Goal: Find specific page/section: Find specific page/section

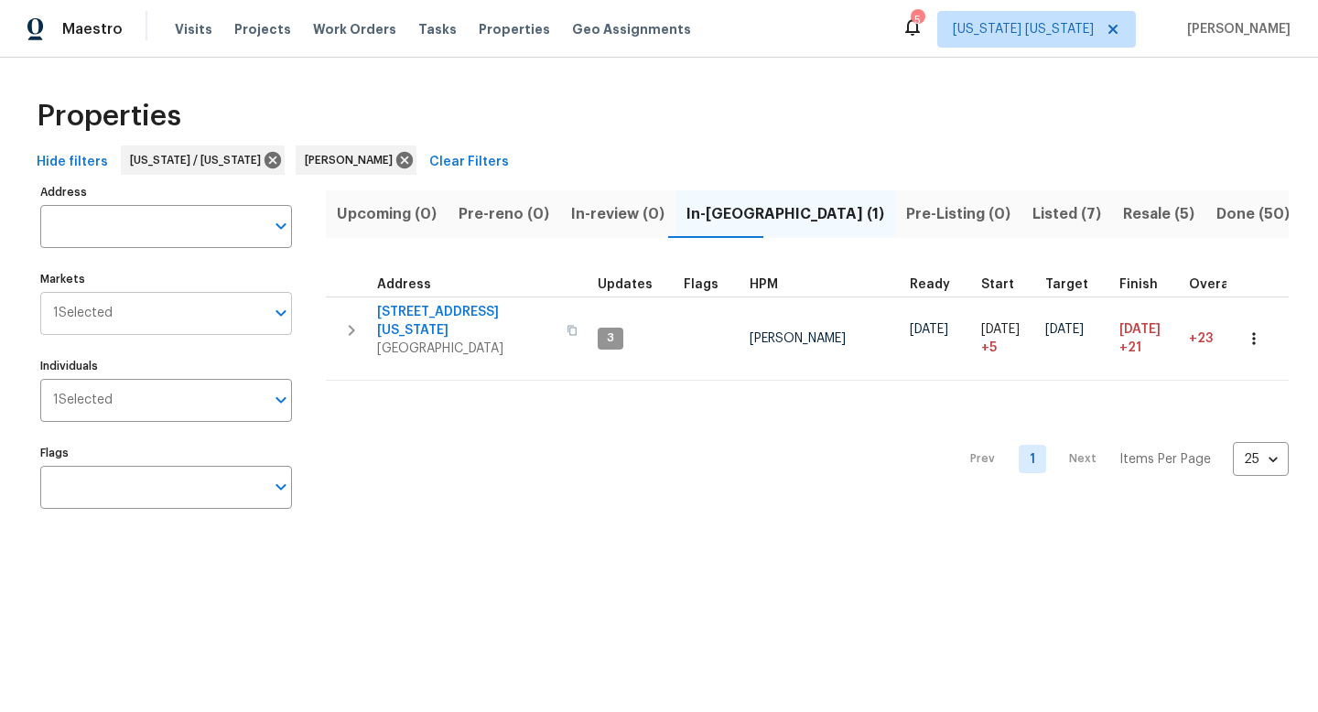
click at [129, 312] on input "Markets" at bounding box center [189, 313] width 152 height 43
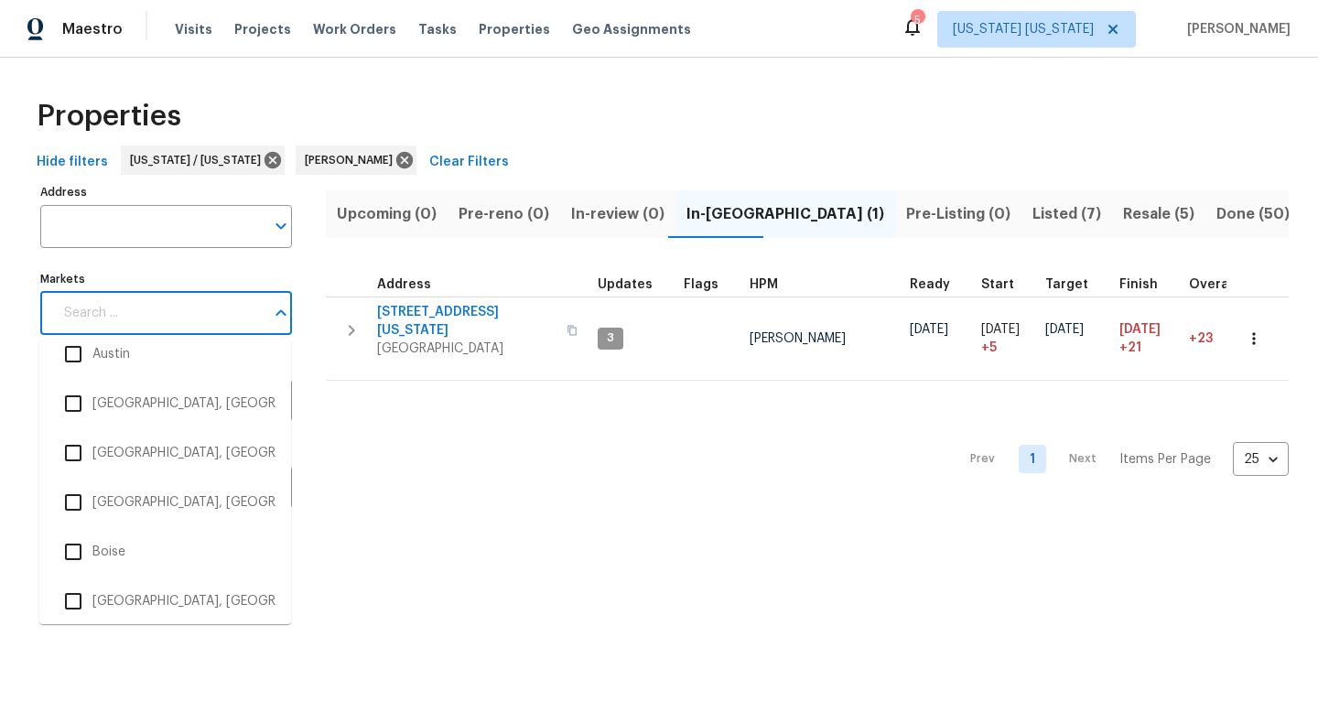
scroll to position [289, 0]
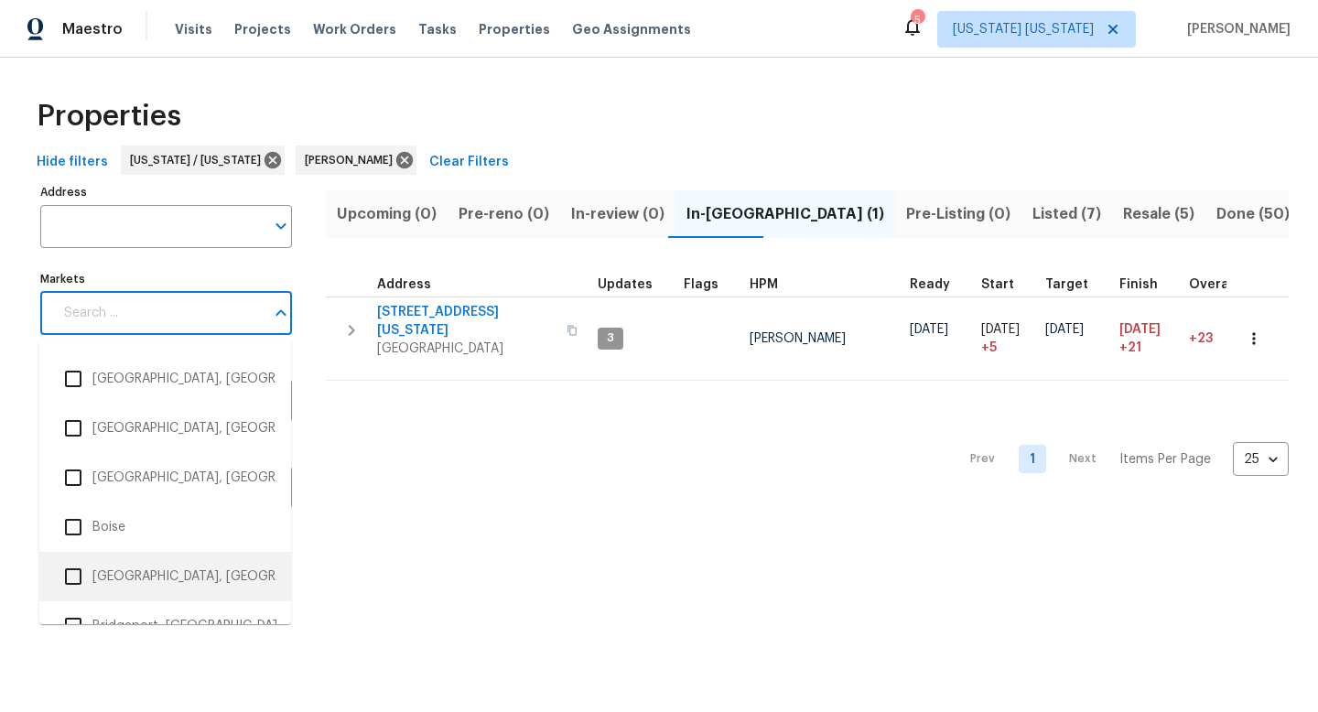
click at [129, 566] on li "[GEOGRAPHIC_DATA], [GEOGRAPHIC_DATA]" at bounding box center [165, 576] width 222 height 38
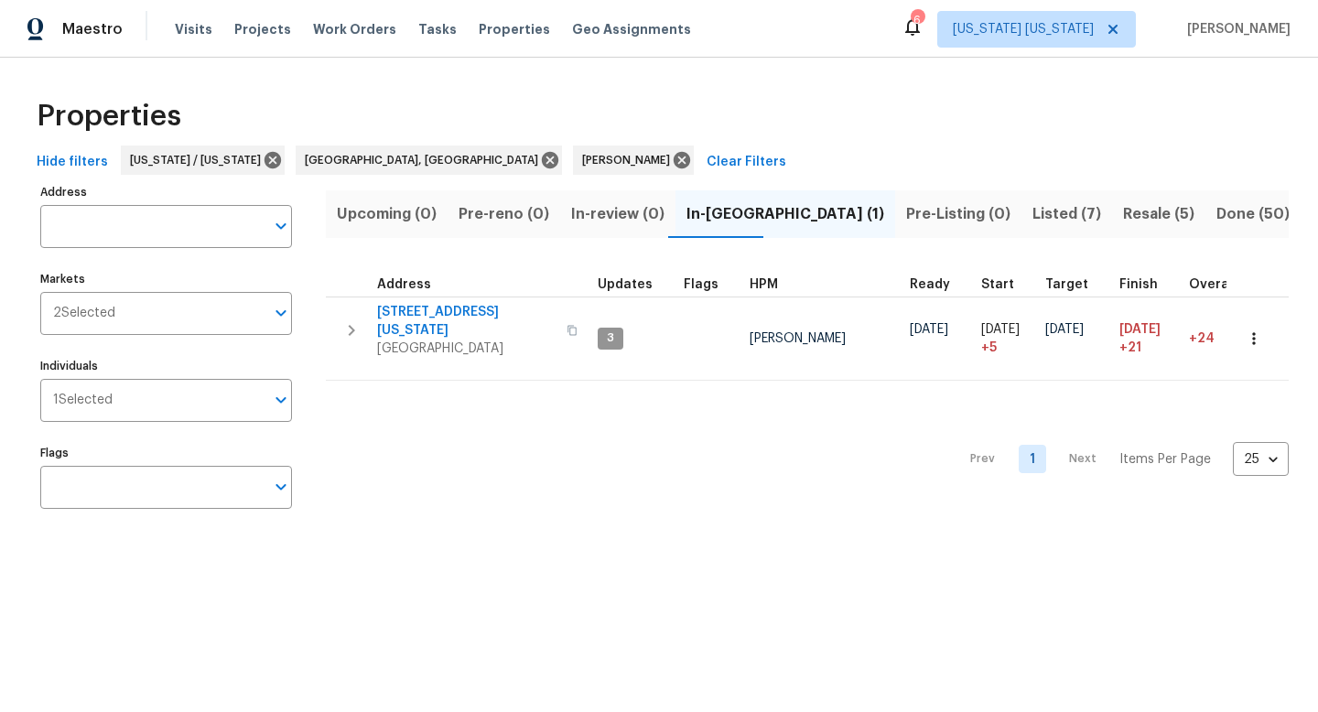
click at [1032, 201] on span "Listed (7)" at bounding box center [1066, 214] width 69 height 26
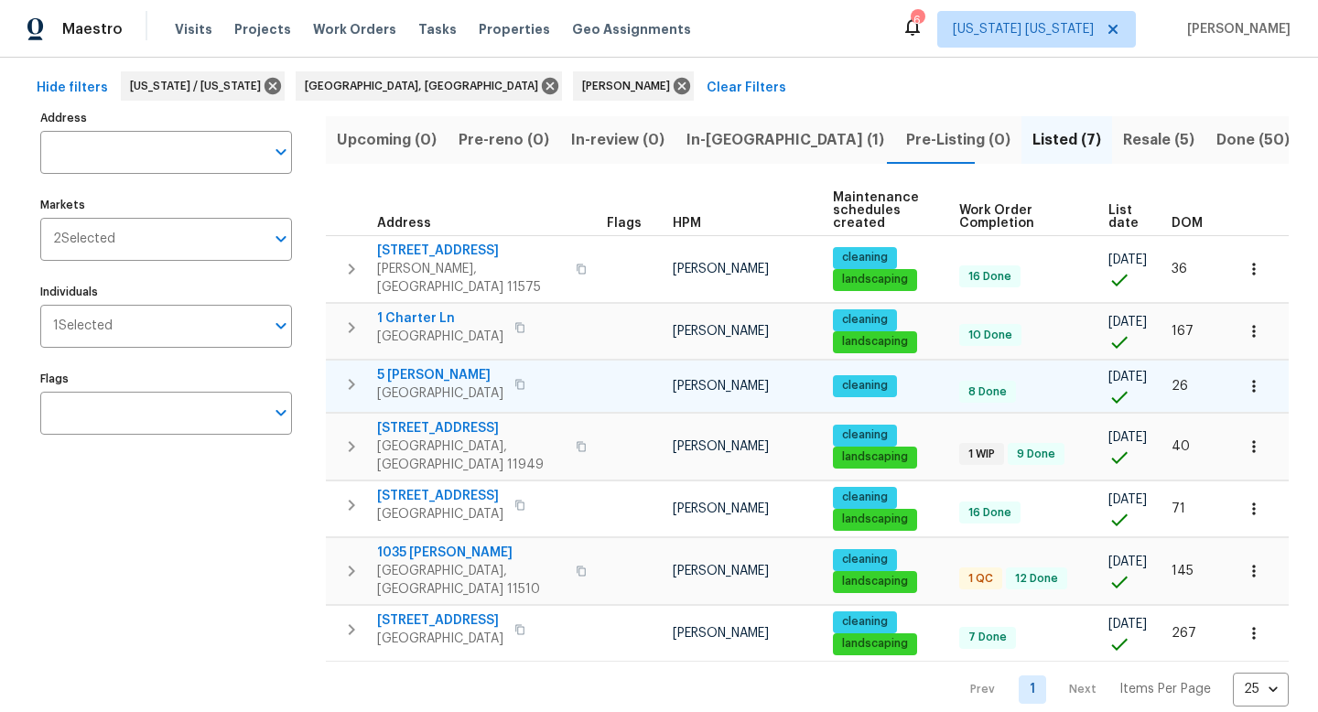
scroll to position [78, 0]
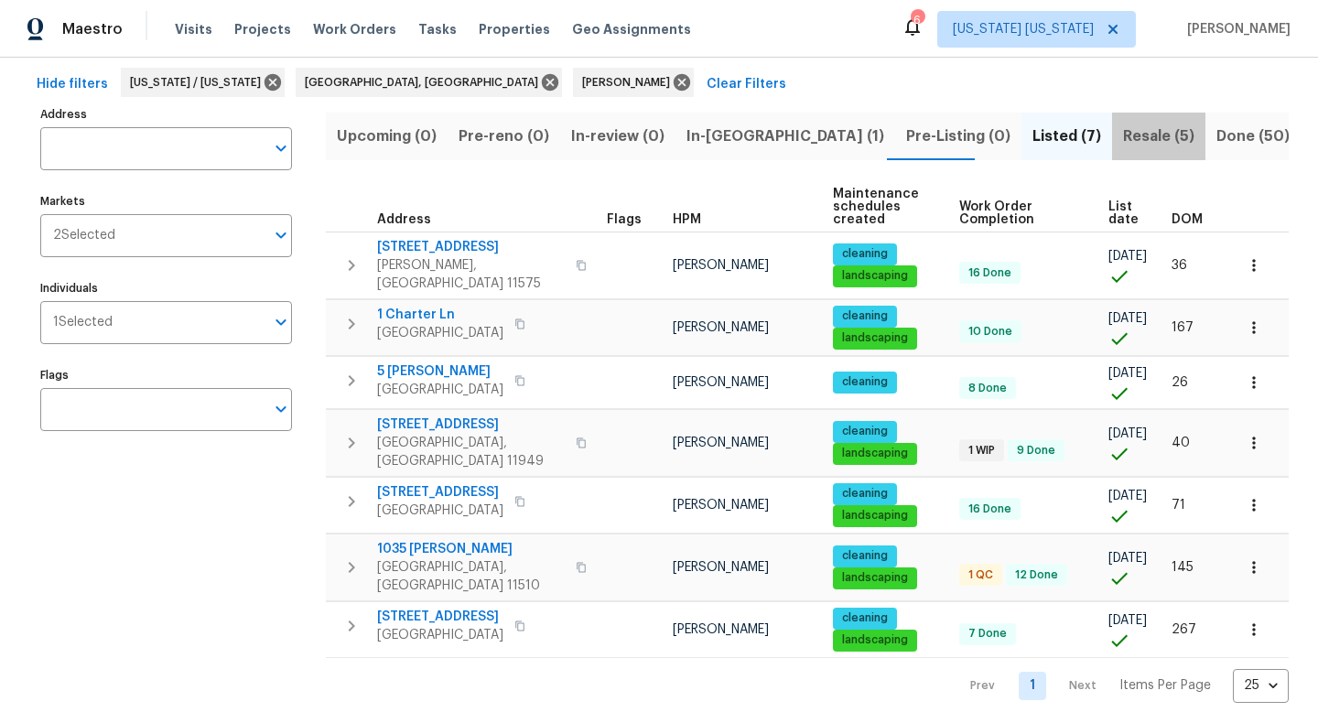
click at [1123, 144] on span "Resale (5)" at bounding box center [1158, 137] width 71 height 26
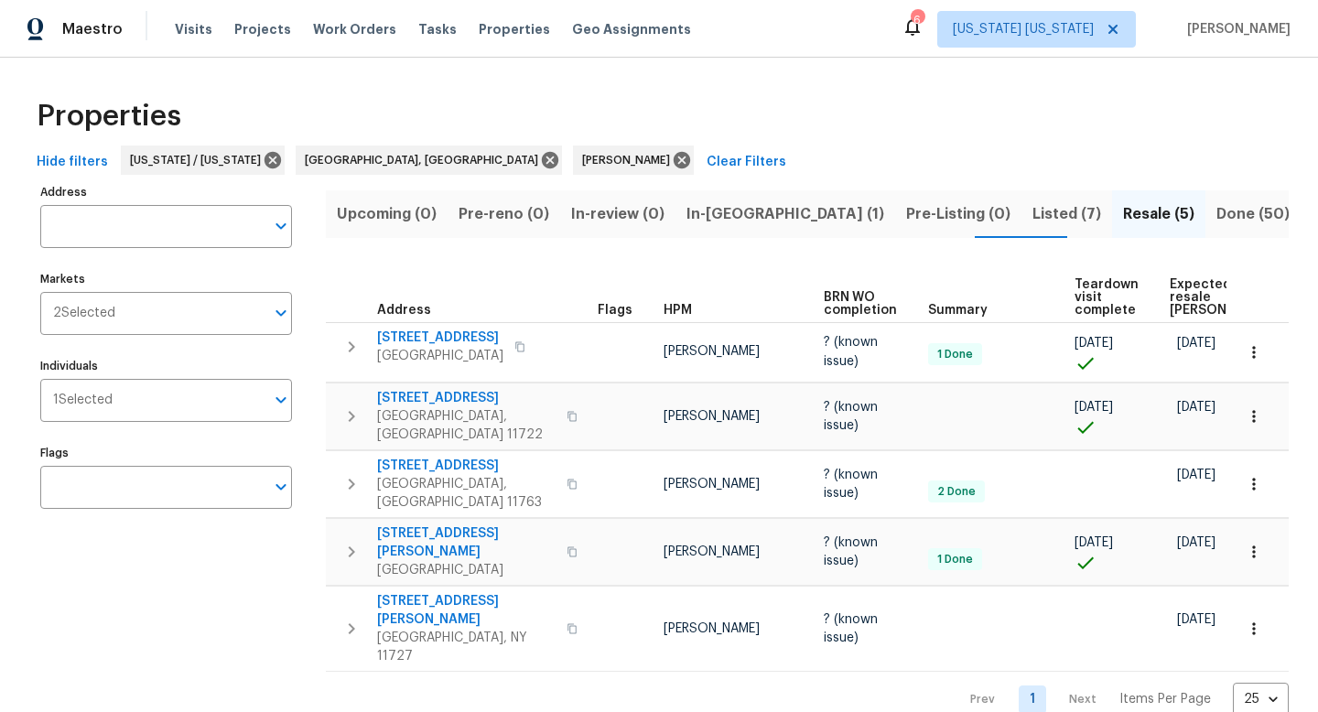
click at [1216, 215] on span "Done (50)" at bounding box center [1252, 214] width 73 height 26
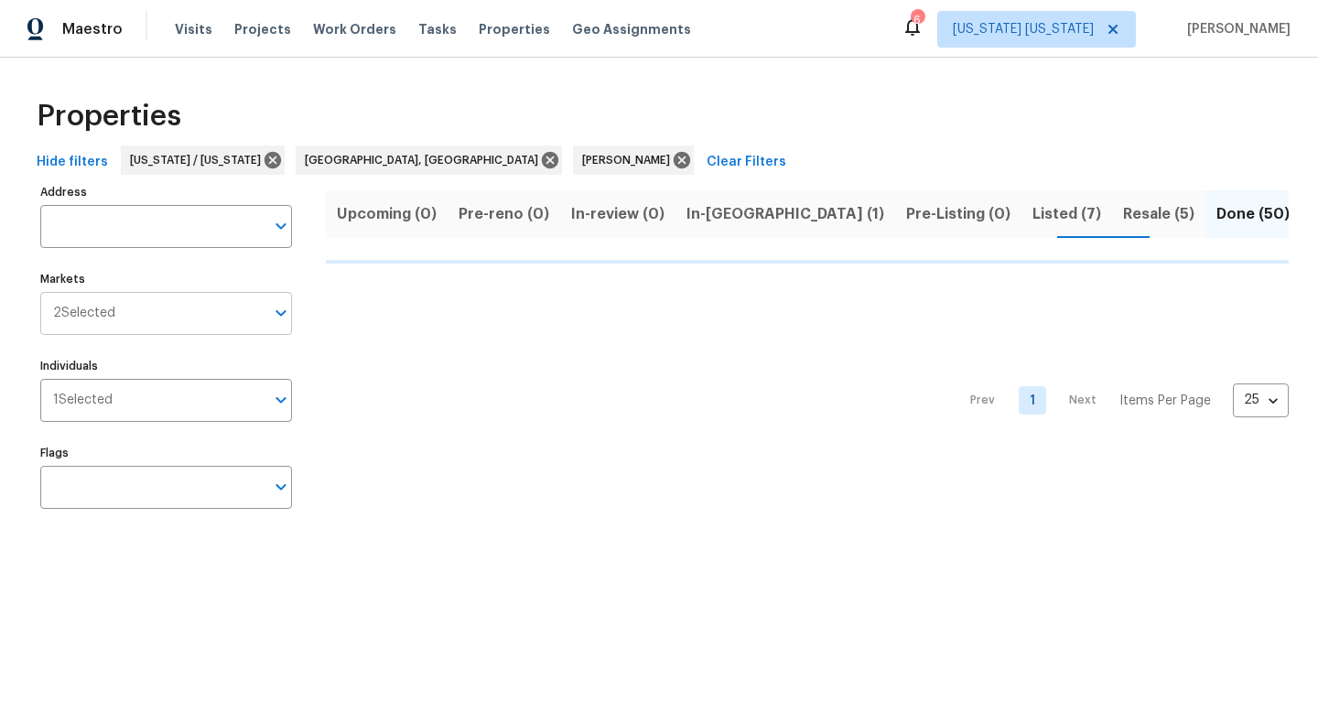
click at [207, 335] on input "Markets" at bounding box center [189, 313] width 149 height 43
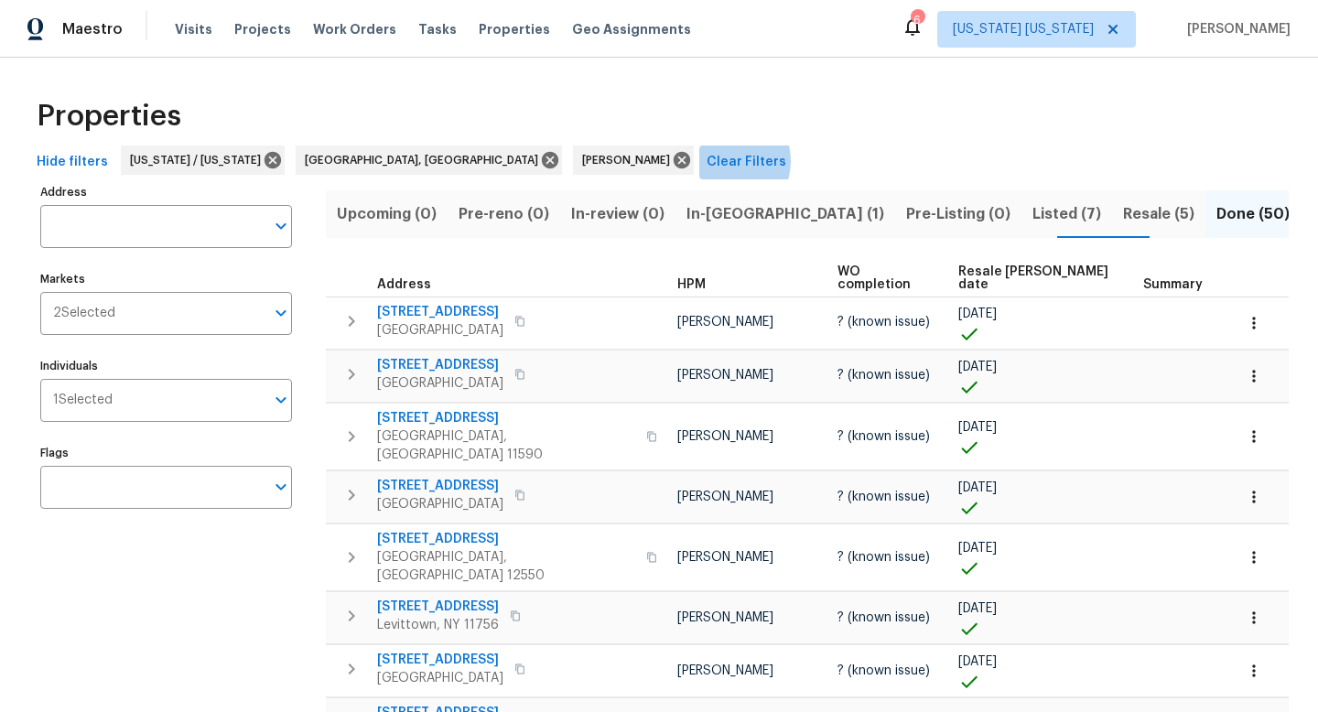
click at [706, 161] on span "Clear Filters" at bounding box center [746, 162] width 80 height 23
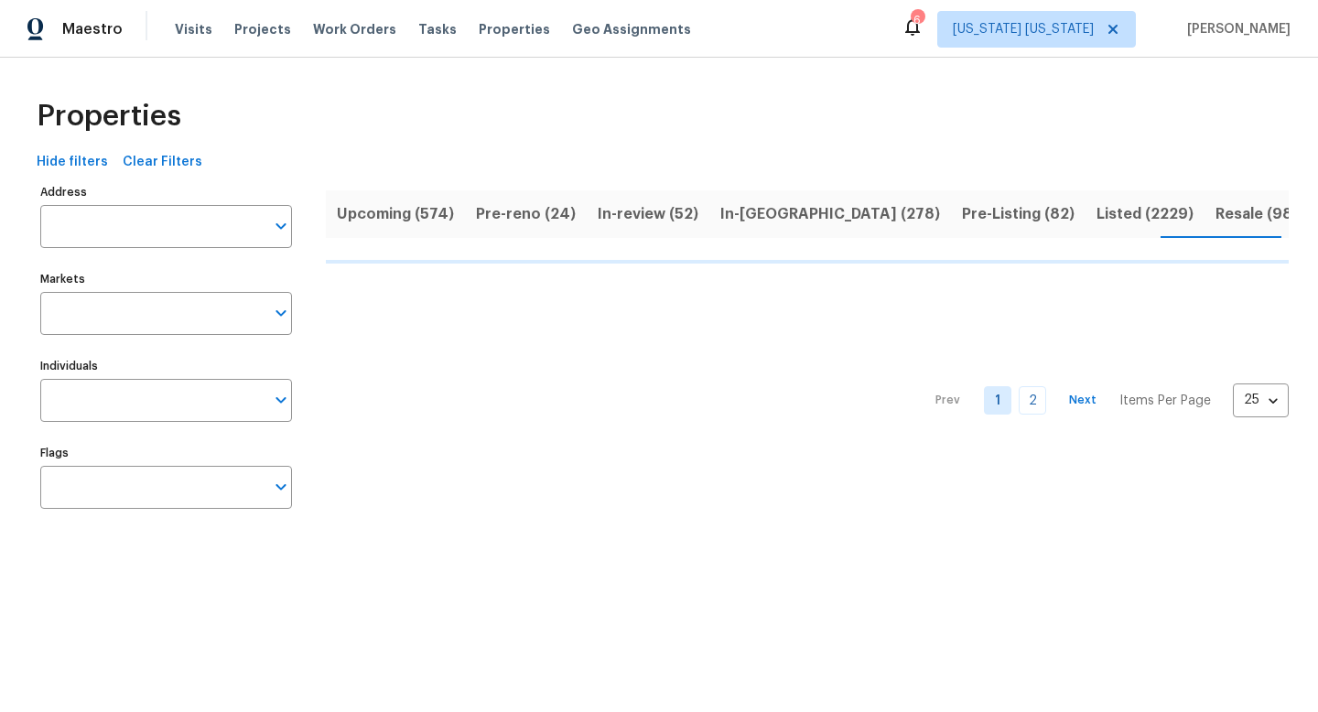
scroll to position [0, 6]
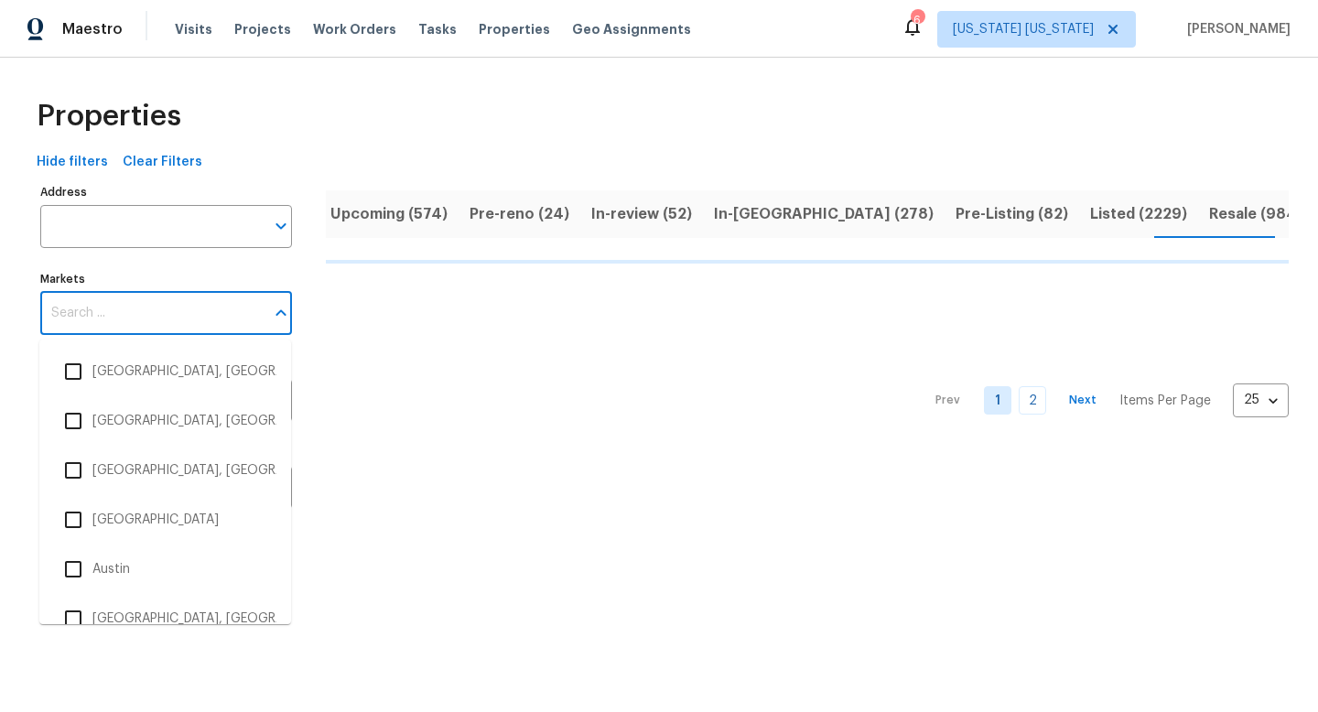
click at [167, 303] on input "Markets" at bounding box center [152, 313] width 224 height 43
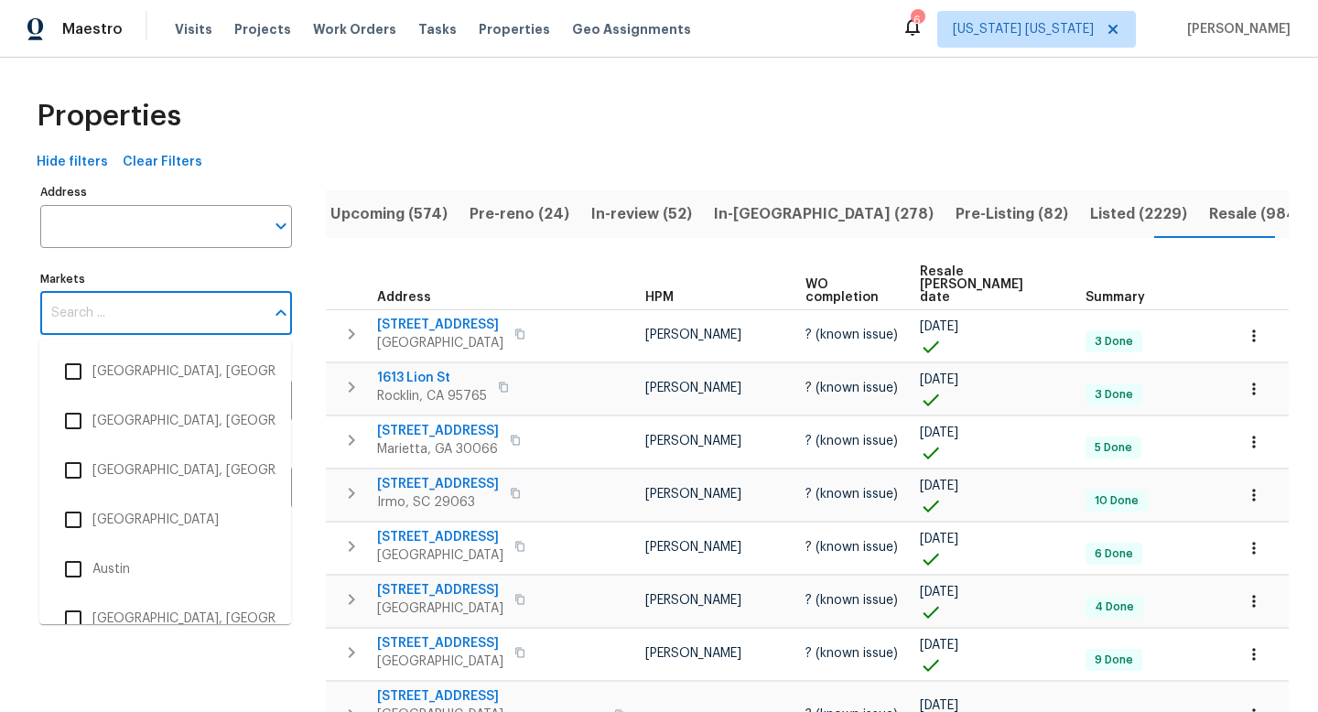
click at [167, 305] on input "Markets" at bounding box center [152, 313] width 224 height 43
type input "new"
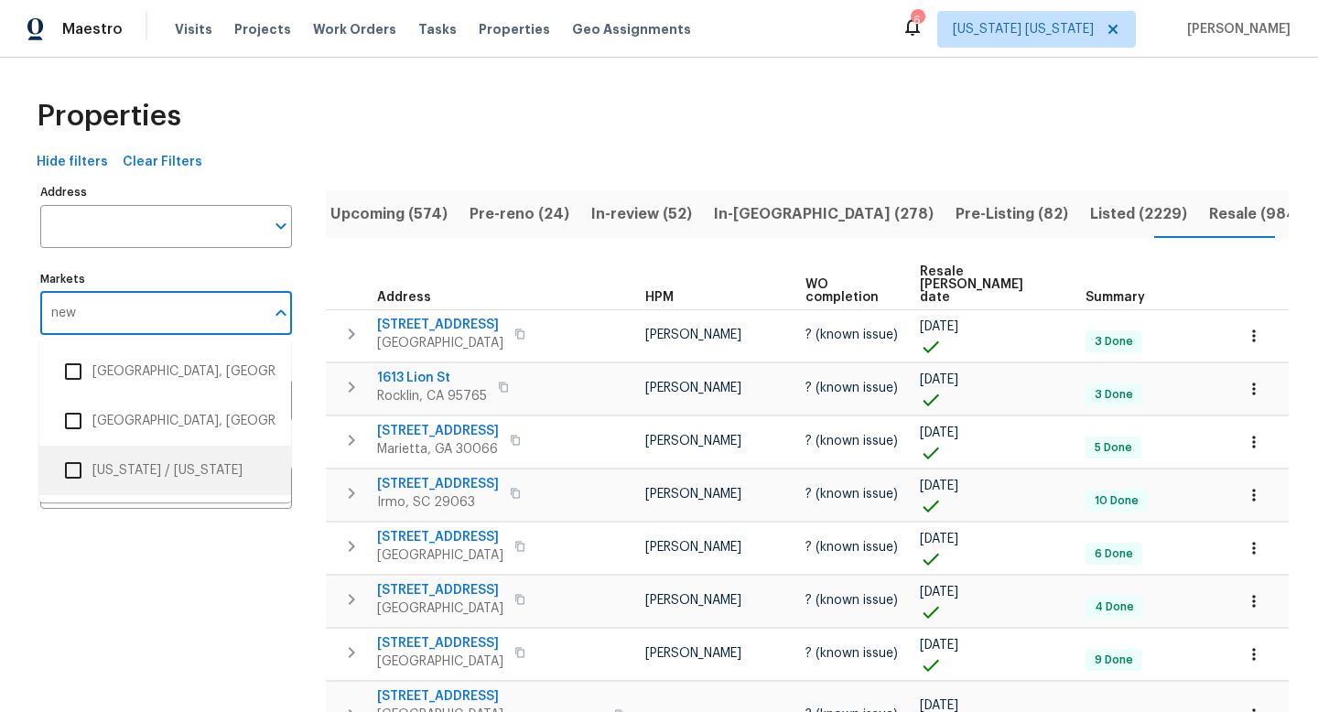
click at [158, 448] on li "[US_STATE] / [US_STATE]" at bounding box center [165, 470] width 252 height 49
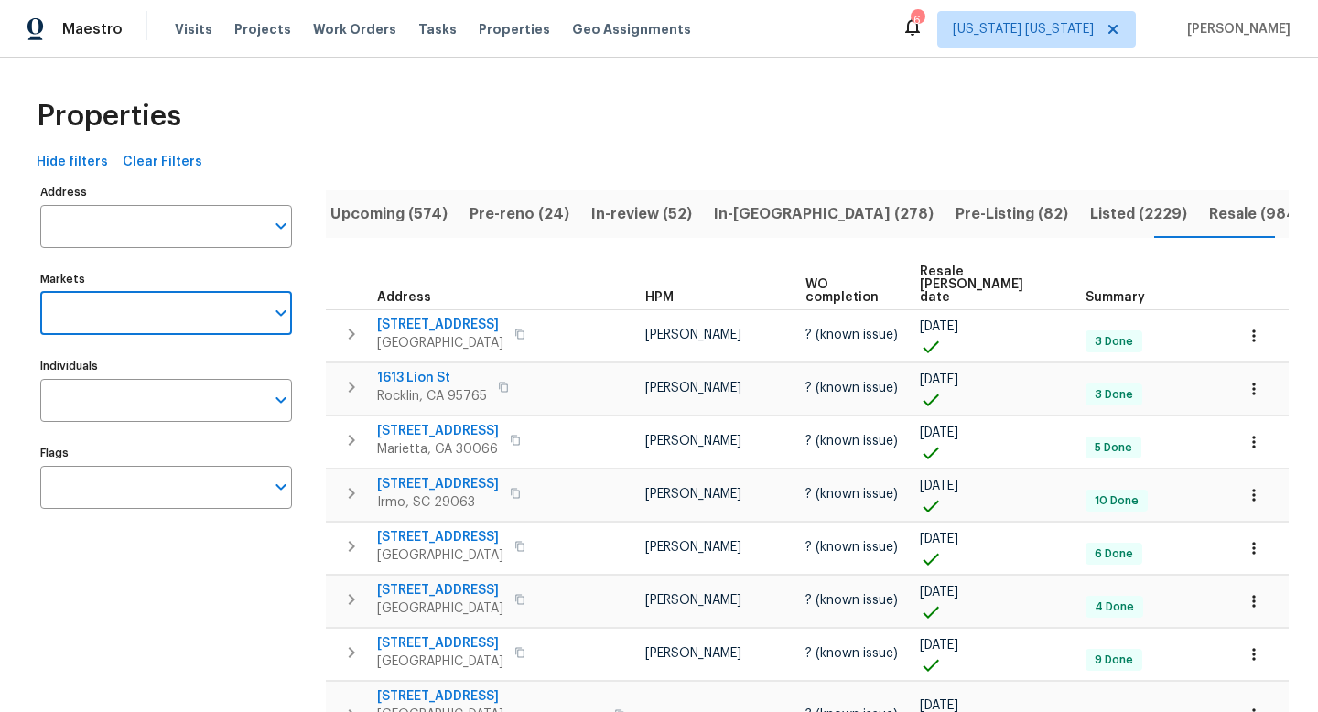
click at [131, 317] on input "Markets" at bounding box center [152, 313] width 224 height 43
type input "new york"
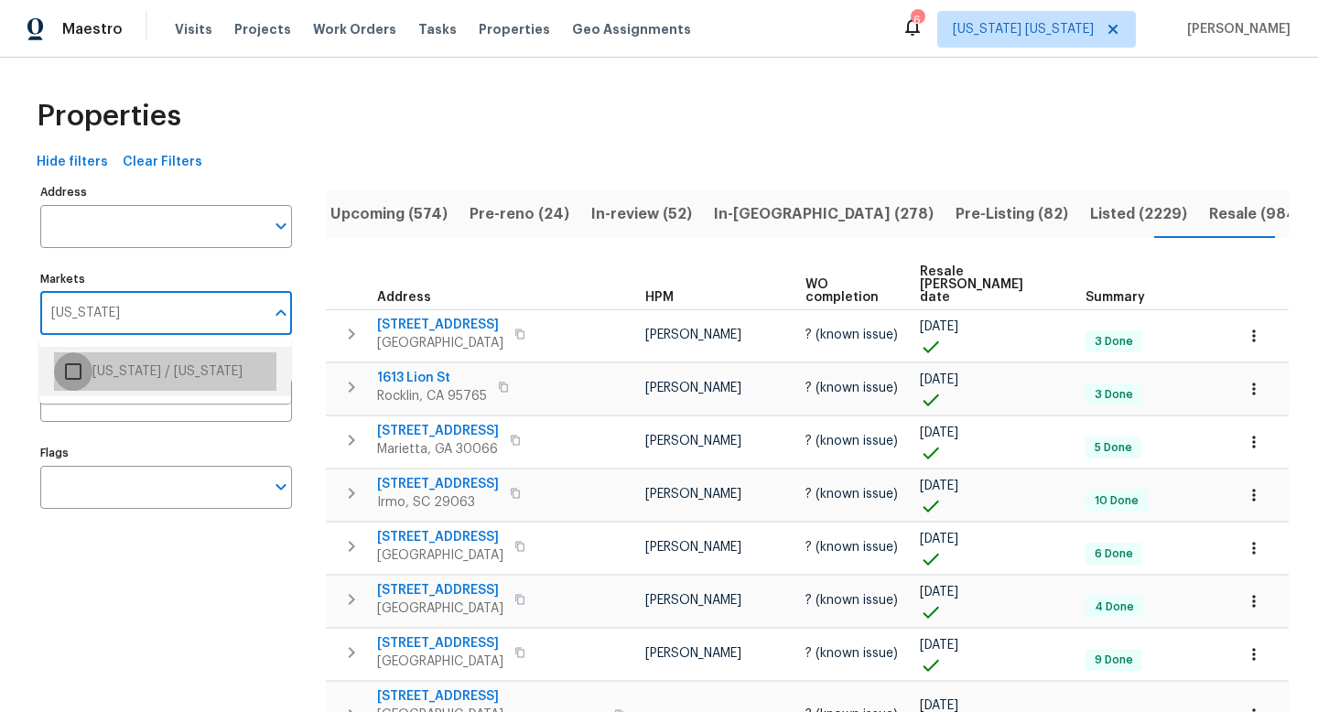
click at [77, 367] on input "checkbox" at bounding box center [73, 371] width 38 height 38
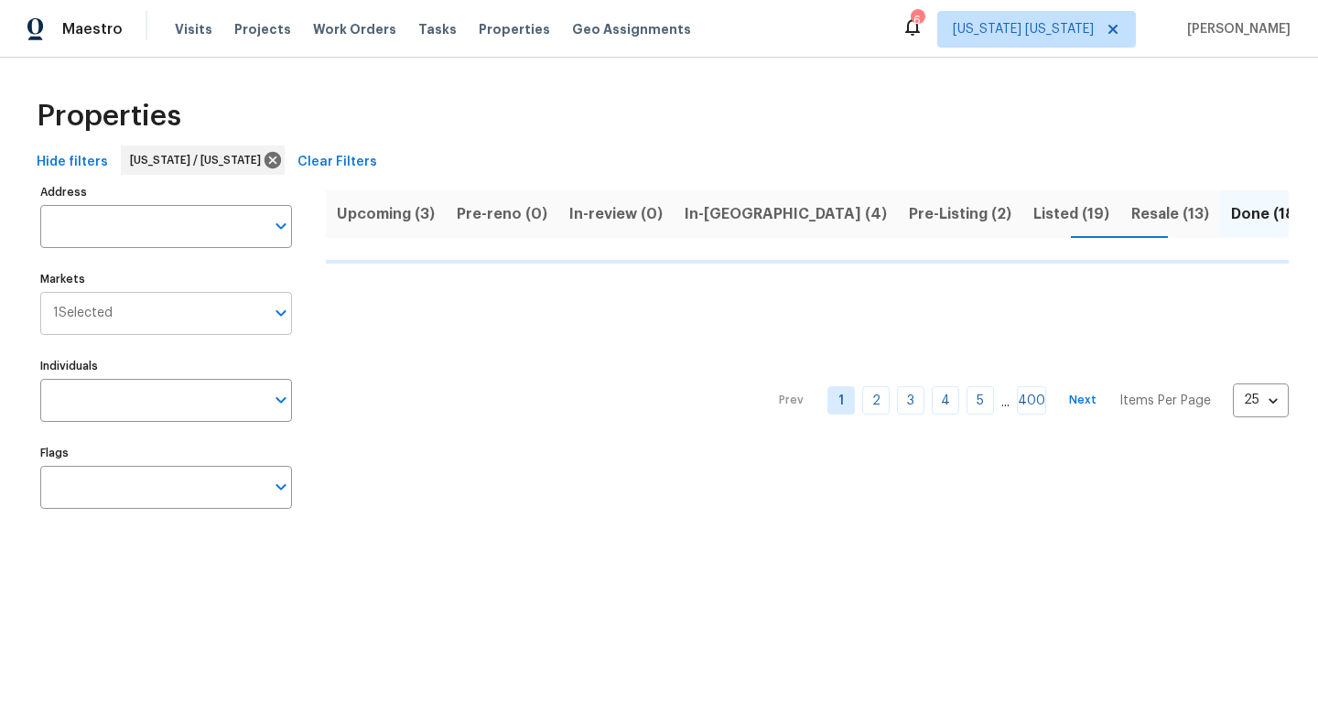
click at [163, 321] on input "Markets" at bounding box center [189, 313] width 152 height 43
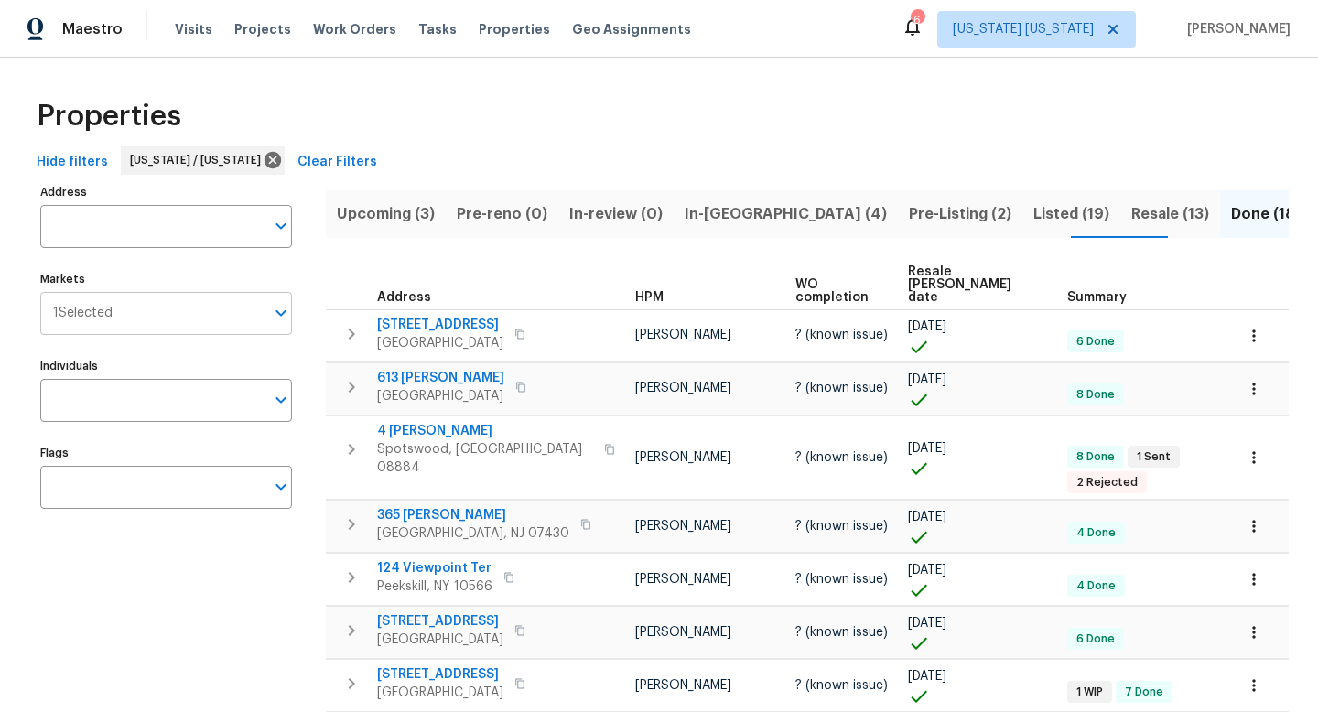
click at [150, 327] on input "Markets" at bounding box center [189, 313] width 152 height 43
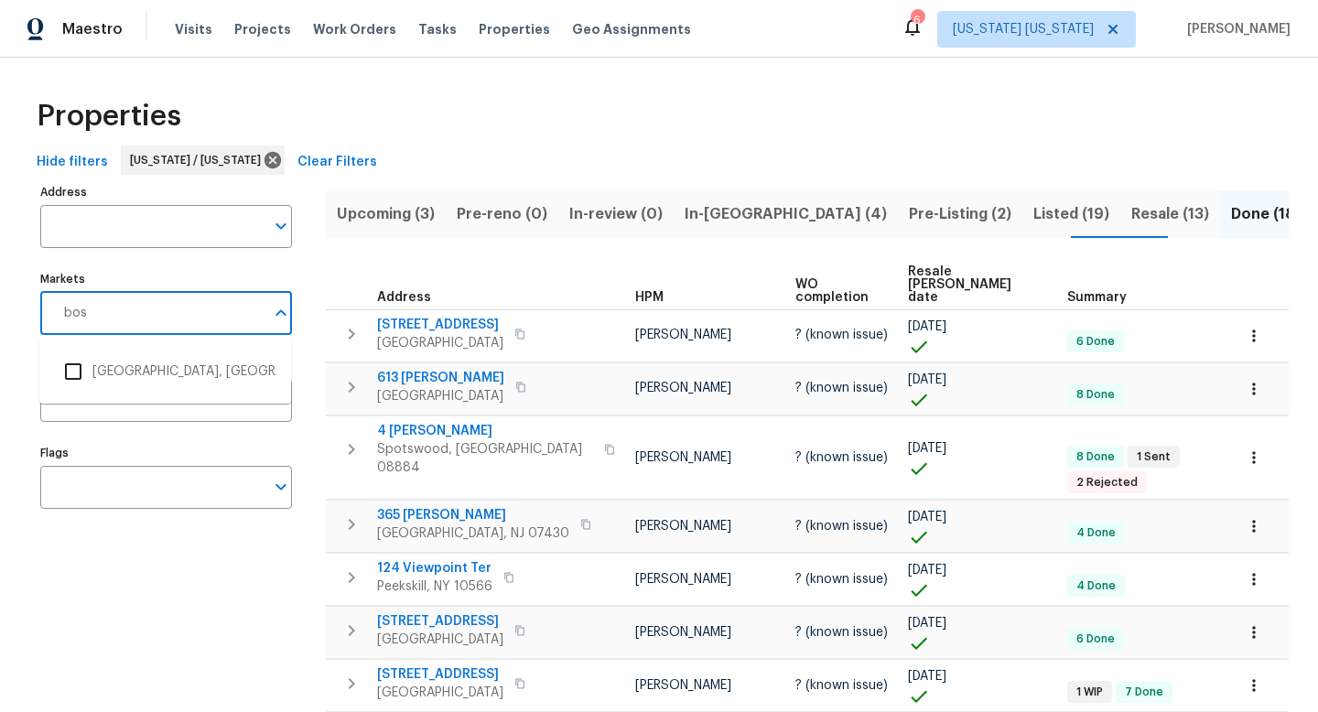
type input "bost"
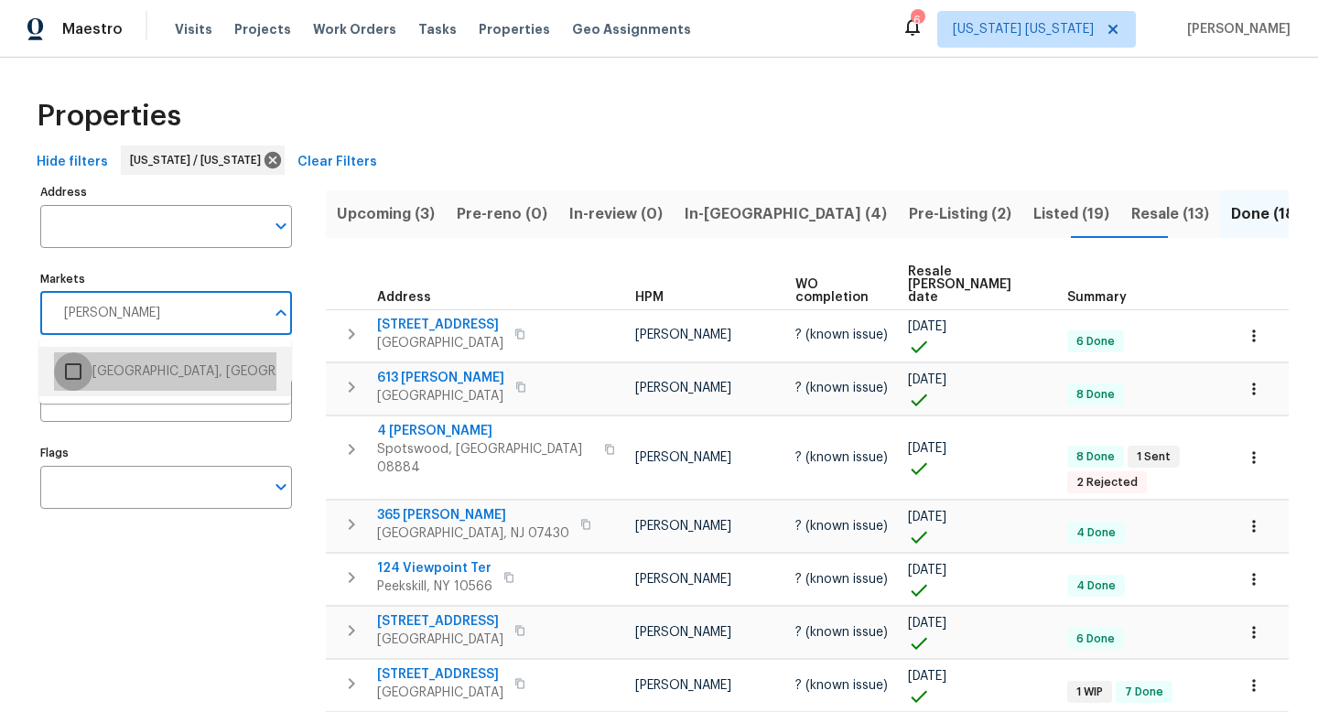
click at [78, 371] on input "checkbox" at bounding box center [73, 371] width 38 height 38
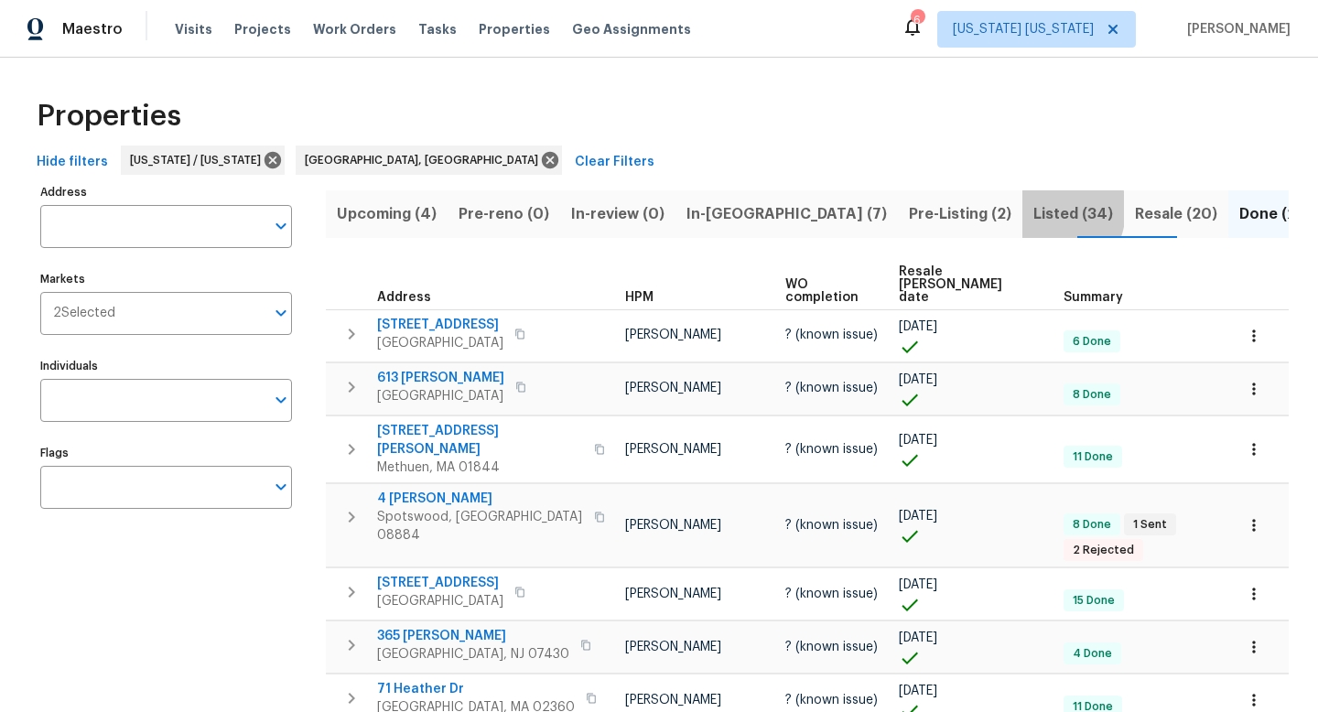
click at [1033, 209] on span "Listed (34)" at bounding box center [1073, 214] width 80 height 26
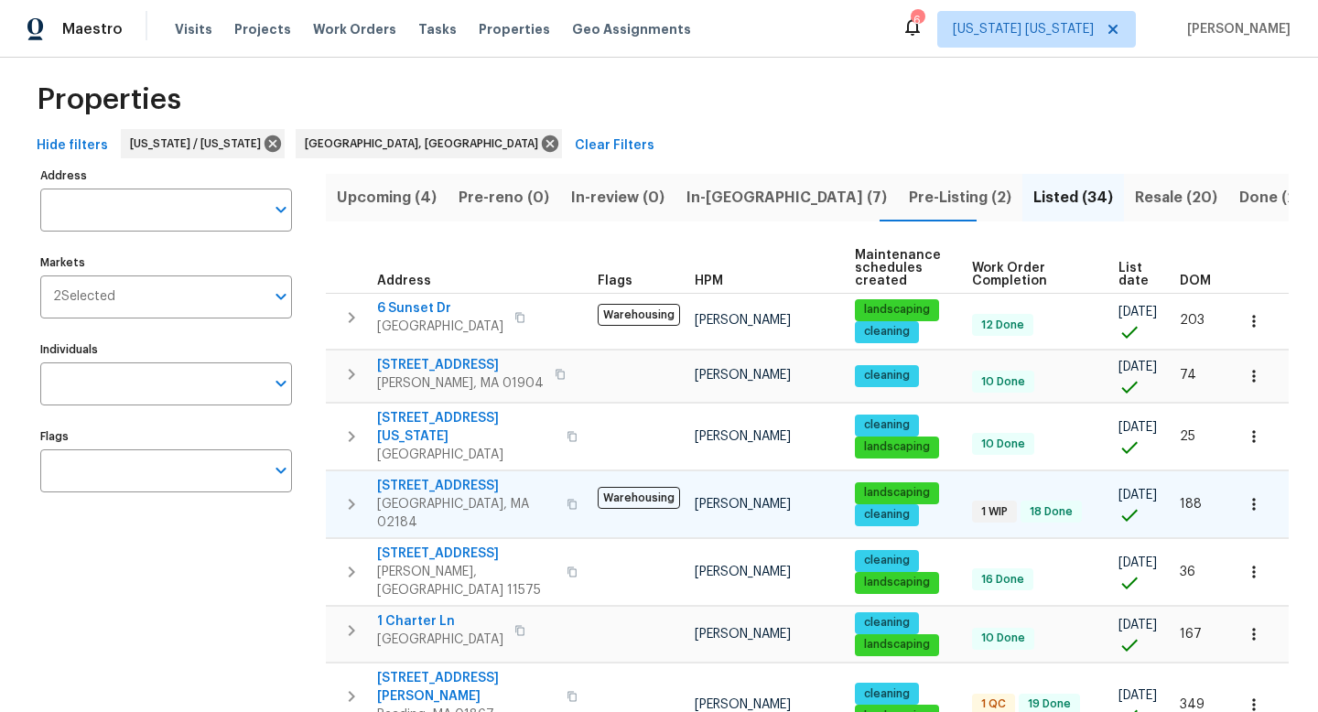
scroll to position [28, 0]
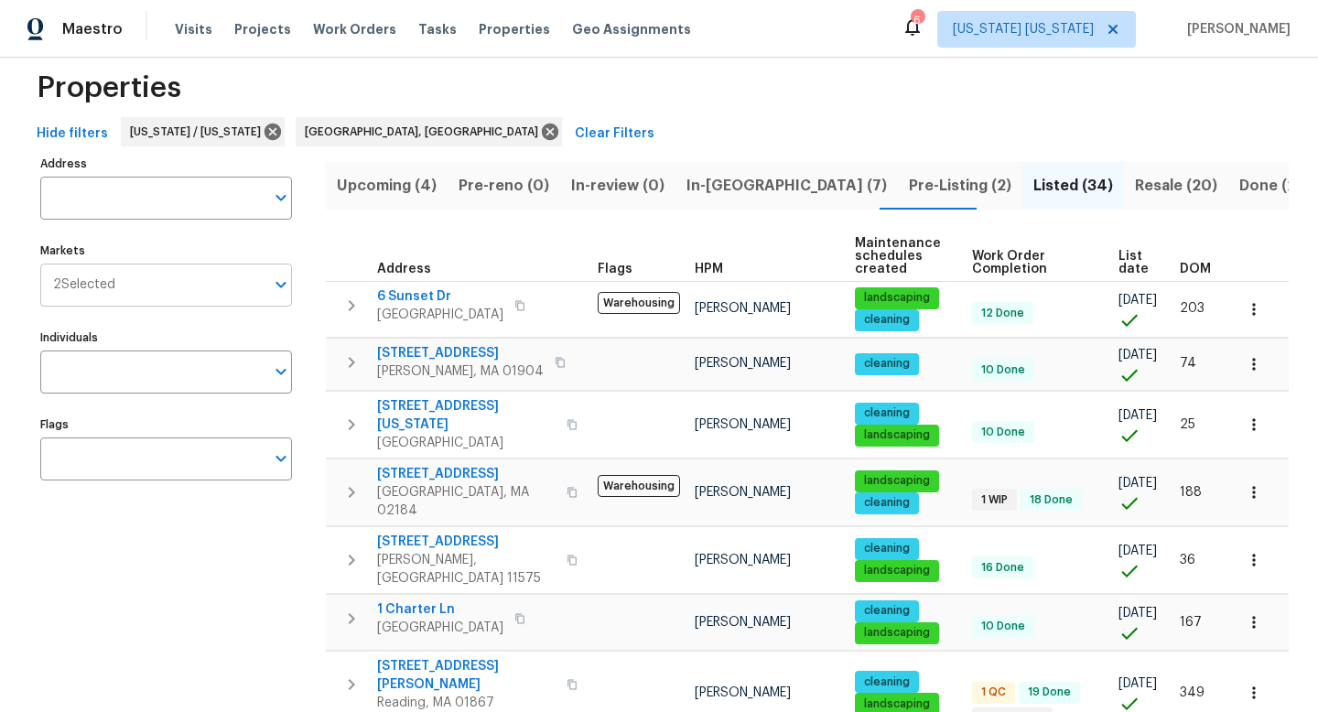
click at [178, 303] on input "Markets" at bounding box center [189, 285] width 149 height 43
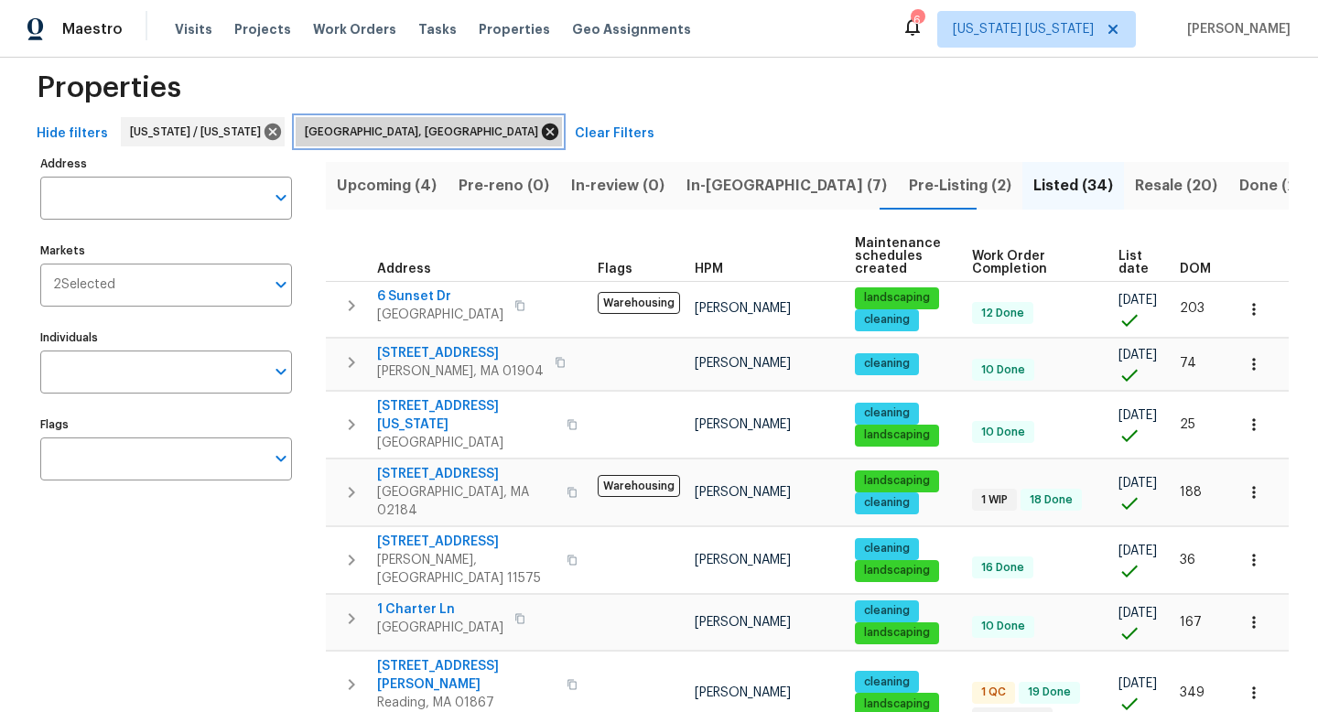
click at [542, 135] on icon at bounding box center [550, 132] width 16 height 16
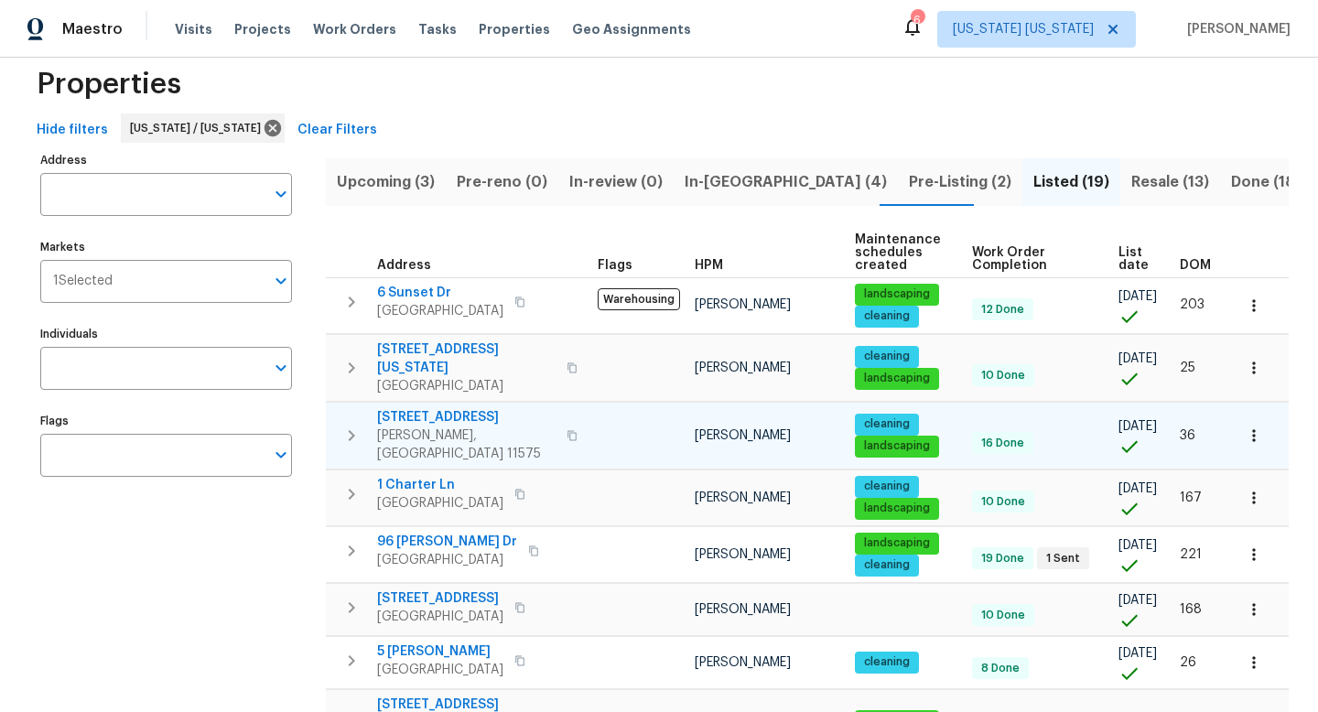
scroll to position [53, 0]
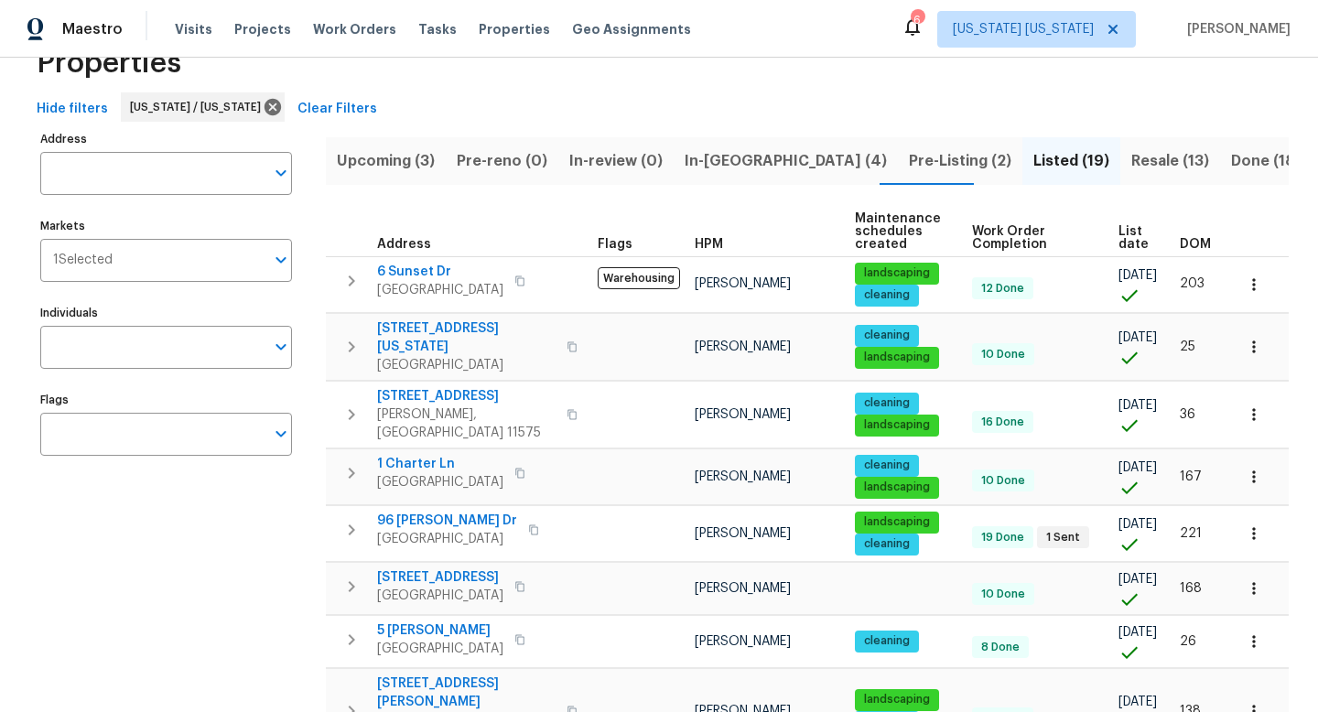
click at [1196, 244] on span "DOM" at bounding box center [1194, 244] width 31 height 13
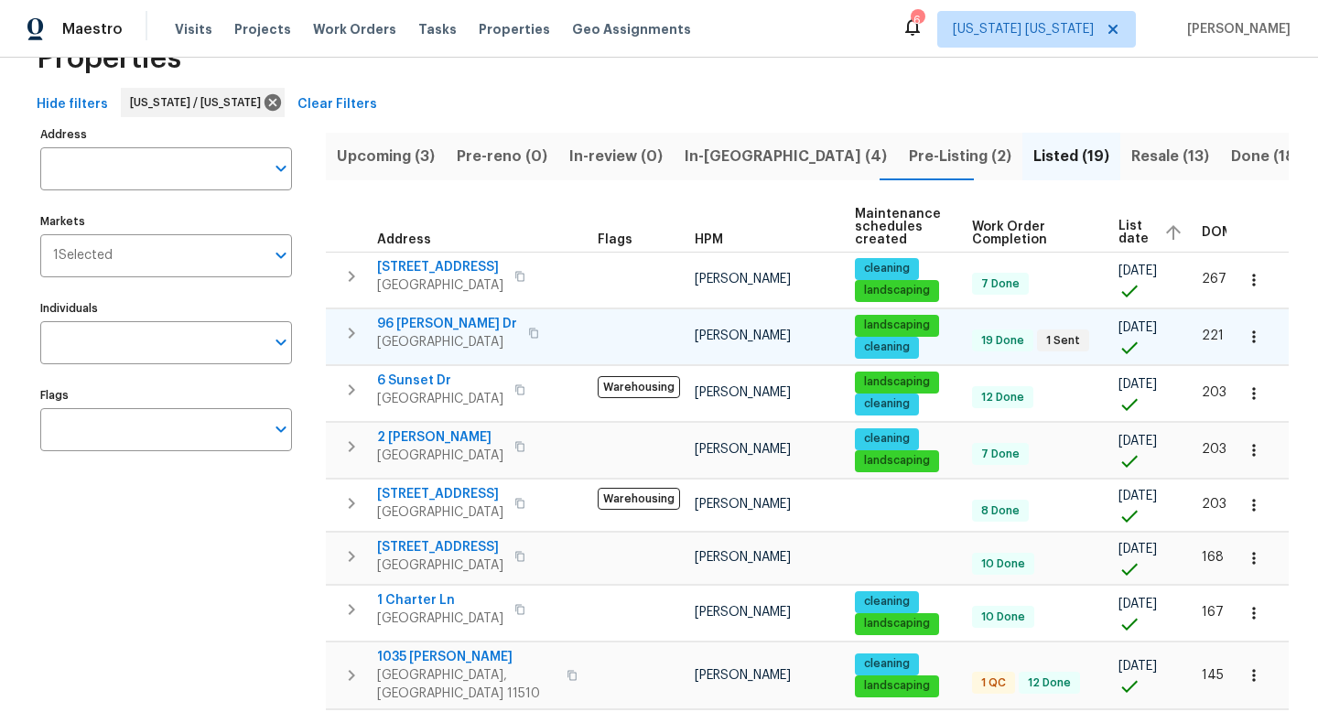
scroll to position [56, 0]
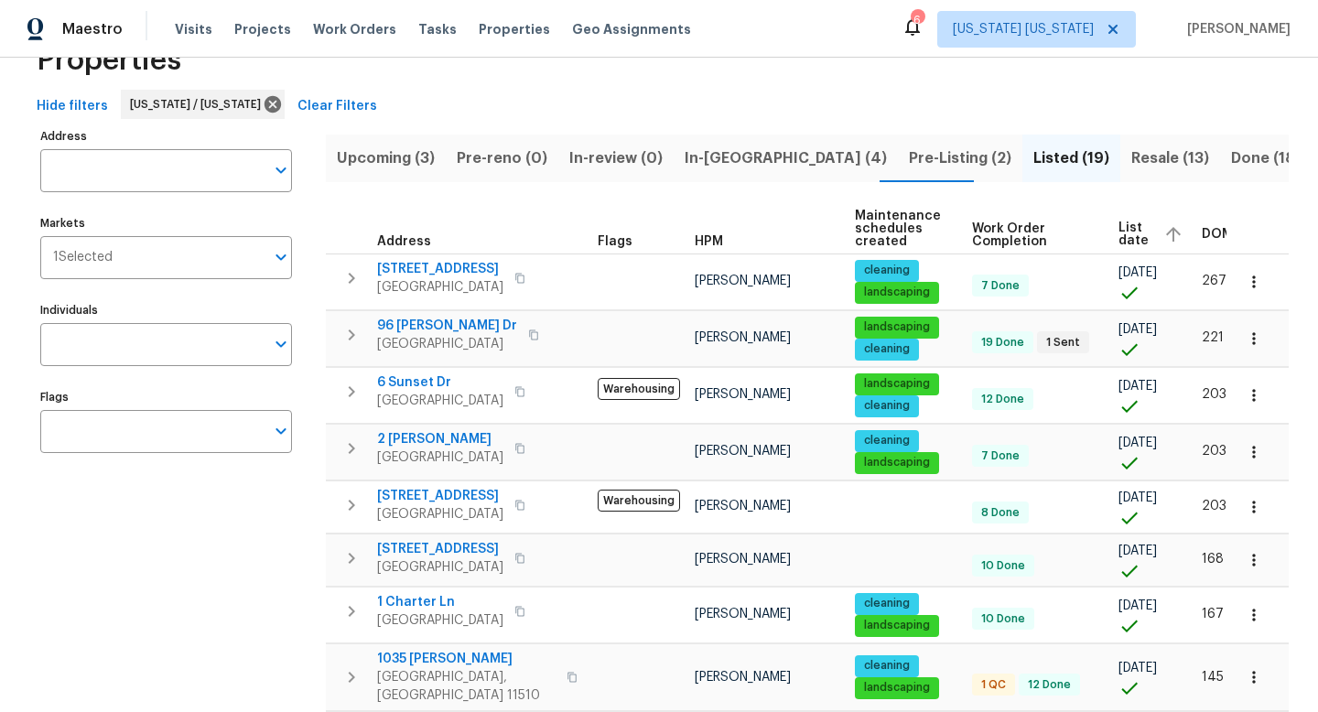
click at [1131, 153] on span "Resale (13)" at bounding box center [1170, 158] width 78 height 26
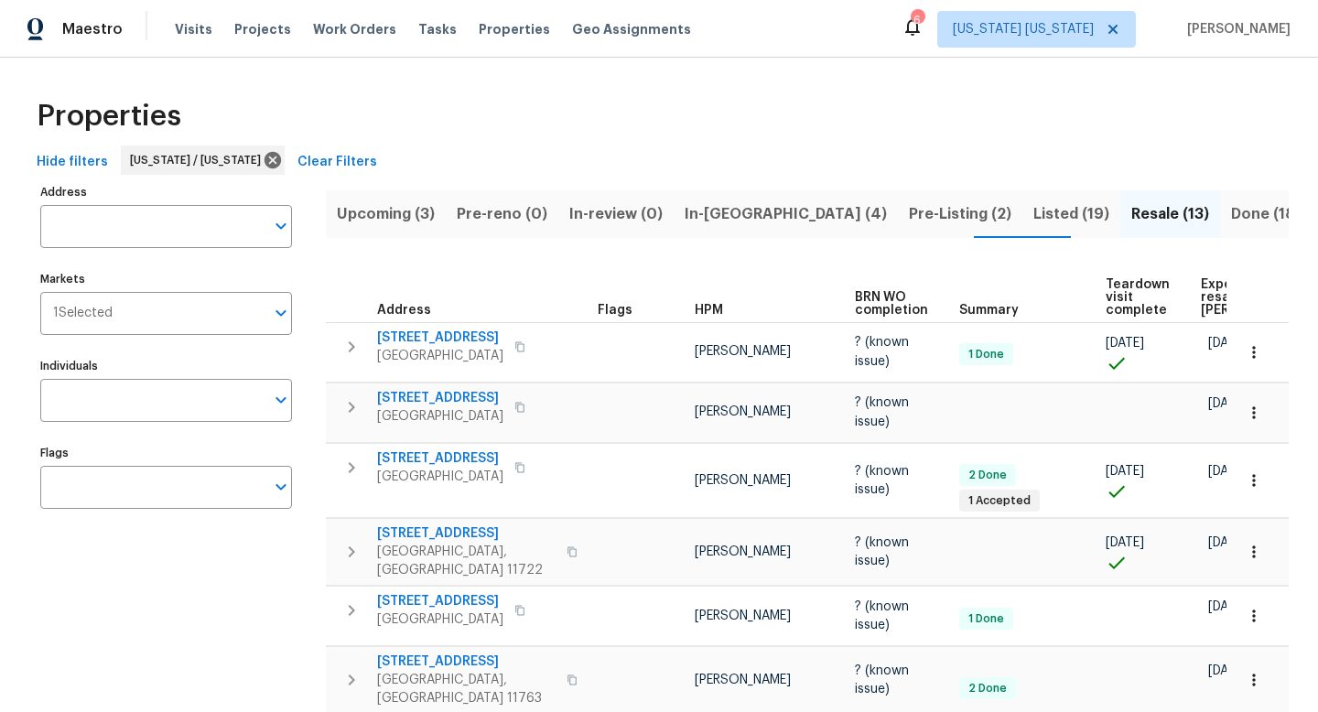
click at [1033, 213] on span "Listed (19)" at bounding box center [1071, 214] width 76 height 26
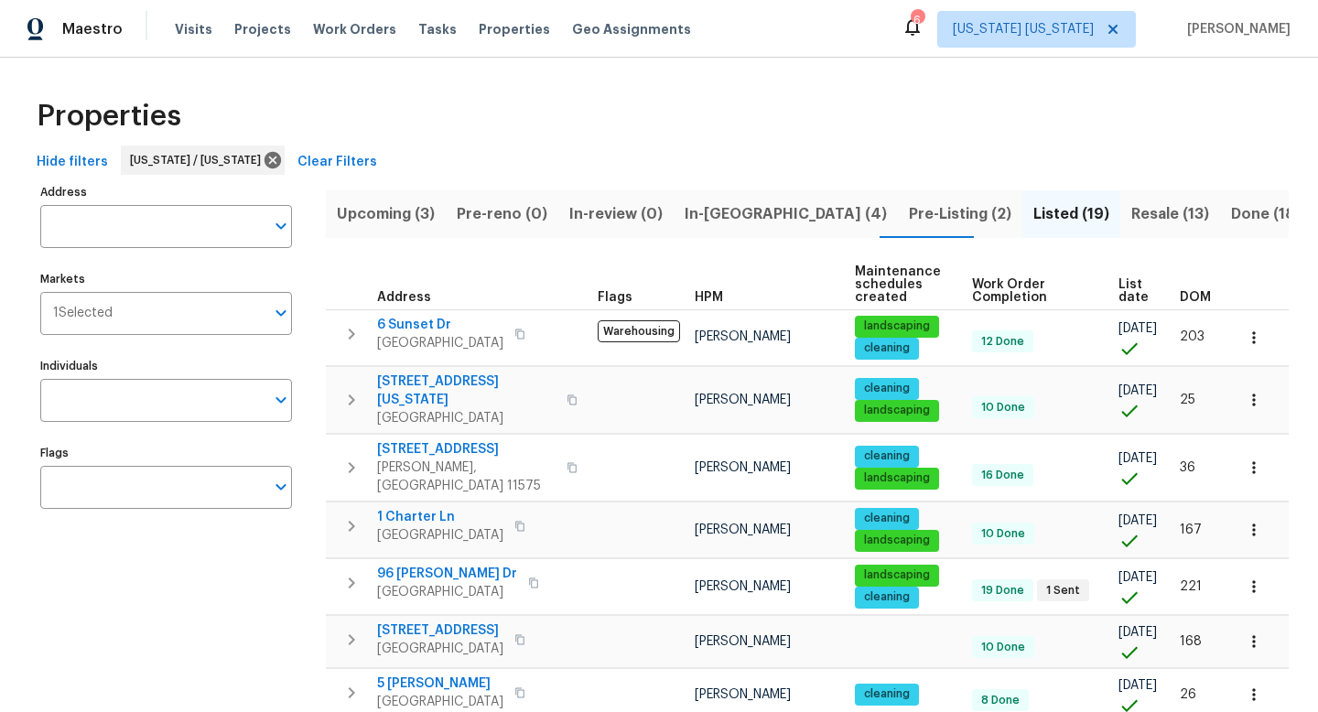
click at [1189, 291] on span "DOM" at bounding box center [1194, 297] width 31 height 13
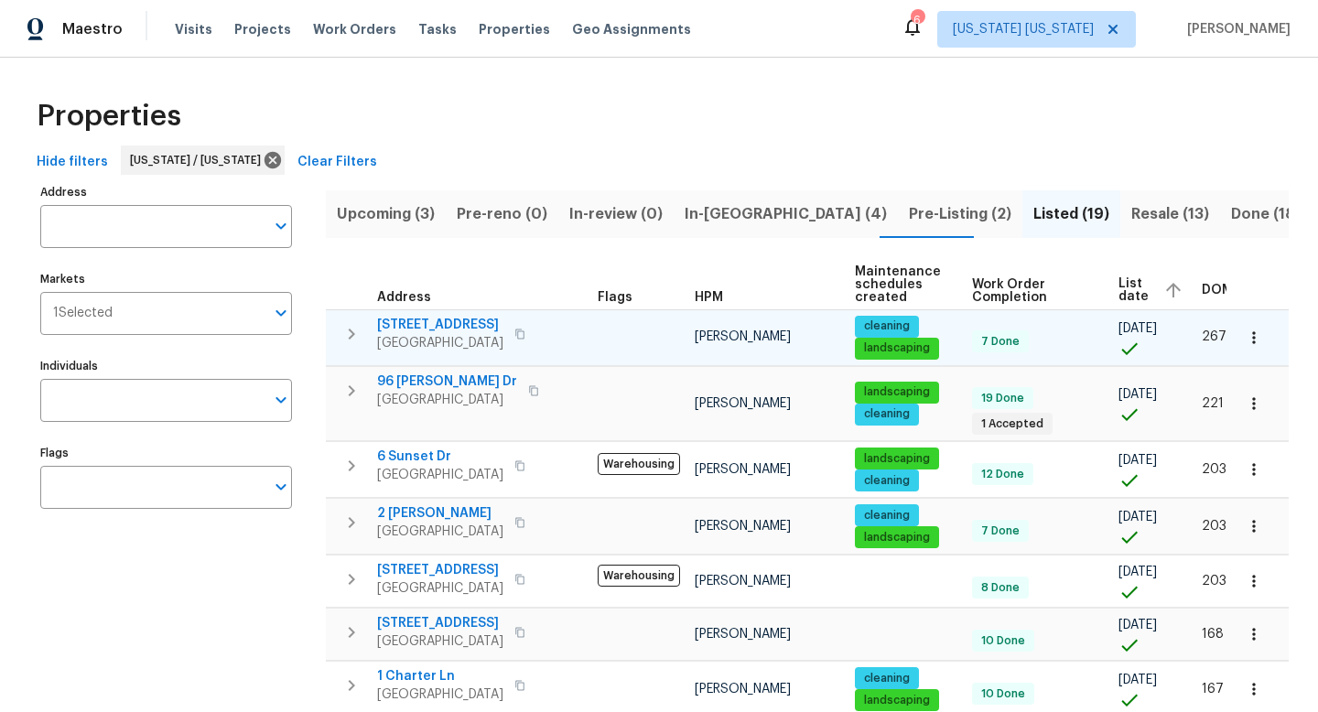
click at [1247, 333] on icon "button" at bounding box center [1253, 337] width 18 height 18
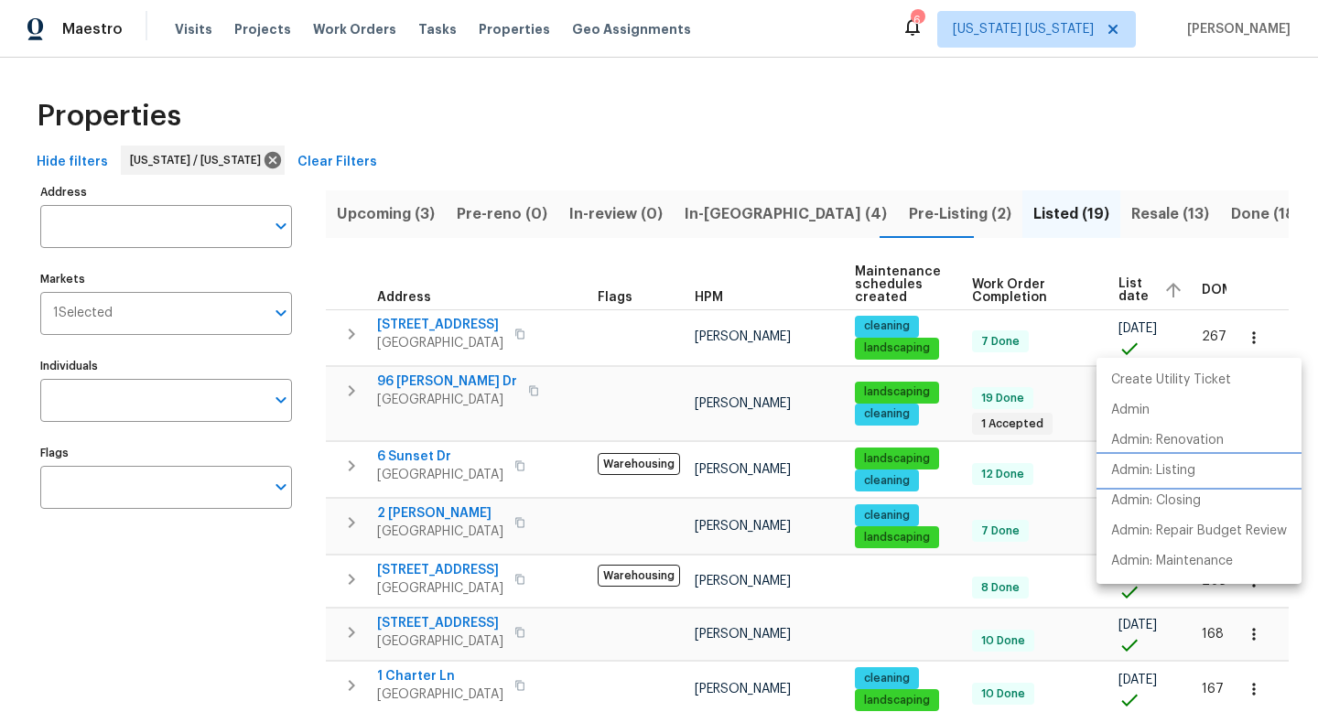
click at [1198, 463] on li "Admin: Listing" at bounding box center [1198, 471] width 205 height 30
click at [1159, 416] on li "Admin" at bounding box center [1198, 410] width 205 height 30
click at [734, 407] on div at bounding box center [659, 356] width 1318 height 712
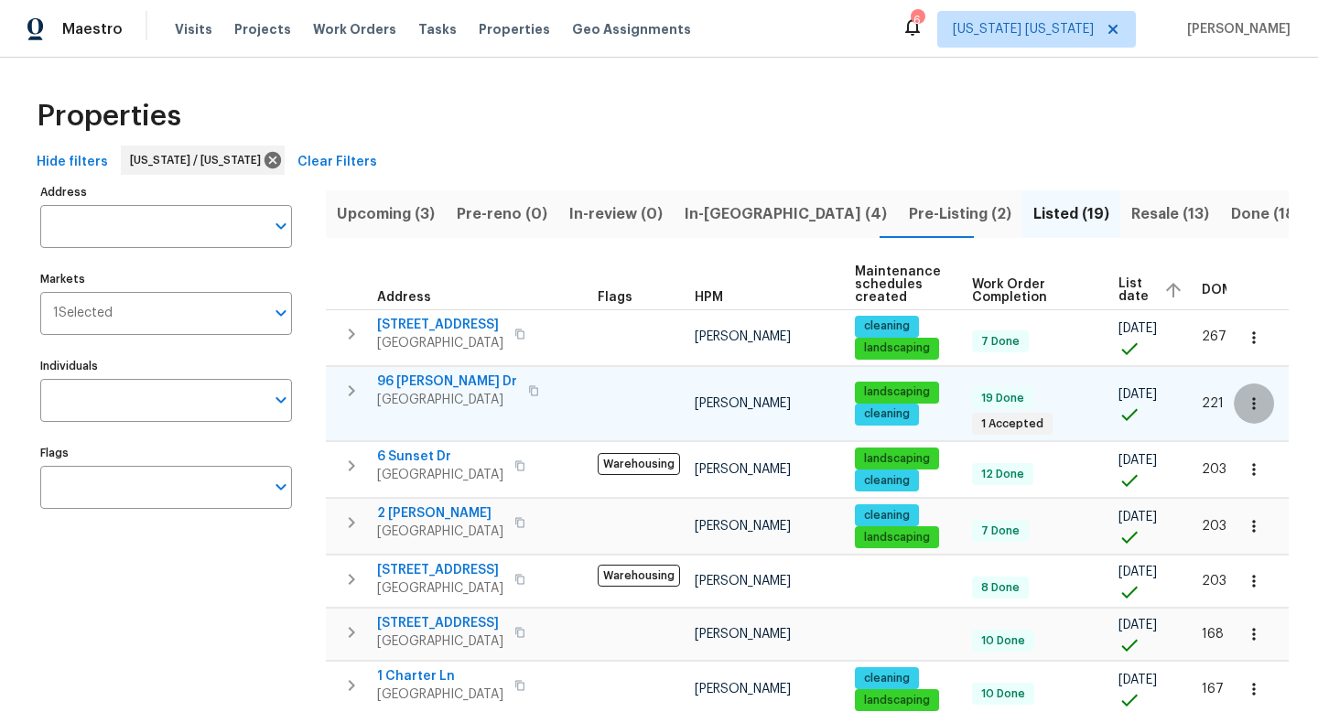
click at [1244, 400] on icon "button" at bounding box center [1253, 403] width 18 height 18
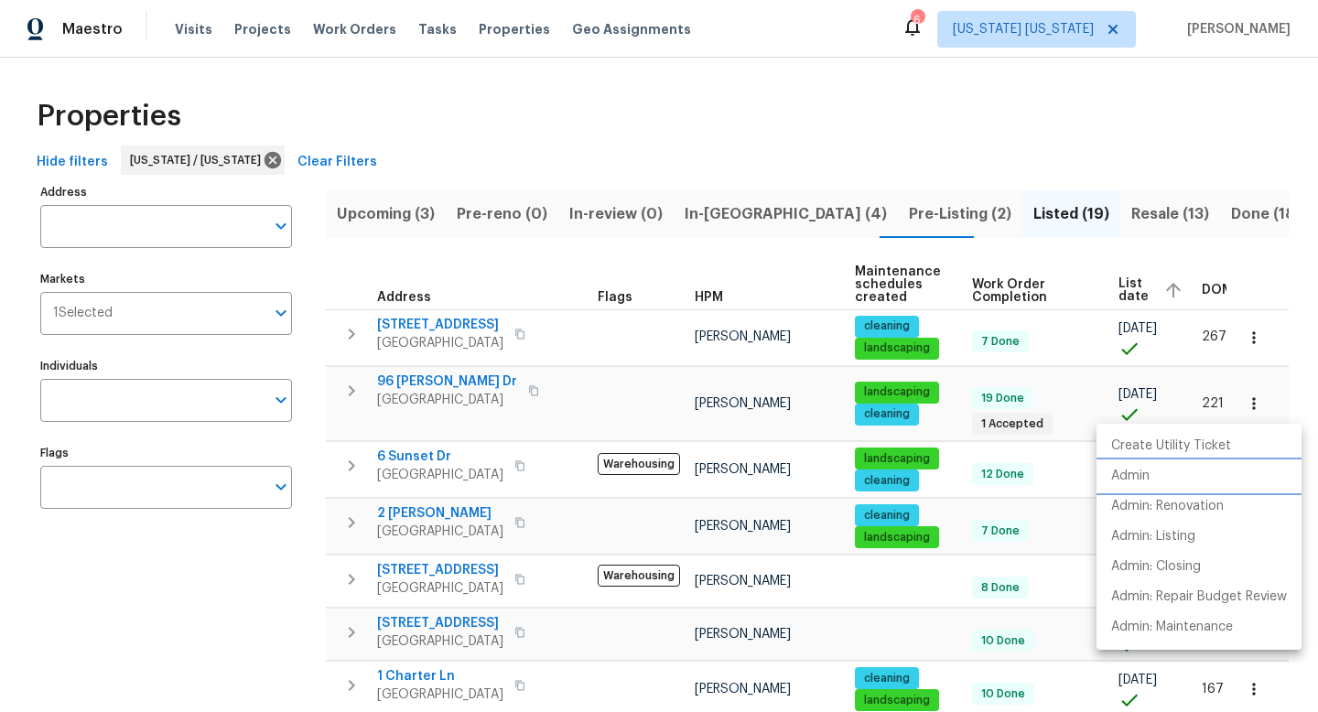
click at [1154, 486] on li "Admin" at bounding box center [1198, 476] width 205 height 30
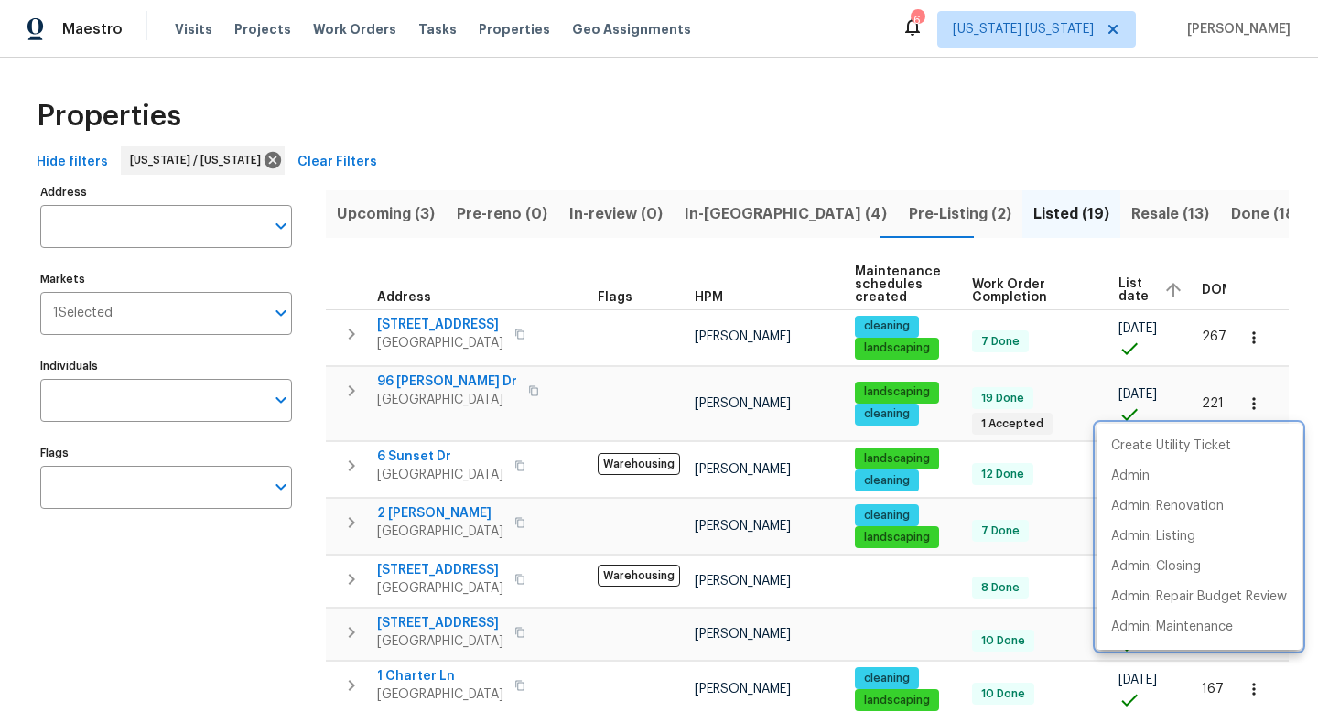
click at [475, 464] on div at bounding box center [659, 356] width 1318 height 712
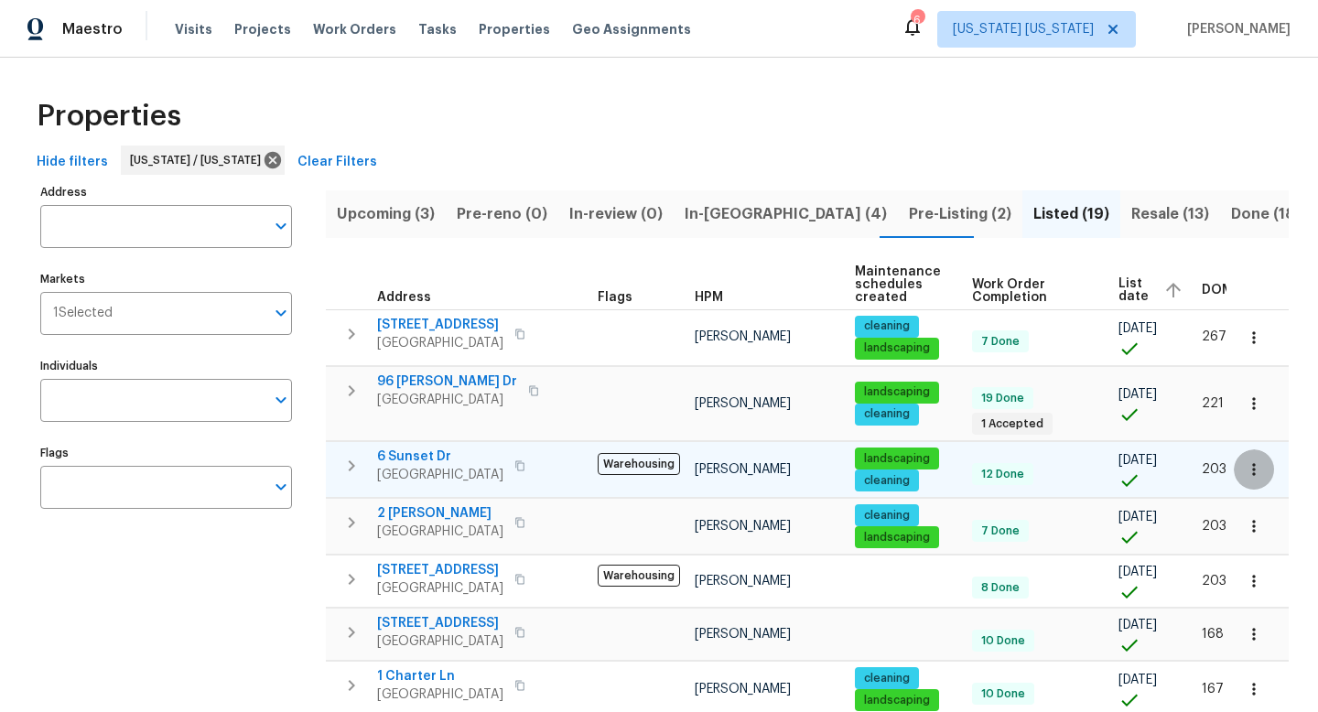
click at [1244, 471] on icon "button" at bounding box center [1253, 469] width 18 height 18
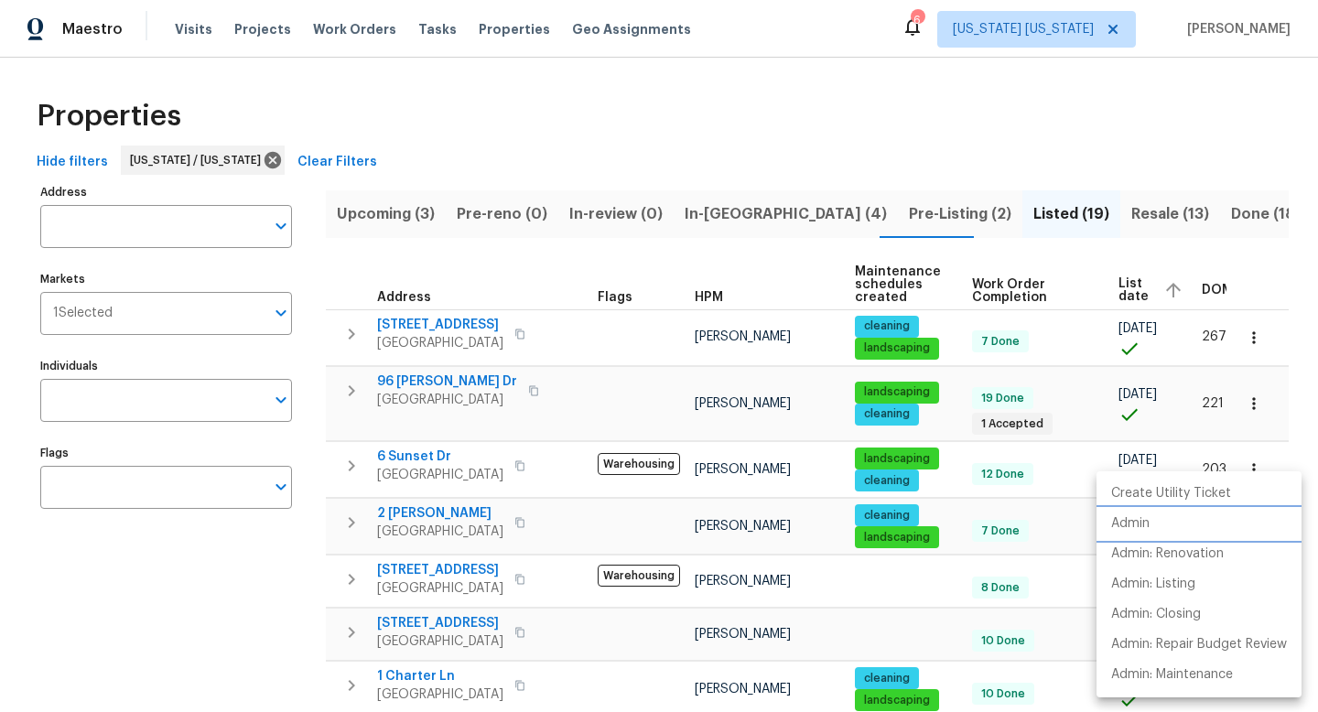
click at [1138, 516] on p "Admin" at bounding box center [1130, 523] width 38 height 19
click at [454, 539] on div at bounding box center [659, 356] width 1318 height 712
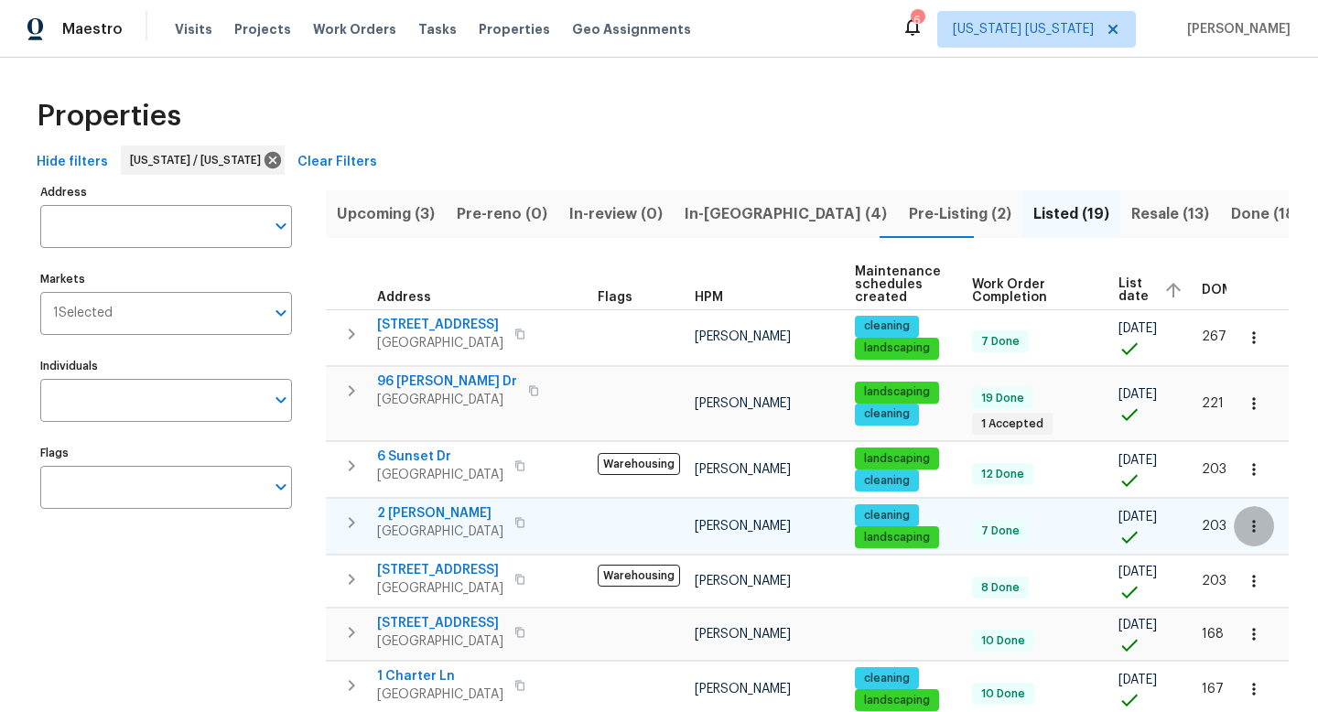
click at [1247, 528] on icon "button" at bounding box center [1253, 526] width 18 height 18
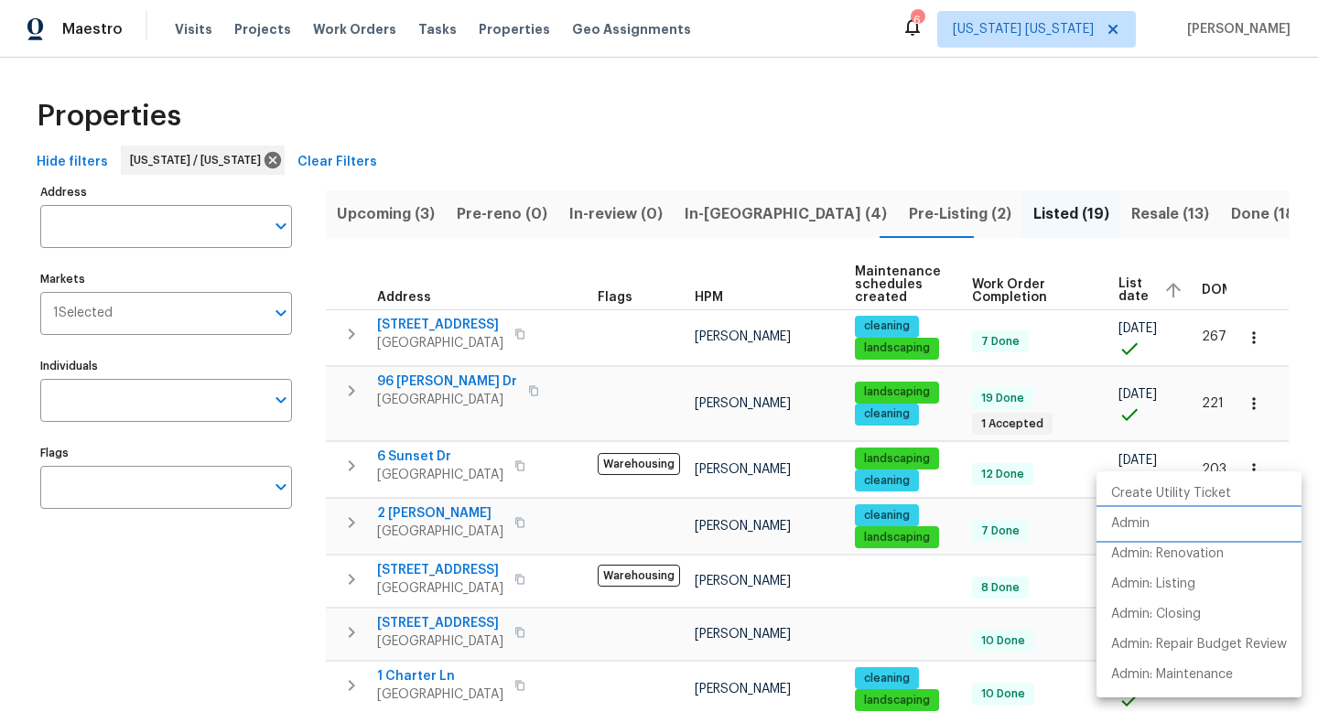
click at [1199, 529] on li "Admin" at bounding box center [1198, 524] width 205 height 30
click at [488, 602] on div at bounding box center [659, 356] width 1318 height 712
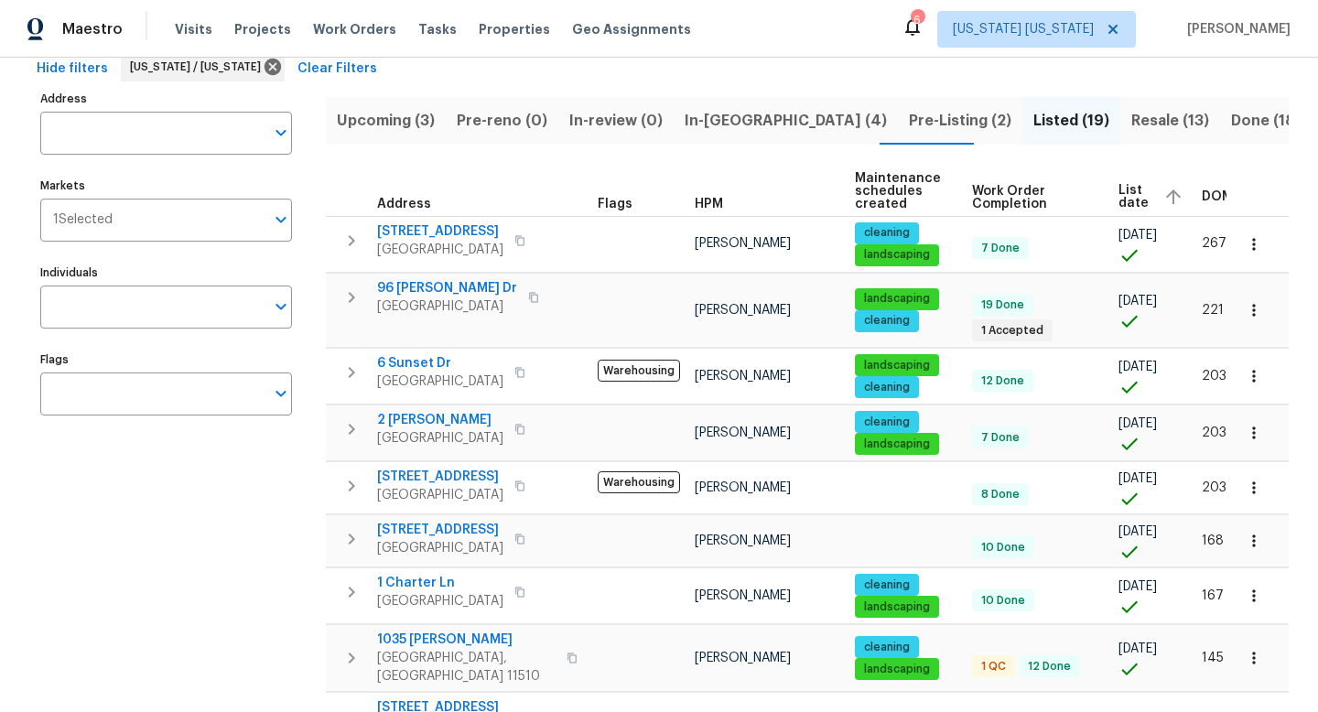
scroll to position [212, 0]
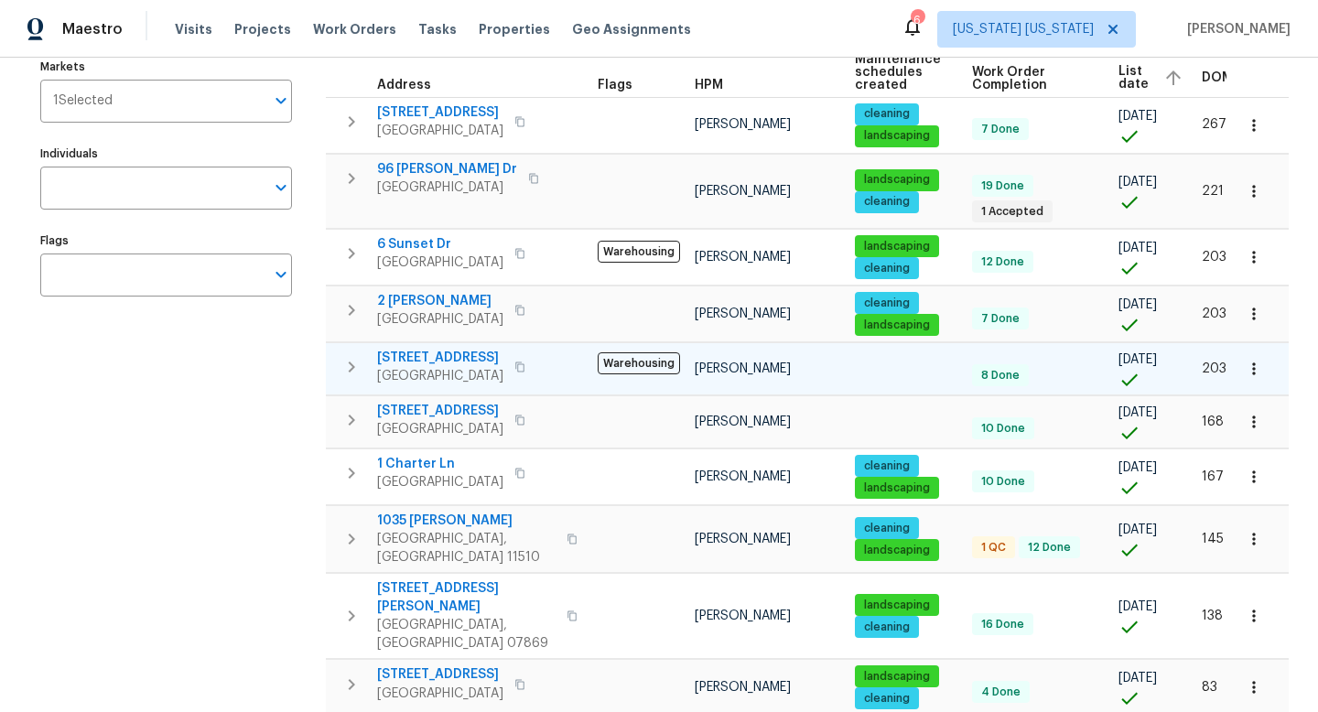
click at [1251, 370] on button "button" at bounding box center [1253, 369] width 40 height 40
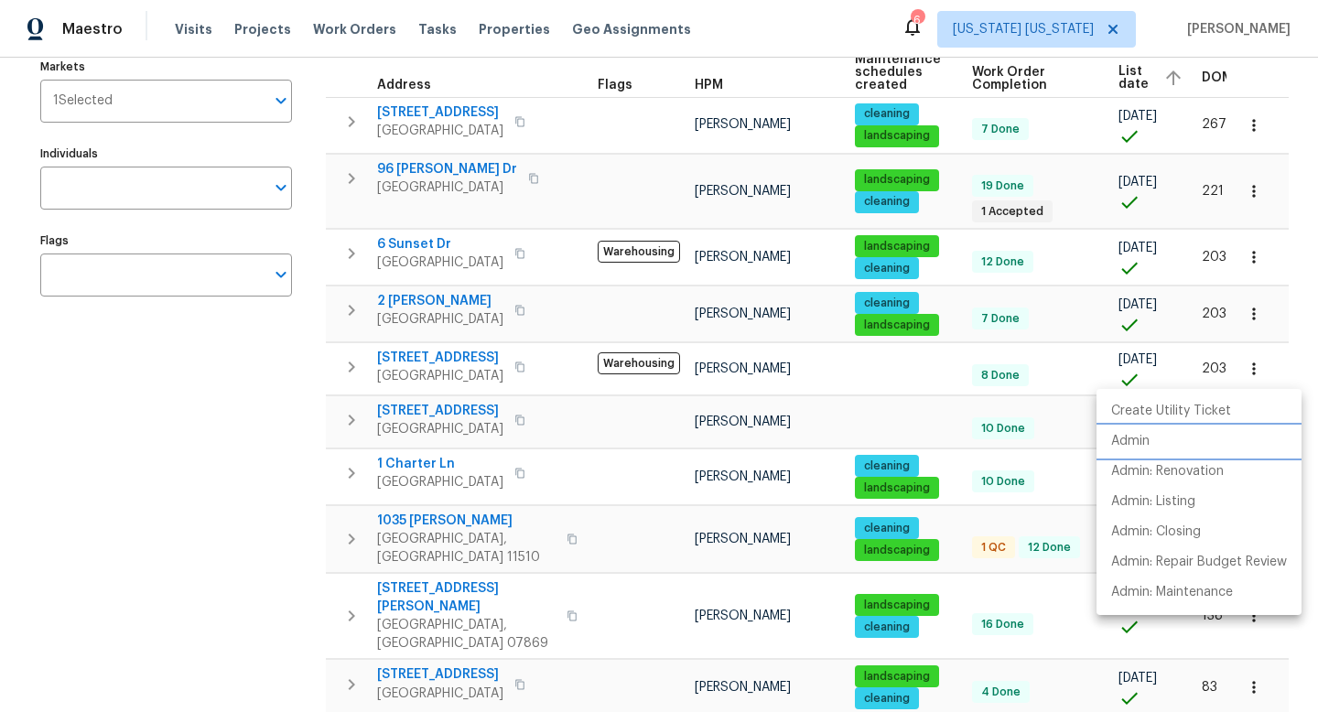
click at [1173, 443] on li "Admin" at bounding box center [1198, 441] width 205 height 30
click at [455, 347] on div at bounding box center [659, 356] width 1318 height 712
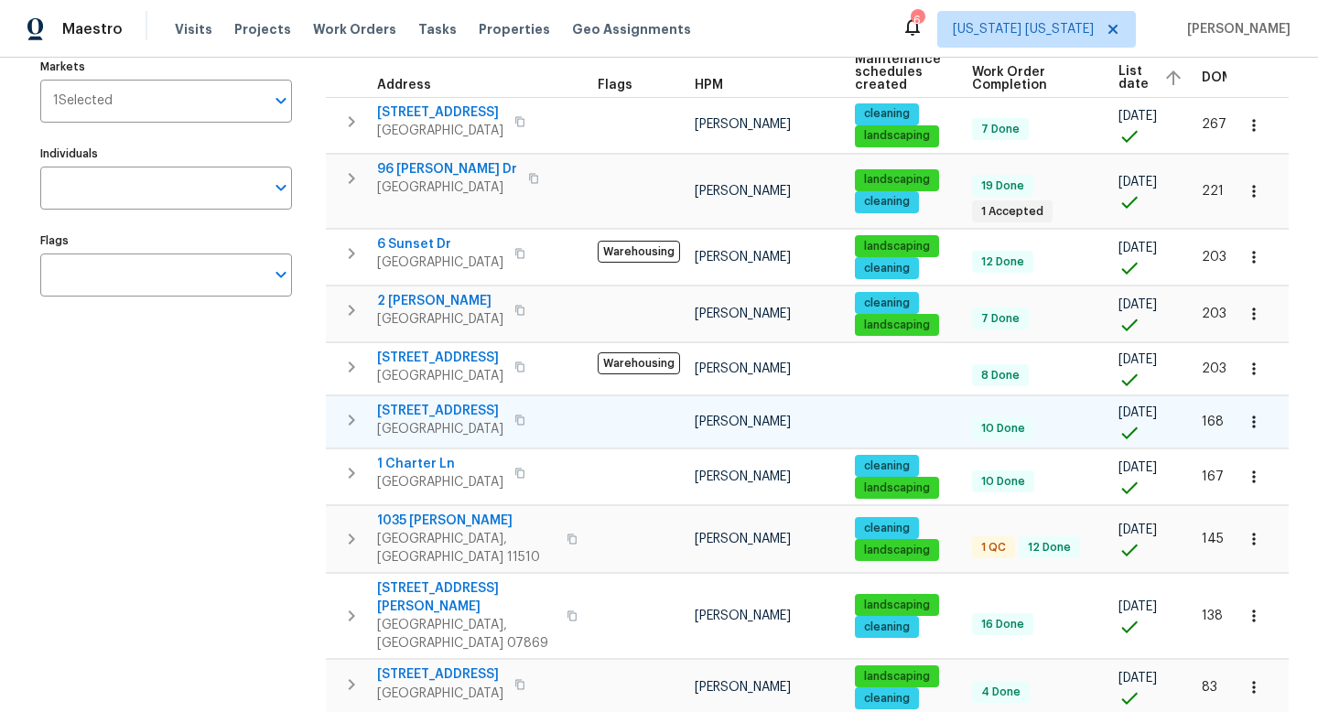
click at [1244, 427] on icon "button" at bounding box center [1253, 422] width 18 height 18
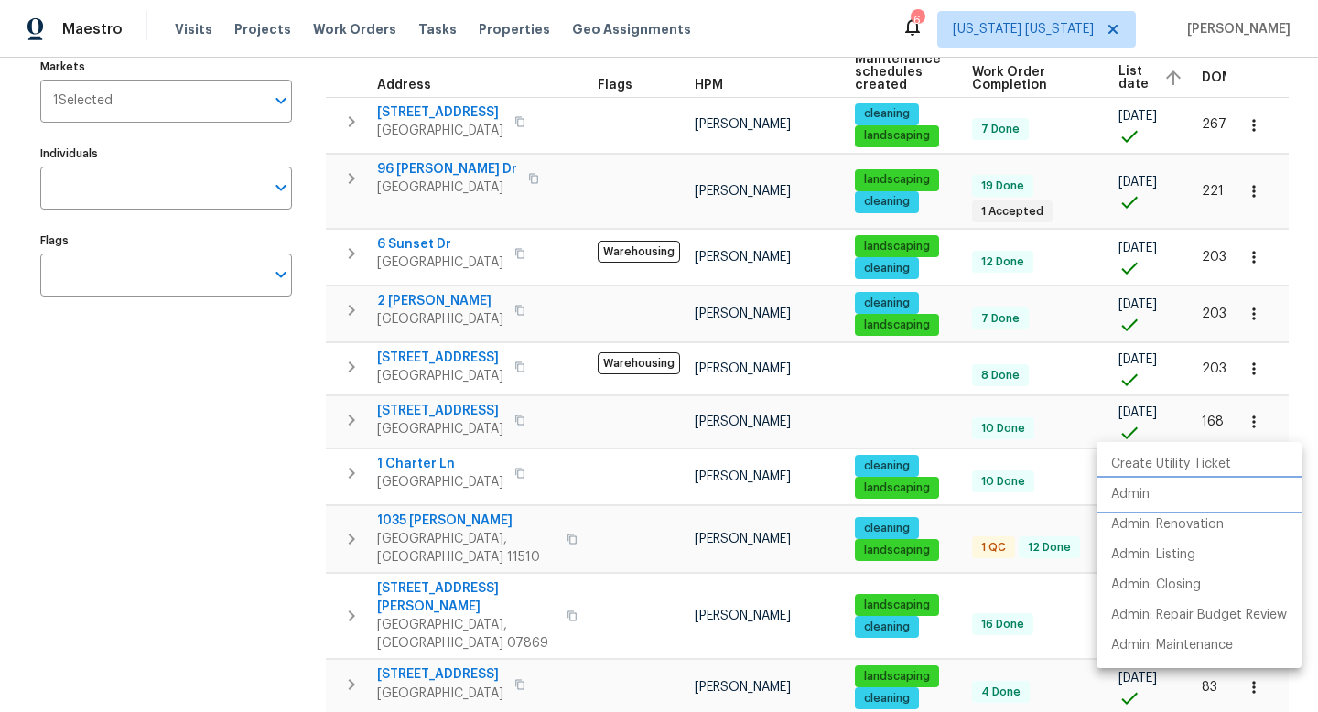
click at [1158, 483] on li "Admin" at bounding box center [1198, 494] width 205 height 30
click at [431, 460] on div at bounding box center [659, 356] width 1318 height 712
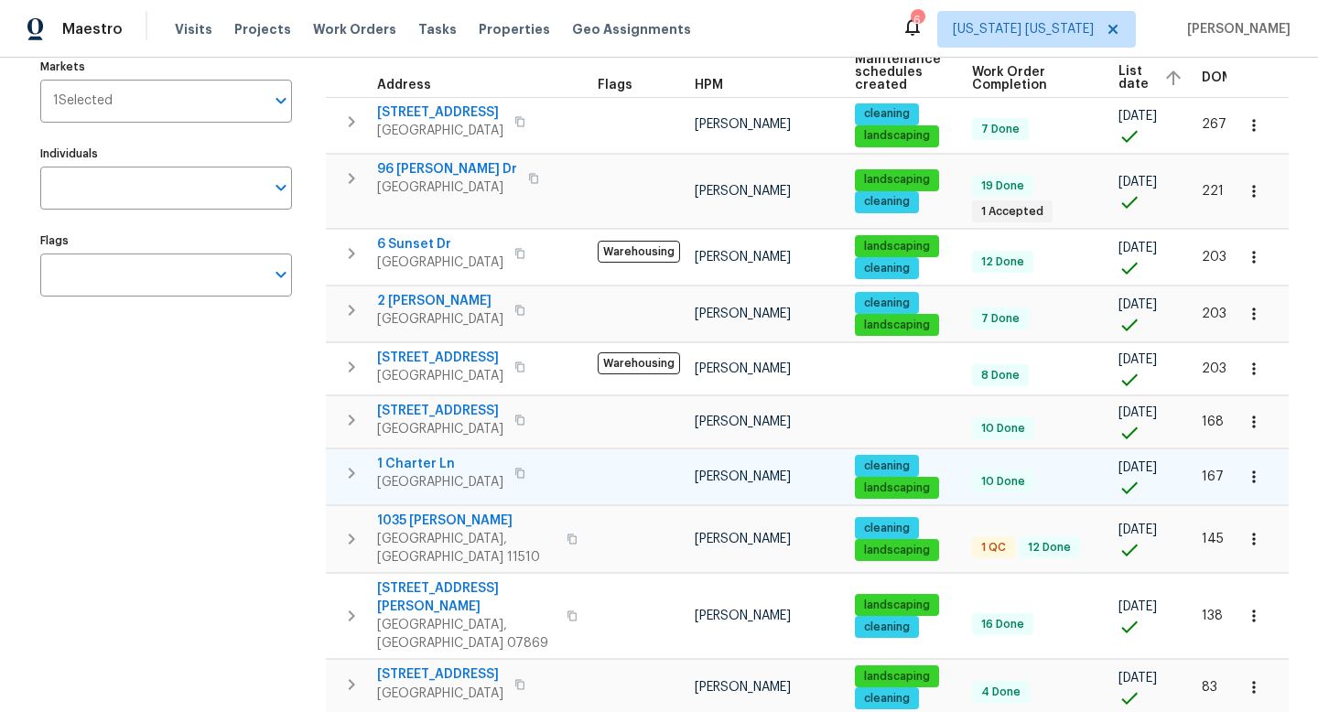
click at [1233, 486] on button "button" at bounding box center [1253, 477] width 40 height 40
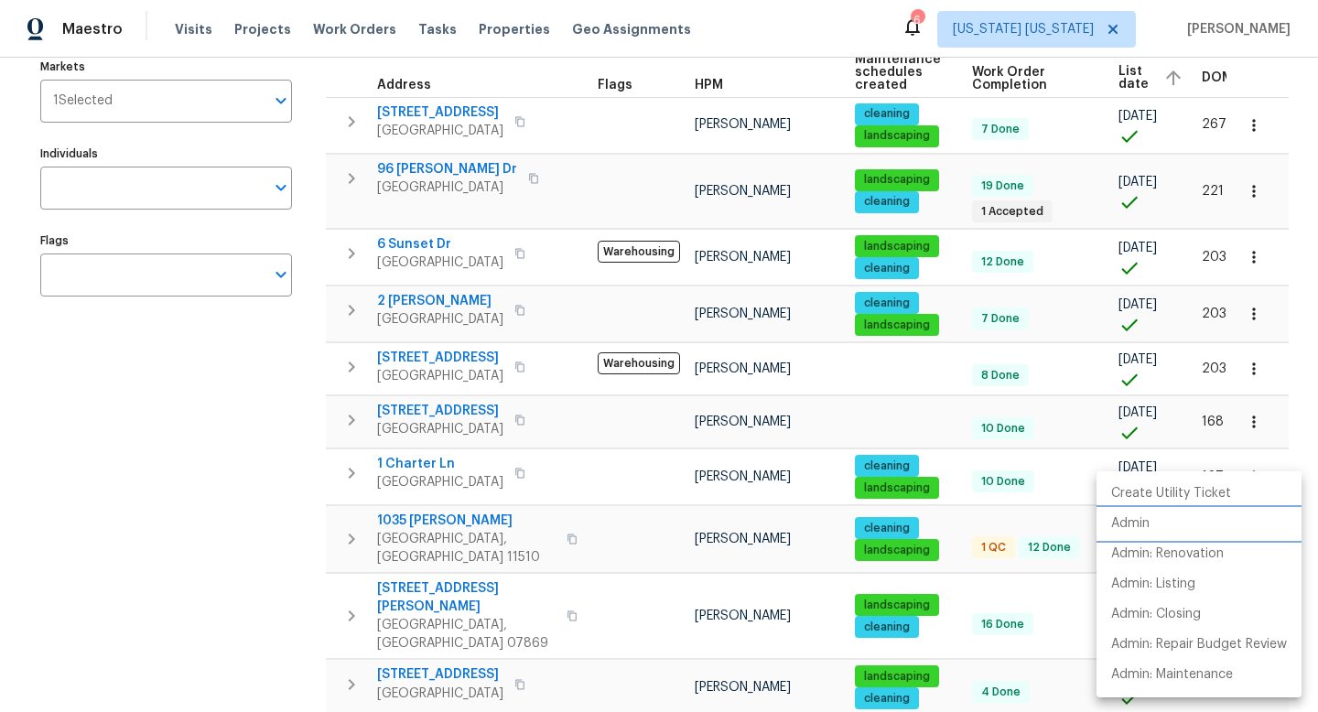
click at [1167, 516] on li "Admin" at bounding box center [1198, 524] width 205 height 30
click at [490, 525] on div at bounding box center [659, 356] width 1318 height 712
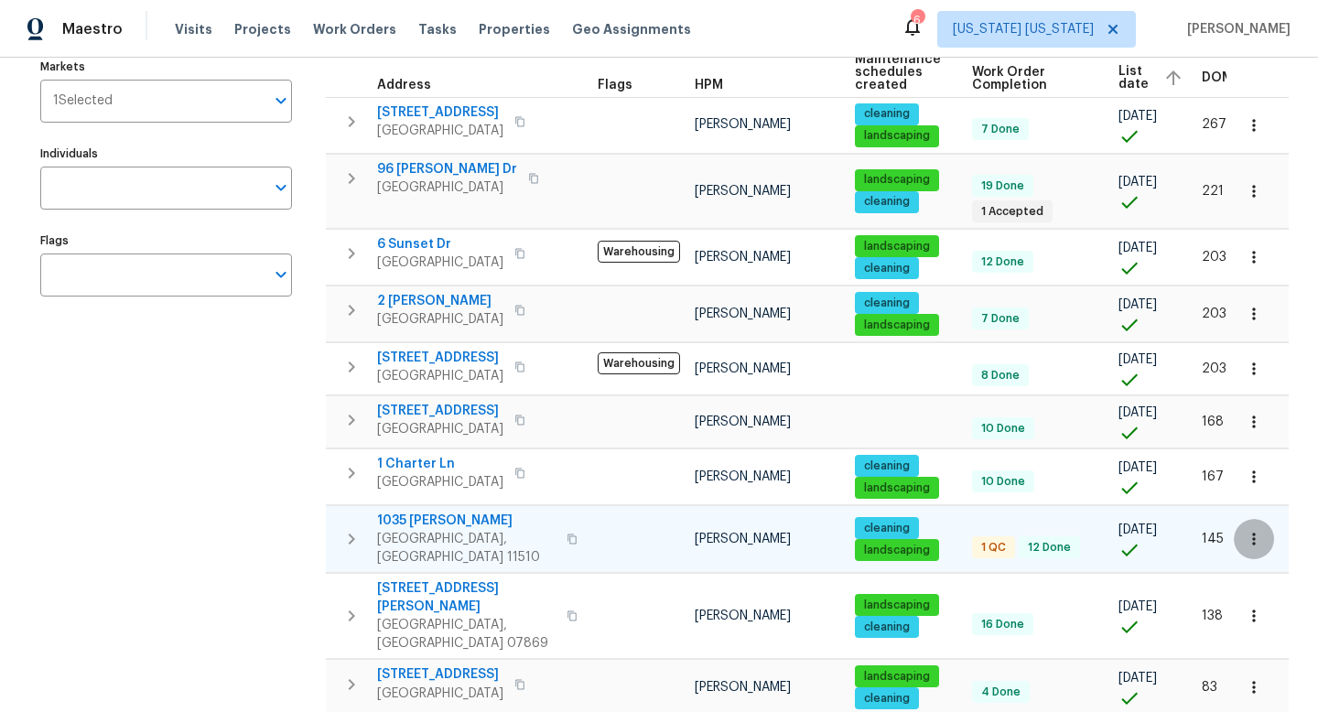
click at [1244, 538] on icon "button" at bounding box center [1253, 539] width 18 height 18
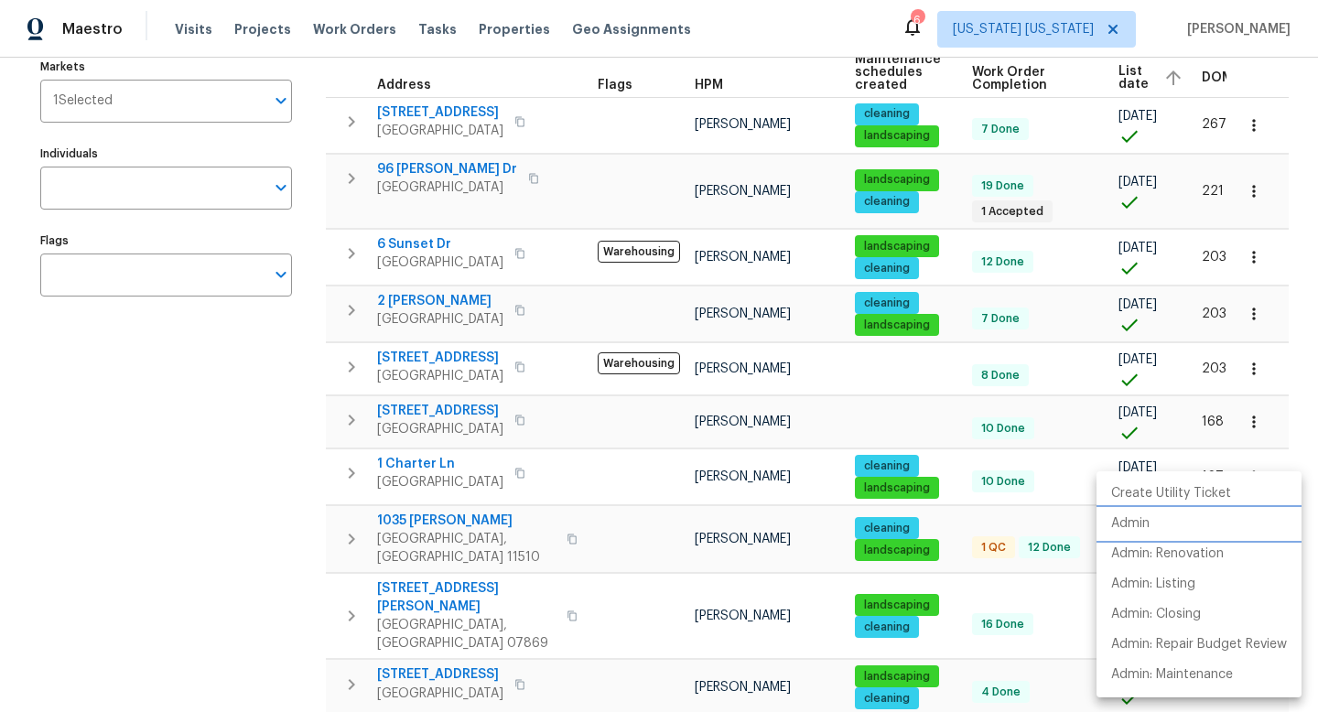
click at [1158, 525] on li "Admin" at bounding box center [1198, 524] width 205 height 30
click at [507, 492] on div at bounding box center [659, 356] width 1318 height 712
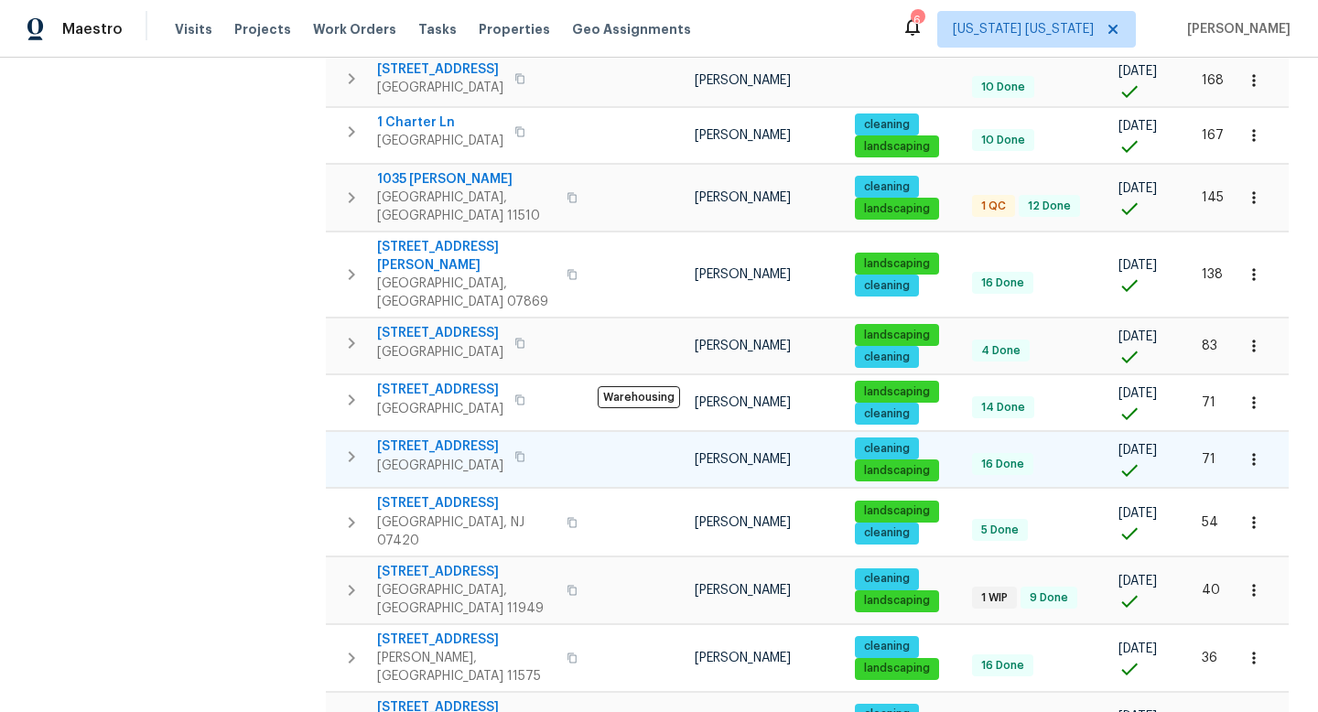
scroll to position [565, 0]
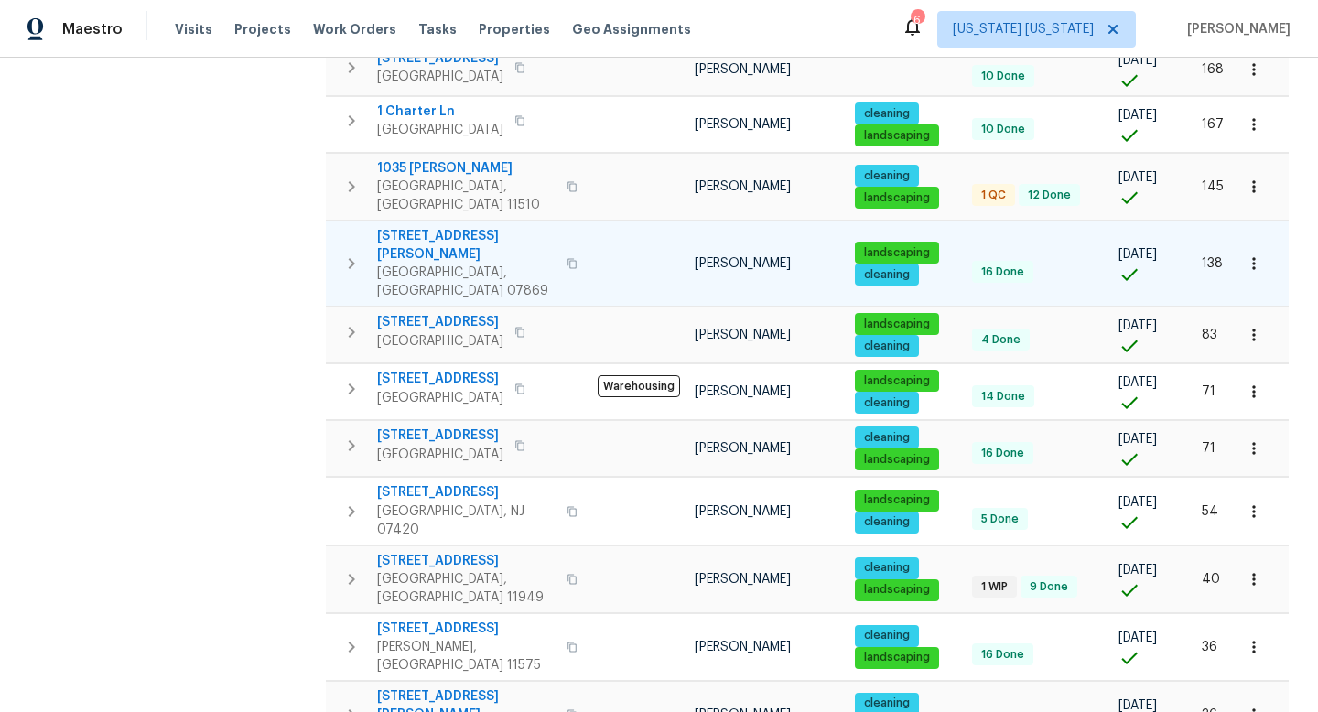
click at [1252, 258] on icon "button" at bounding box center [1253, 264] width 3 height 12
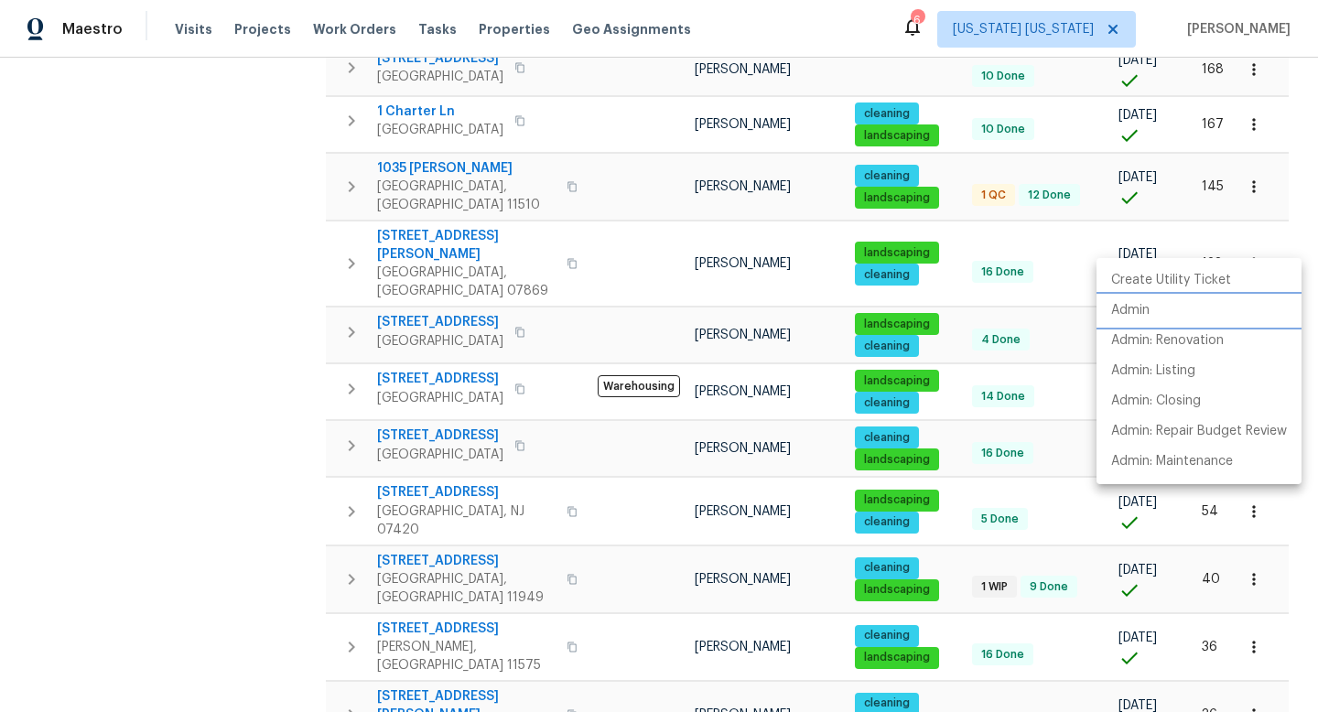
click at [1135, 309] on p "Admin" at bounding box center [1130, 310] width 38 height 19
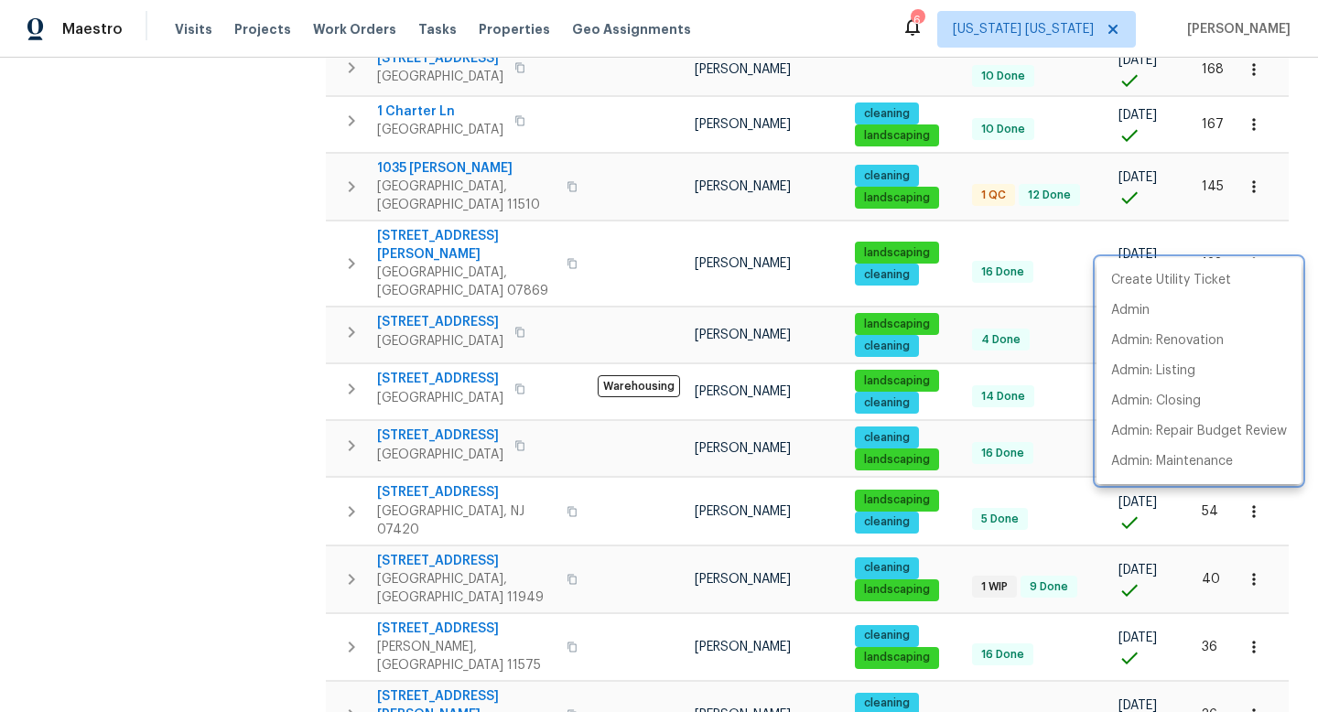
click at [268, 395] on div at bounding box center [659, 356] width 1318 height 712
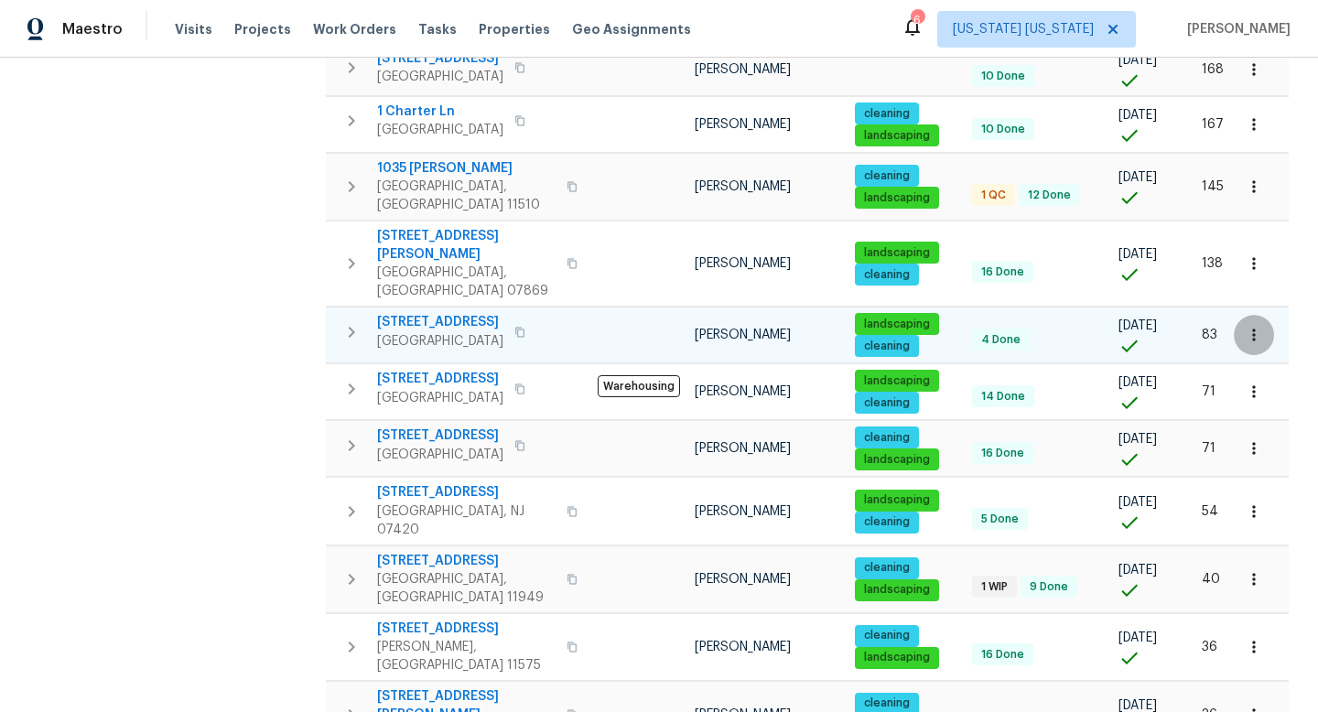
click at [1244, 326] on icon "button" at bounding box center [1253, 335] width 18 height 18
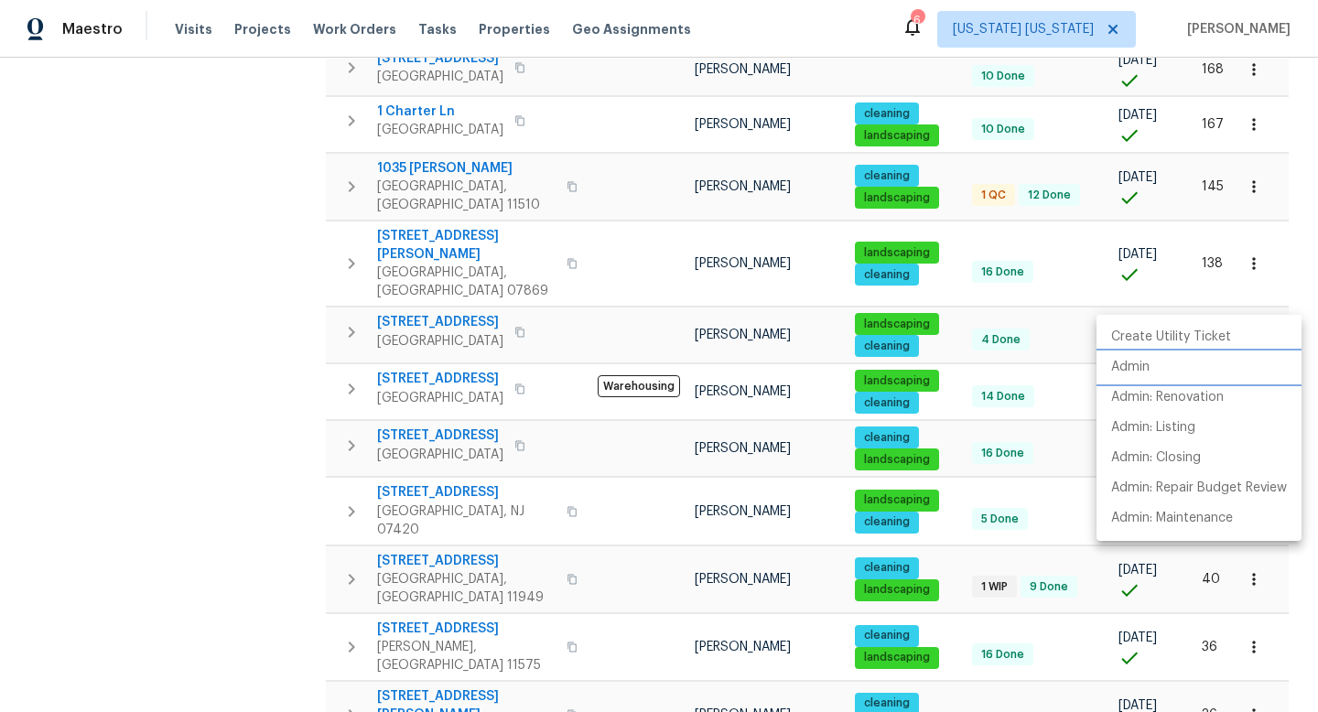
click at [1160, 363] on li "Admin" at bounding box center [1198, 367] width 205 height 30
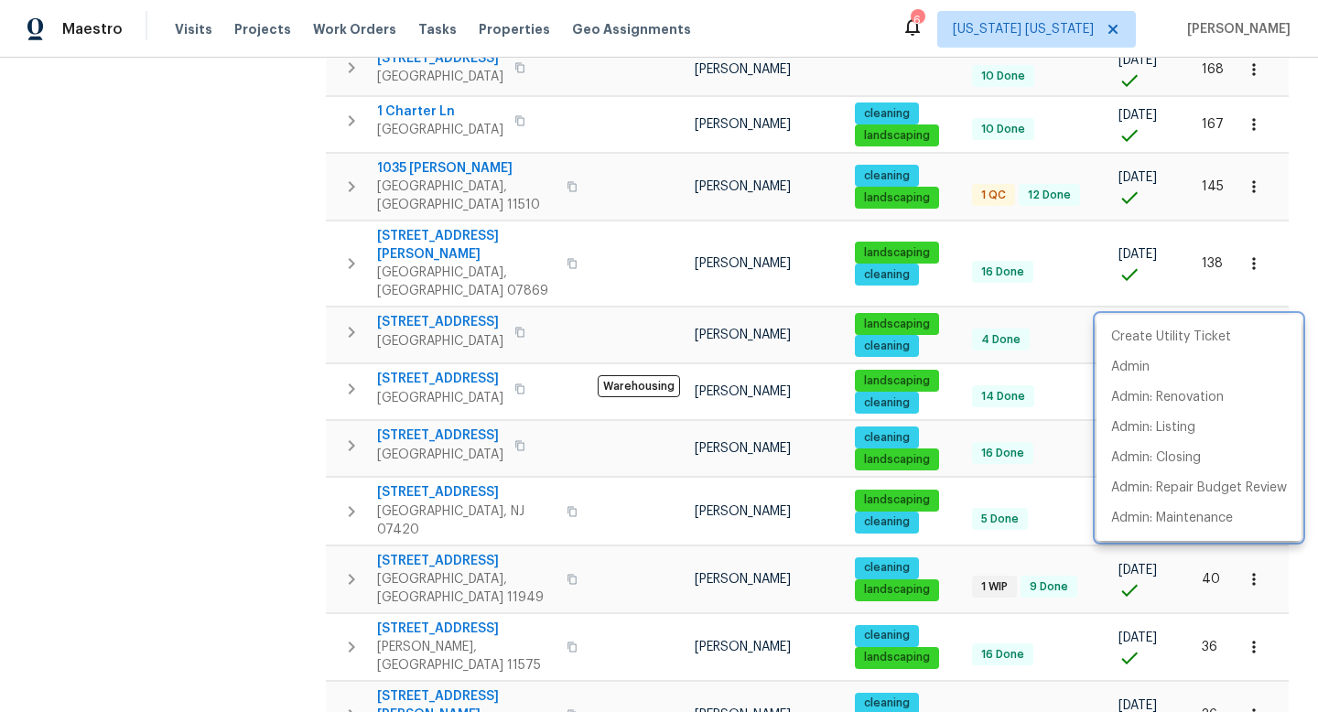
click at [378, 401] on div at bounding box center [659, 356] width 1318 height 712
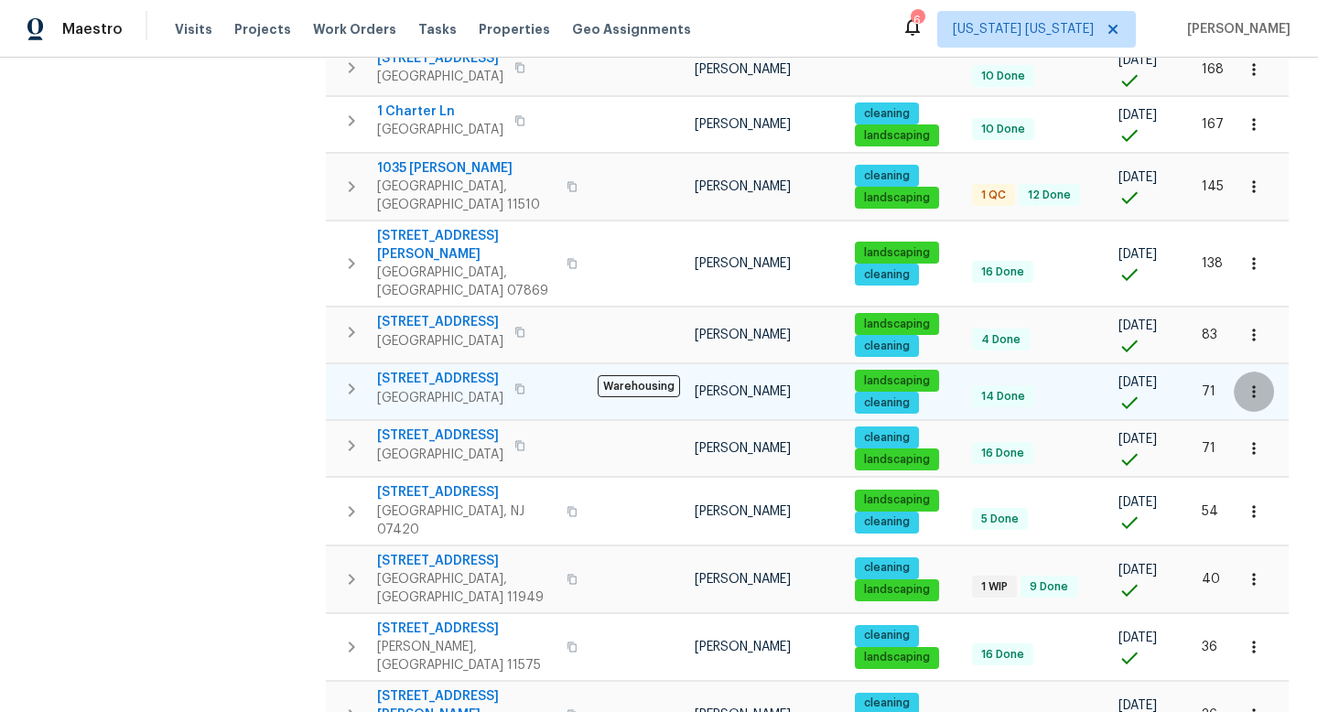
click at [1254, 371] on button "button" at bounding box center [1253, 391] width 40 height 40
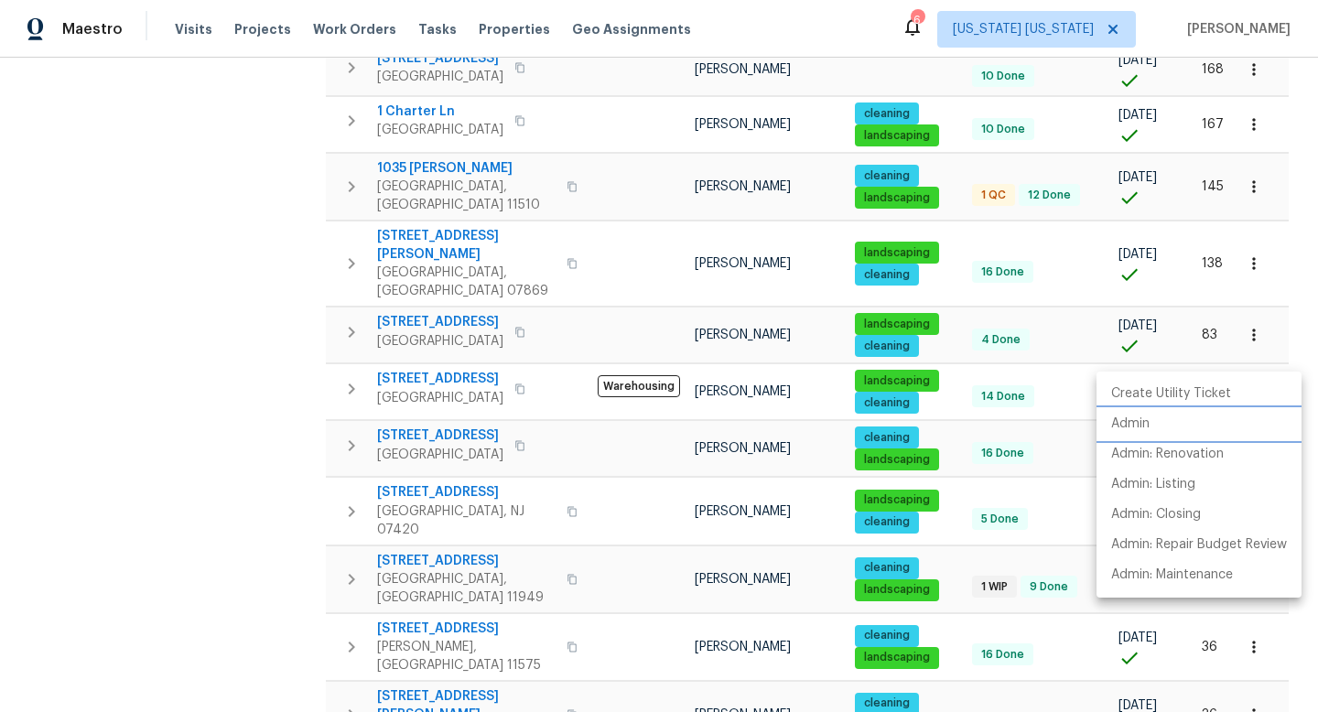
click at [1164, 414] on li "Admin" at bounding box center [1198, 424] width 205 height 30
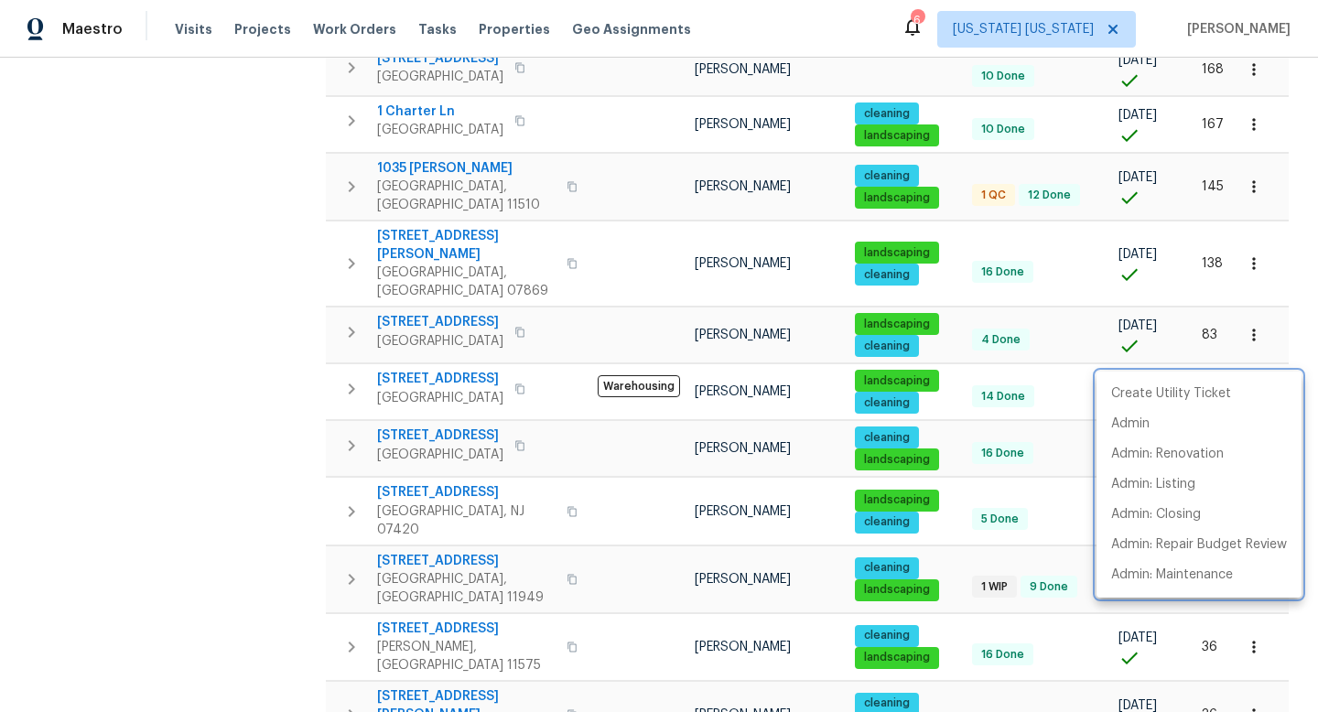
click at [433, 407] on div at bounding box center [659, 356] width 1318 height 712
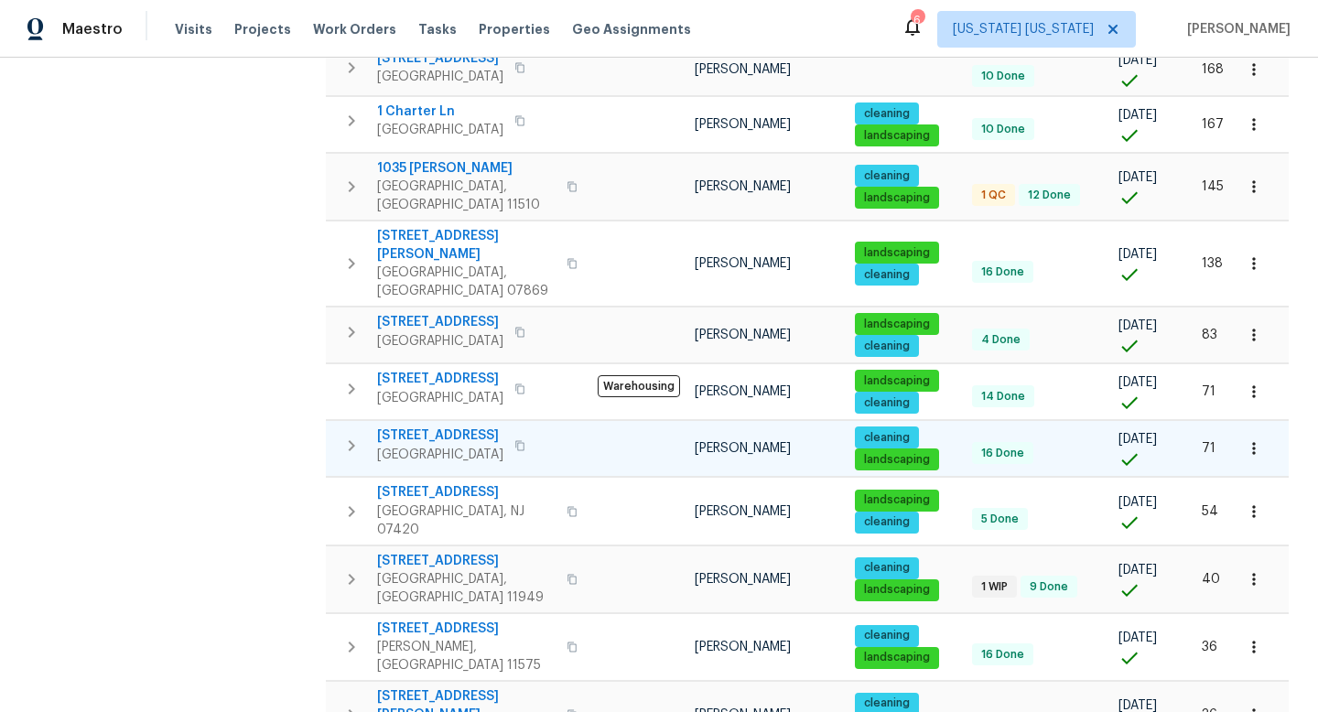
click at [1244, 439] on icon "button" at bounding box center [1253, 448] width 18 height 18
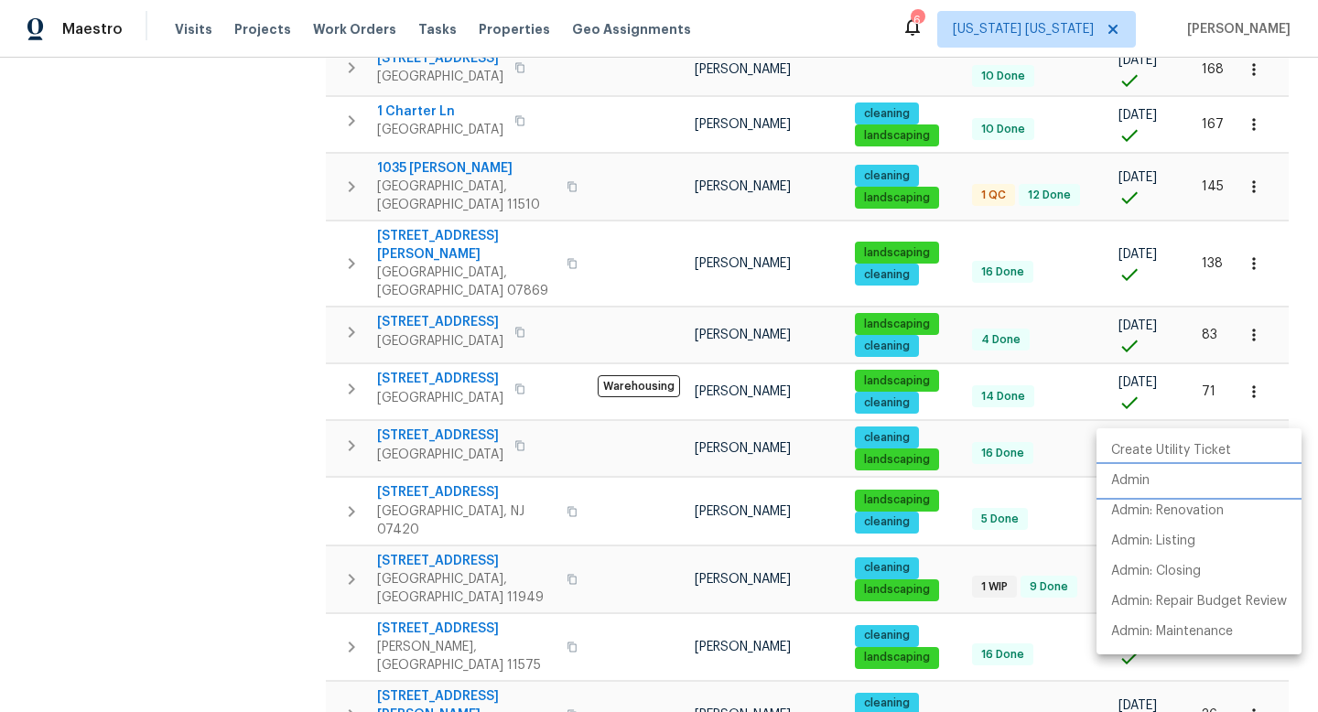
click at [1189, 478] on li "Admin" at bounding box center [1198, 481] width 205 height 30
click at [275, 287] on div at bounding box center [659, 356] width 1318 height 712
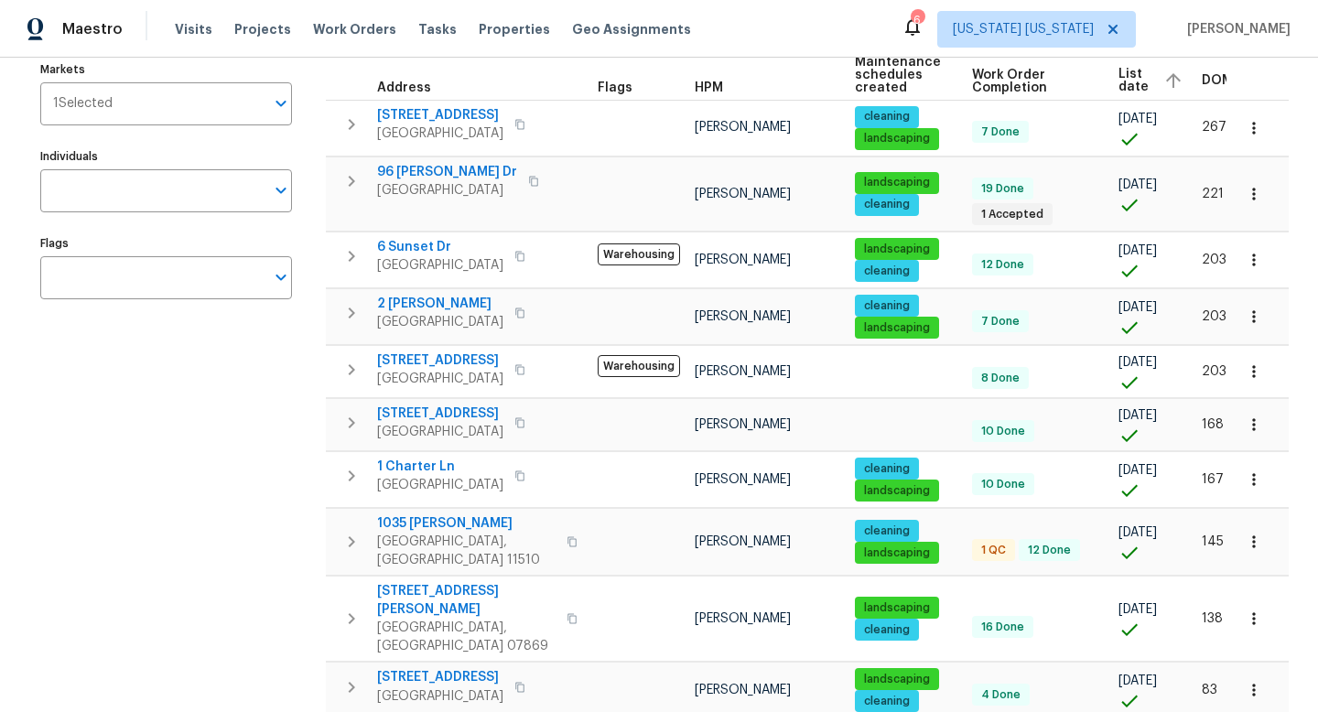
scroll to position [0, 0]
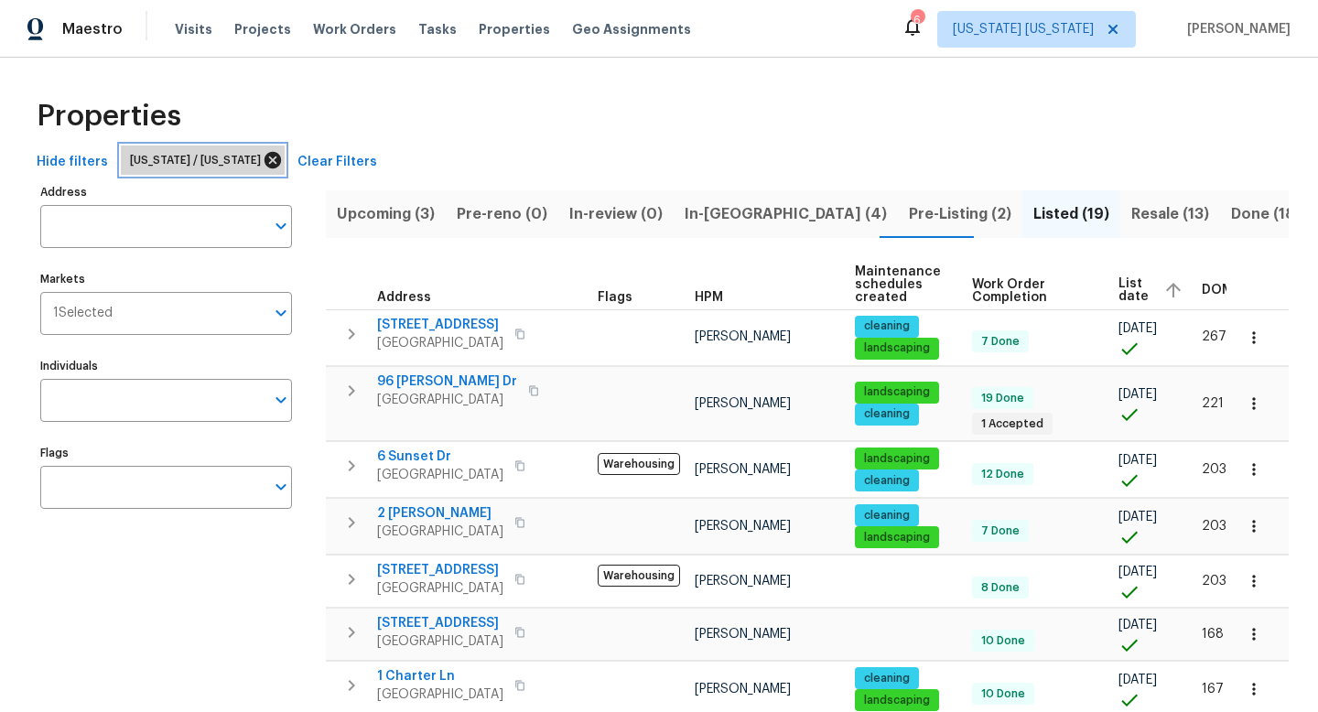
click at [264, 154] on icon at bounding box center [272, 160] width 16 height 16
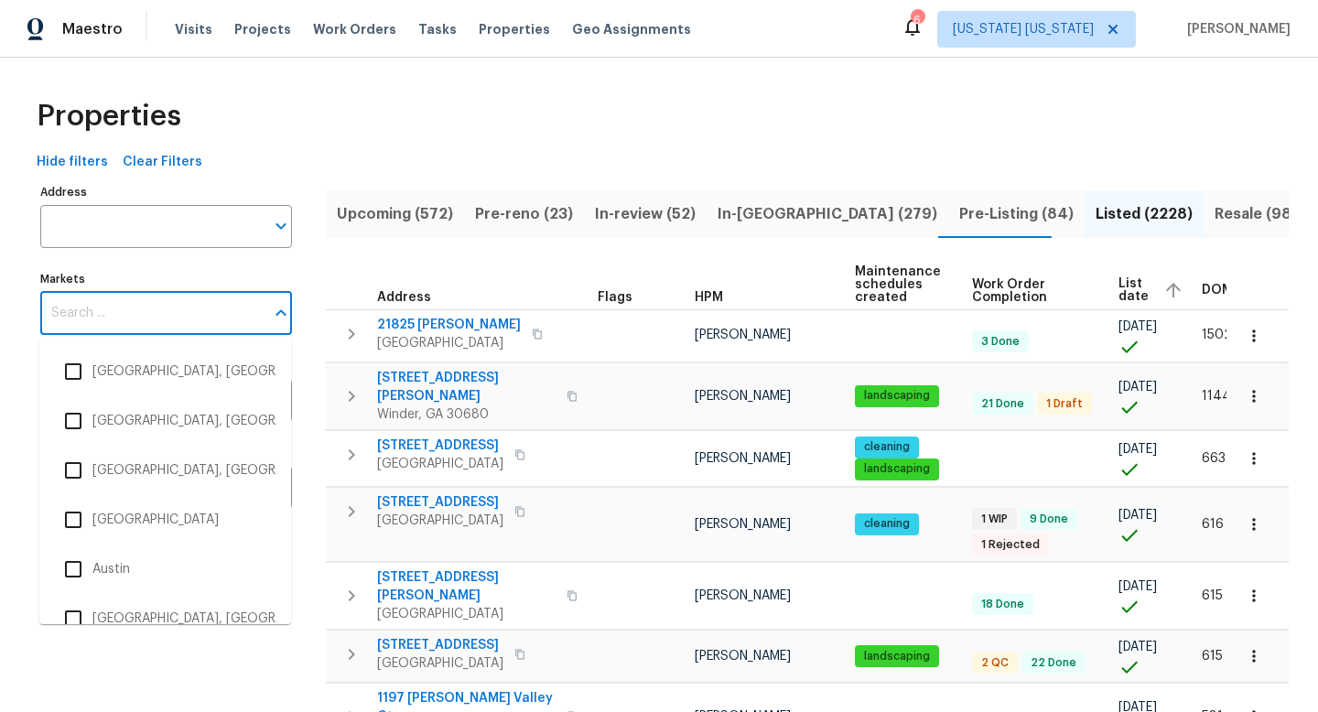
click at [115, 309] on input "Markets" at bounding box center [152, 313] width 224 height 43
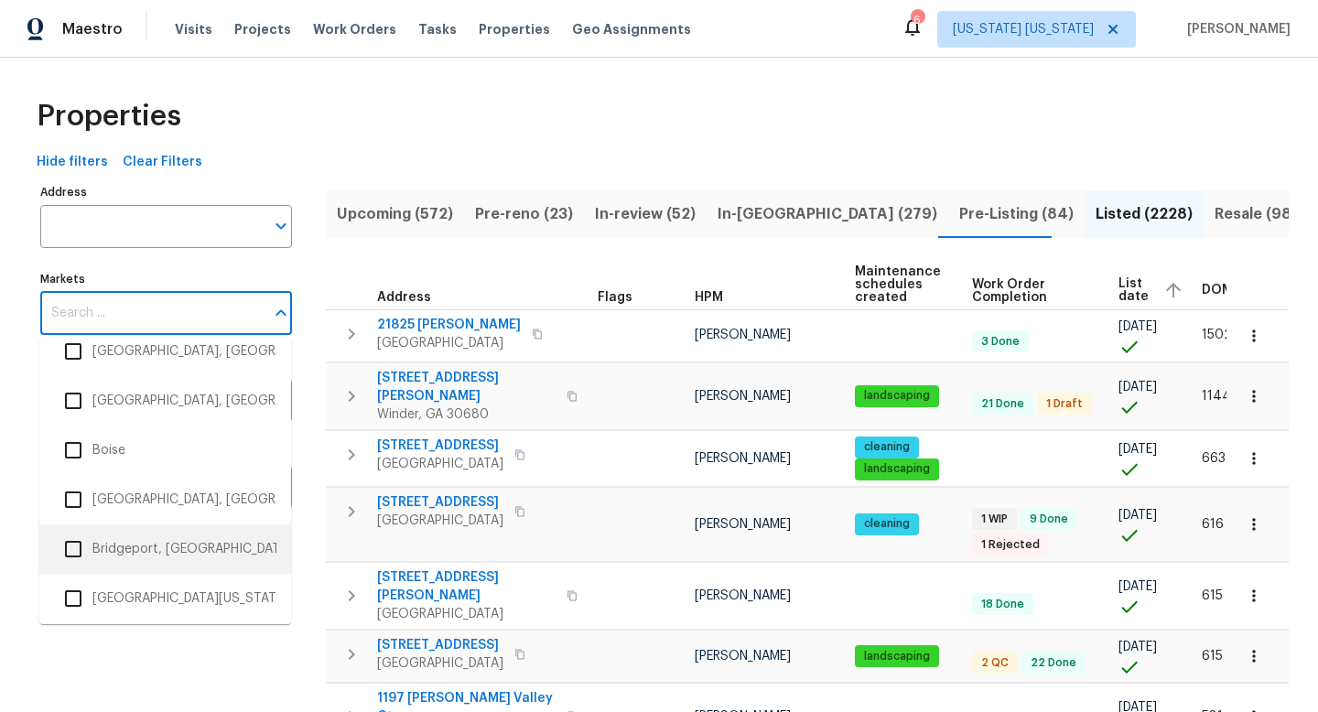
scroll to position [317, 0]
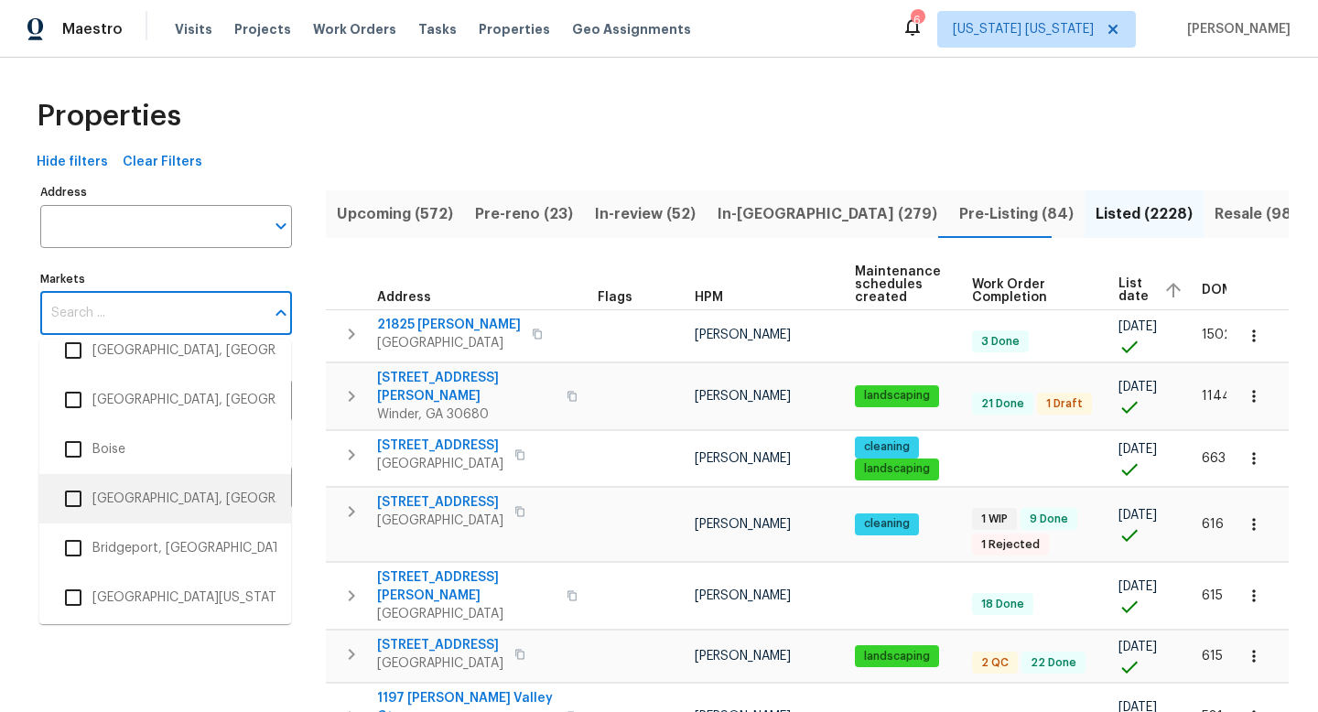
click at [163, 510] on li "[GEOGRAPHIC_DATA], [GEOGRAPHIC_DATA]" at bounding box center [165, 498] width 222 height 38
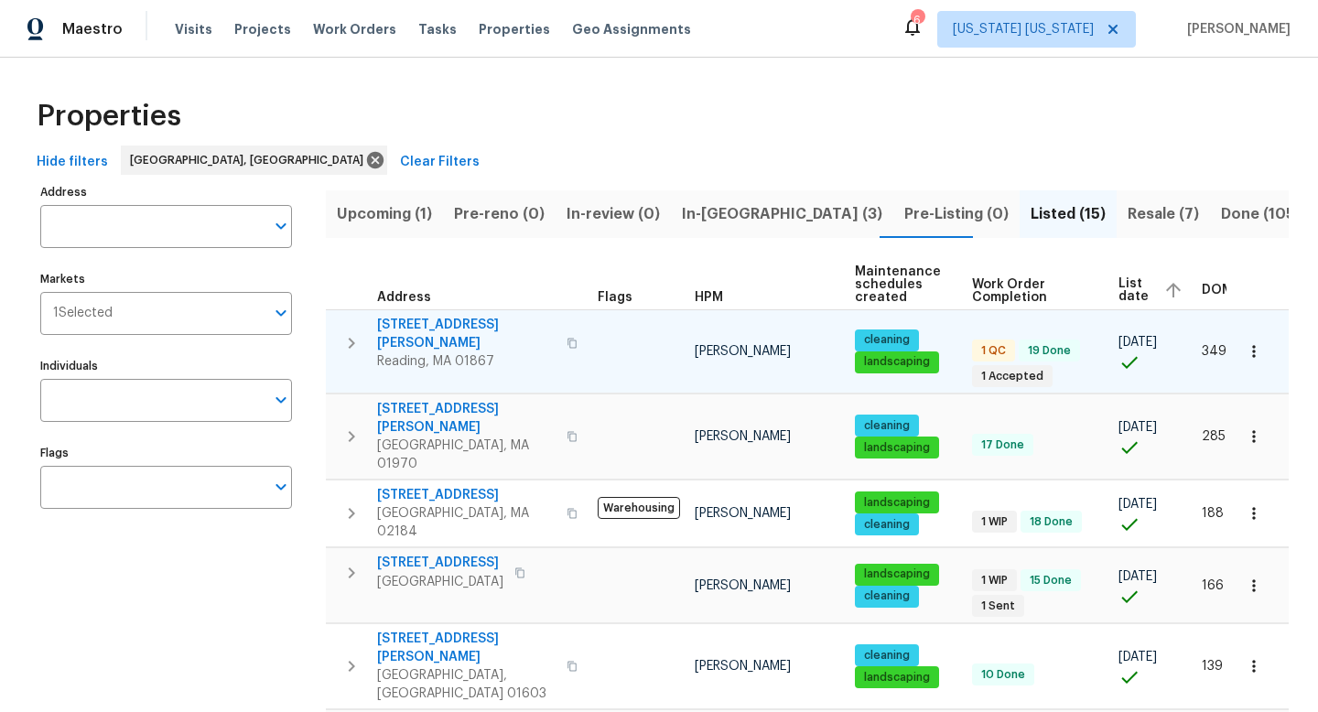
click at [1248, 342] on icon "button" at bounding box center [1253, 351] width 18 height 18
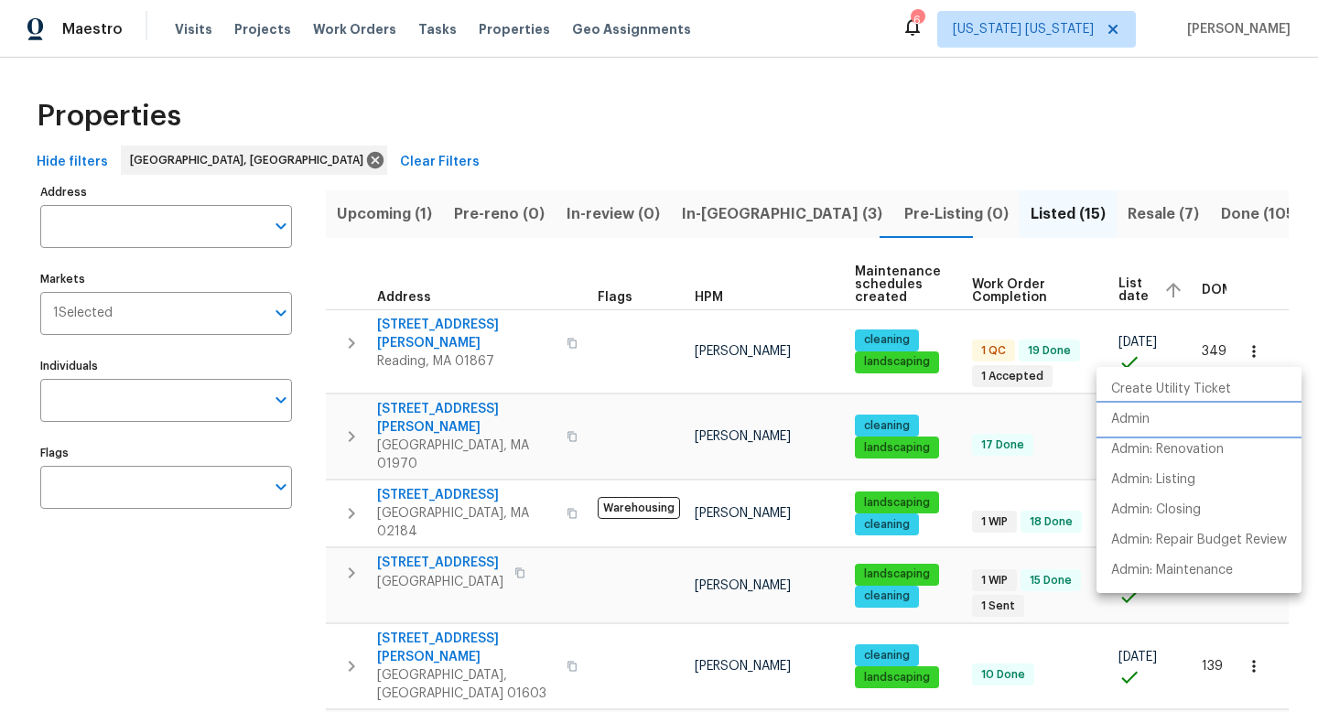
click at [1151, 409] on li "Admin" at bounding box center [1198, 419] width 205 height 30
click at [445, 396] on div at bounding box center [659, 356] width 1318 height 712
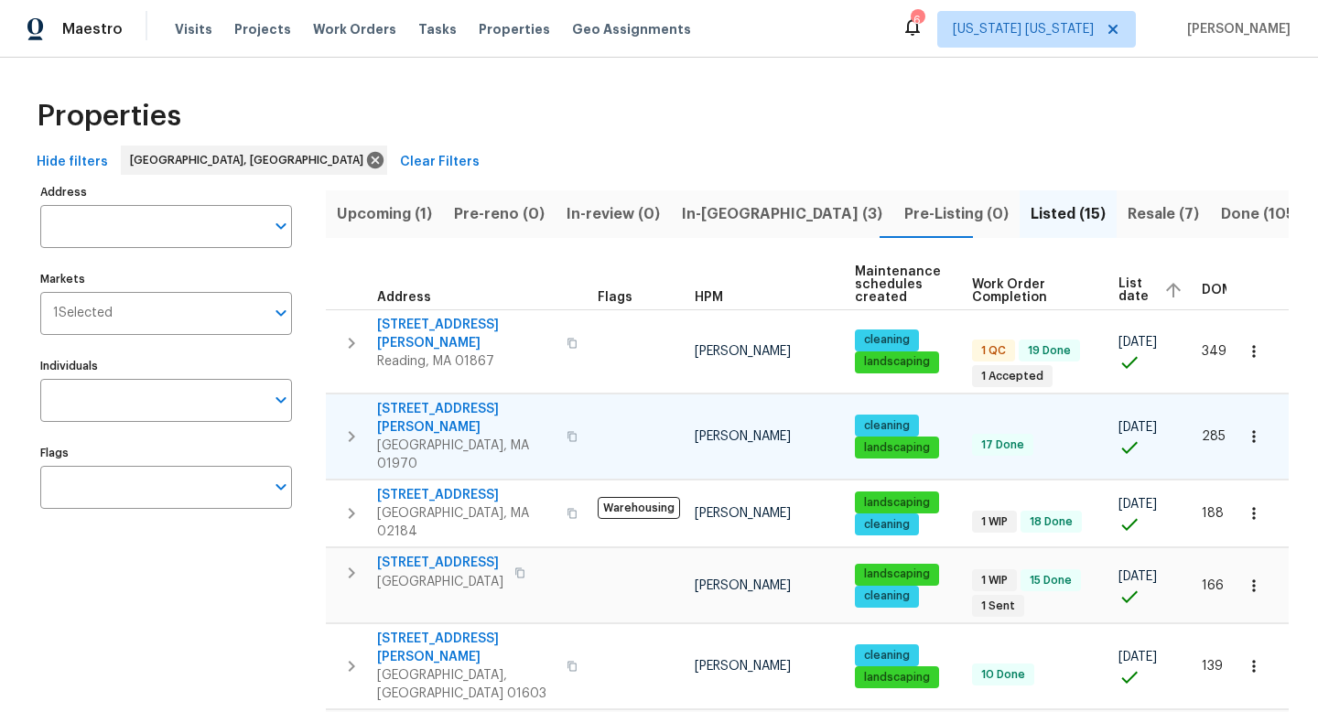
click at [1244, 427] on icon "button" at bounding box center [1253, 436] width 18 height 18
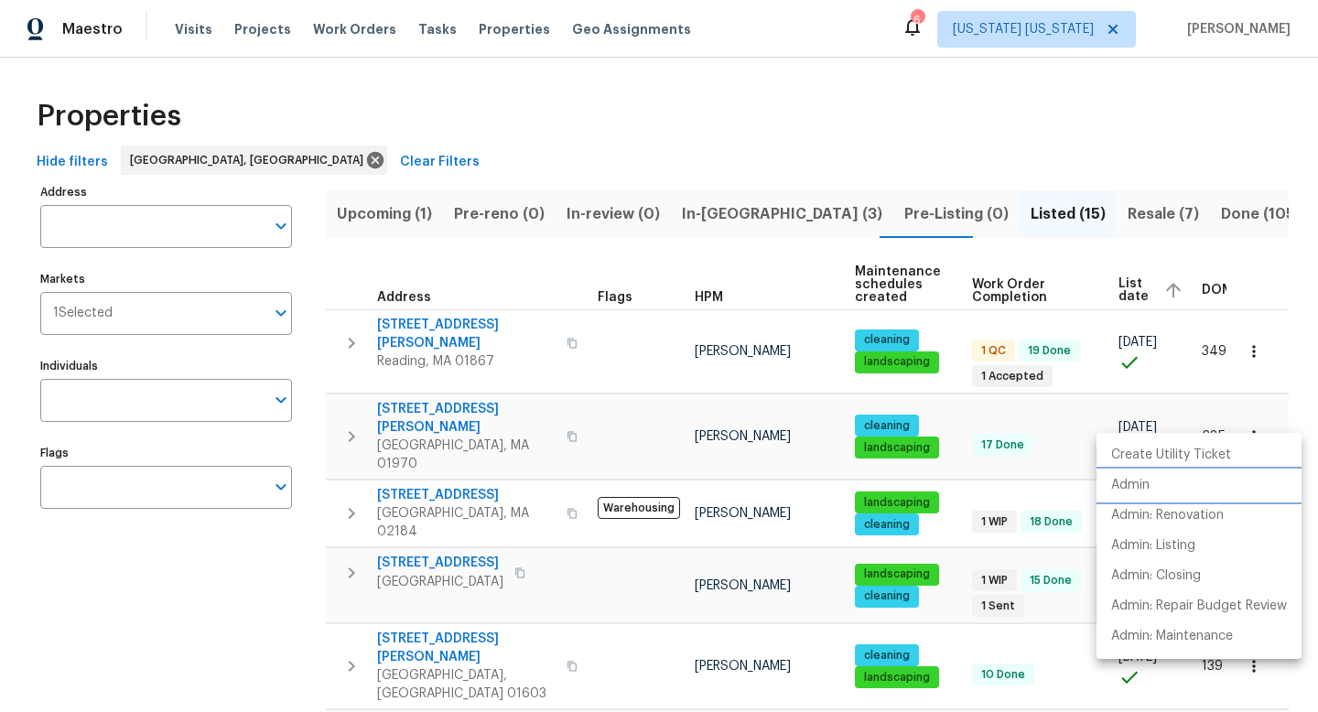
click at [1146, 478] on p "Admin" at bounding box center [1130, 485] width 38 height 19
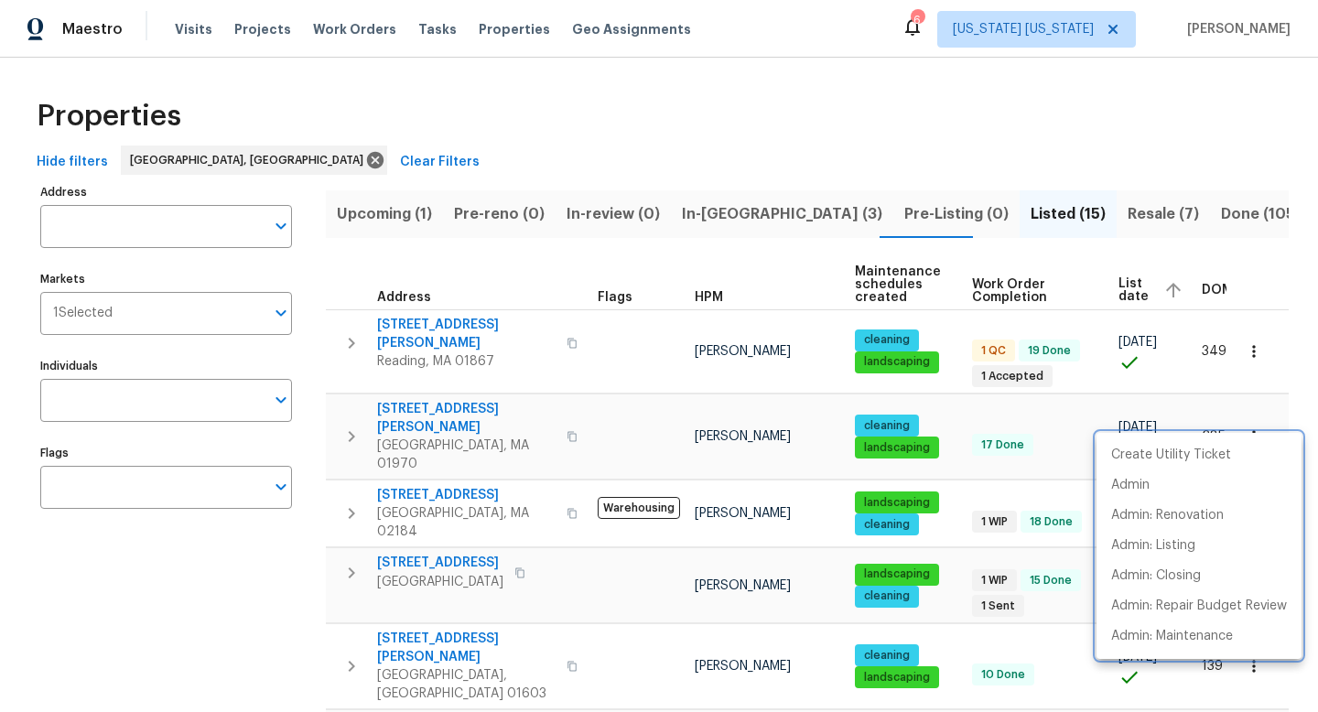
click at [527, 422] on div at bounding box center [659, 356] width 1318 height 712
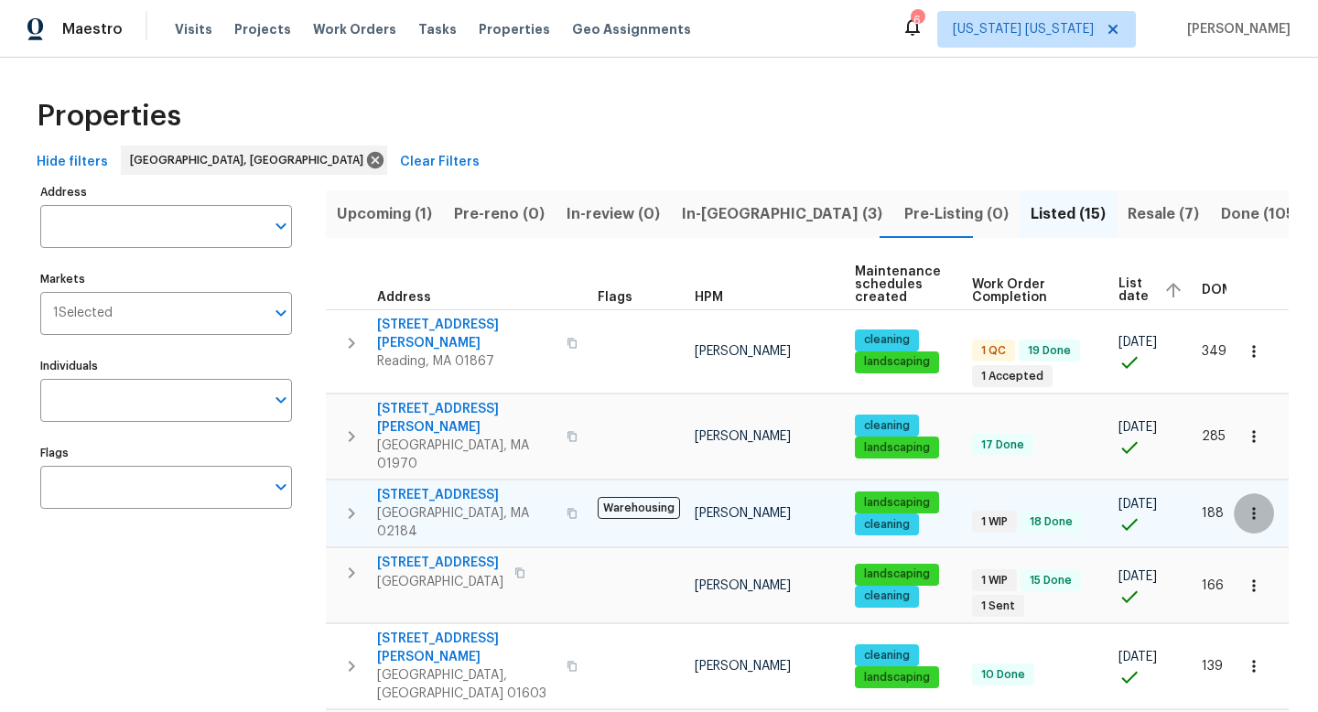
click at [1244, 504] on icon "button" at bounding box center [1253, 513] width 18 height 18
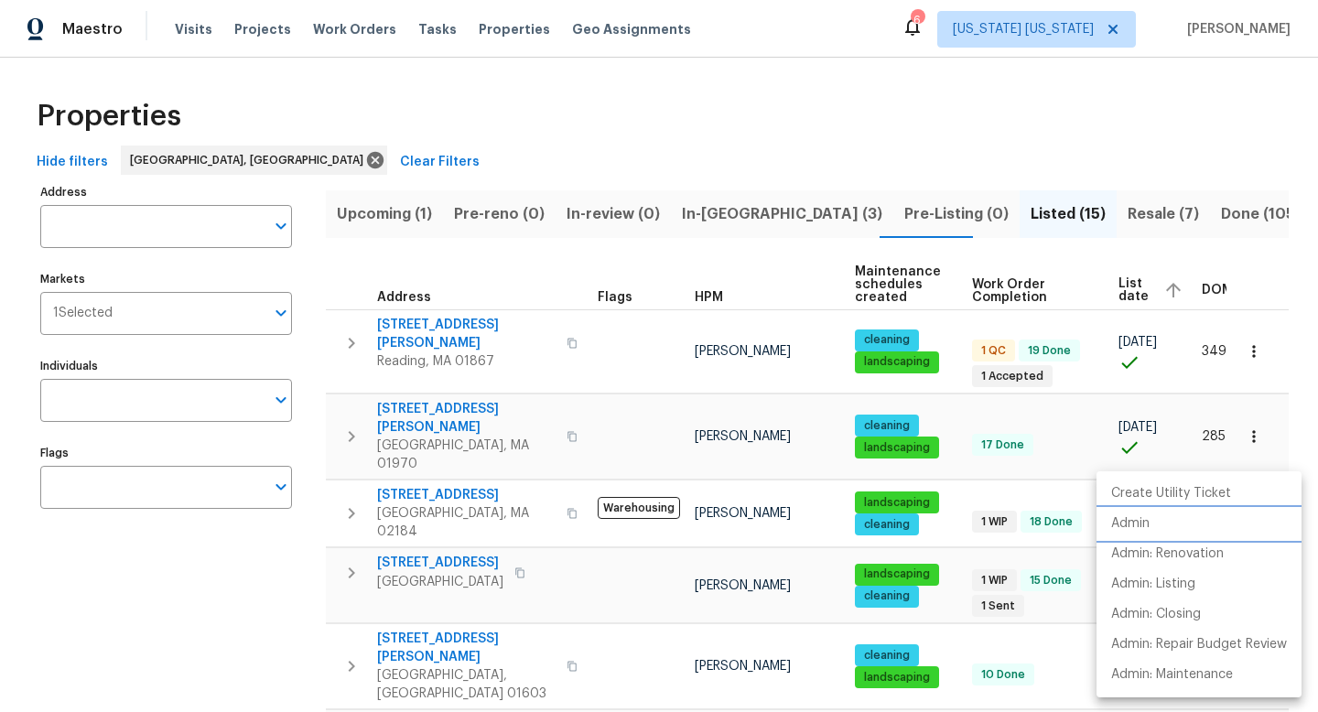
click at [1162, 514] on li "Admin" at bounding box center [1198, 524] width 205 height 30
click at [608, 468] on div at bounding box center [659, 356] width 1318 height 712
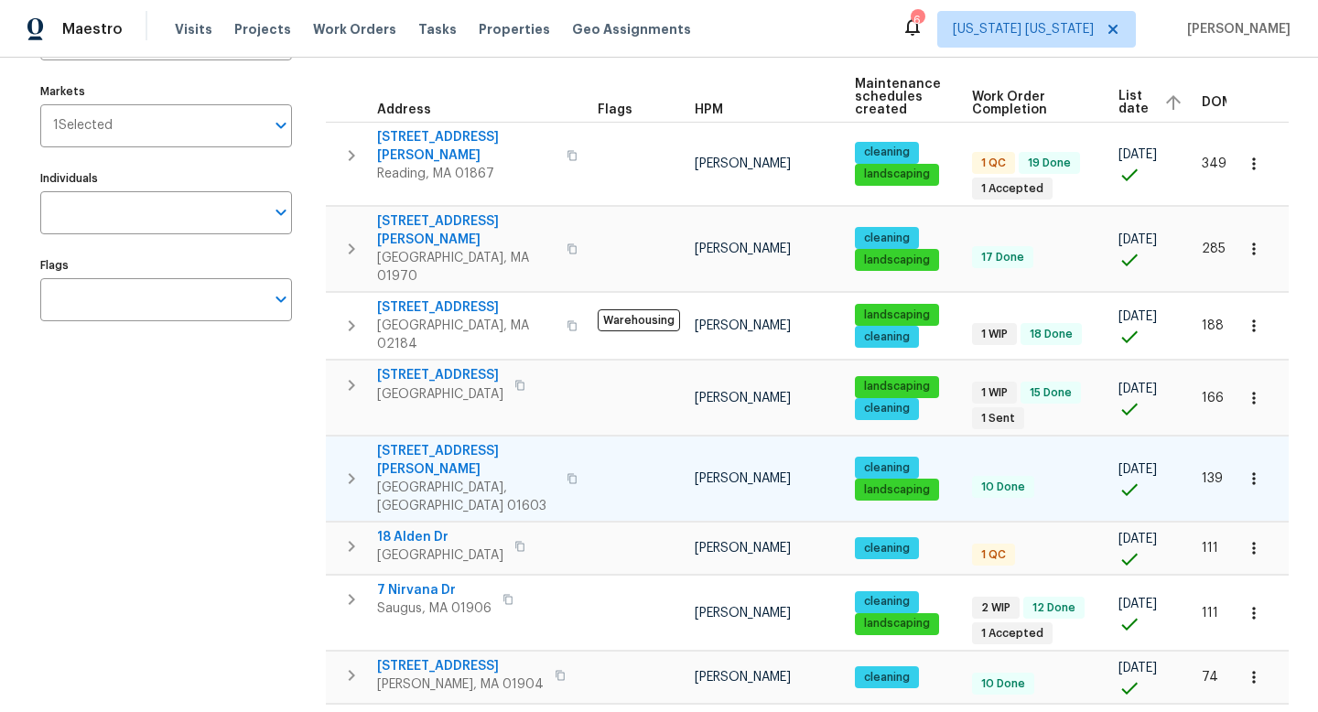
scroll to position [187, 0]
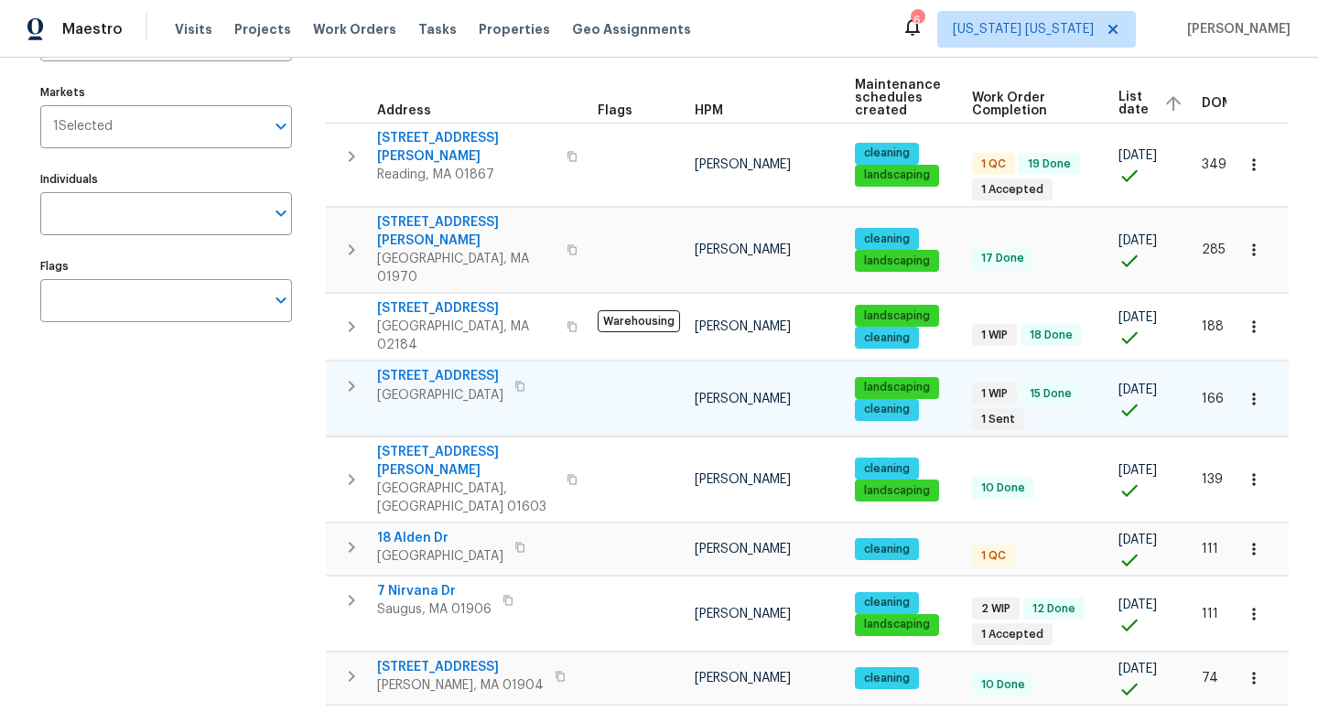
click at [1244, 390] on icon "button" at bounding box center [1253, 399] width 18 height 18
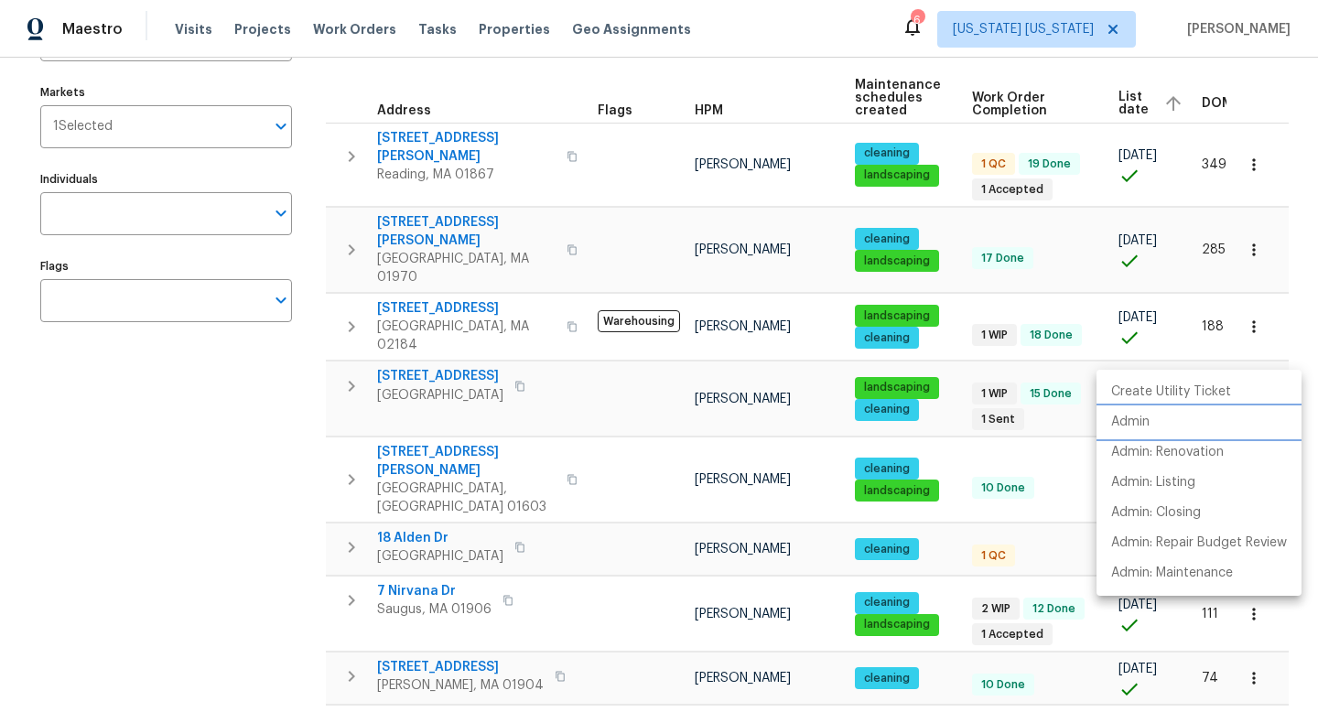
click at [1150, 415] on li "Admin" at bounding box center [1198, 422] width 205 height 30
click at [689, 592] on div at bounding box center [659, 356] width 1318 height 712
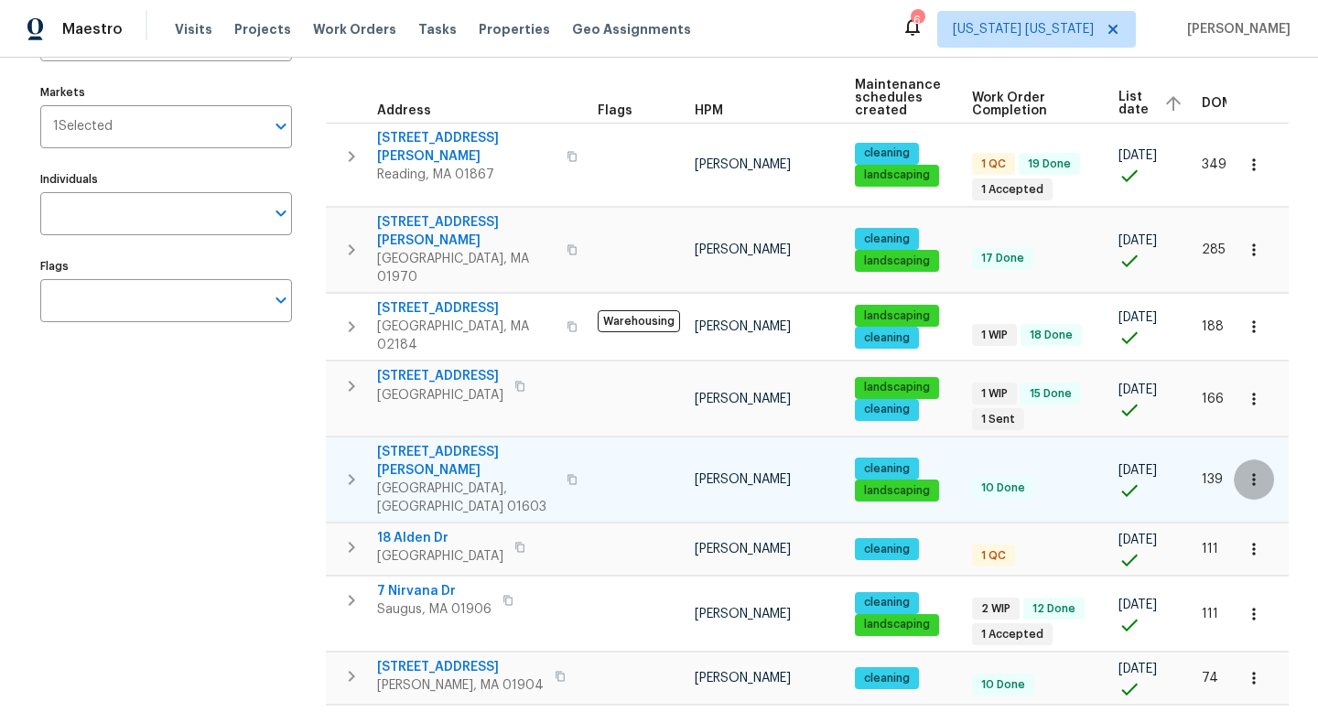
click at [1244, 470] on icon "button" at bounding box center [1253, 479] width 18 height 18
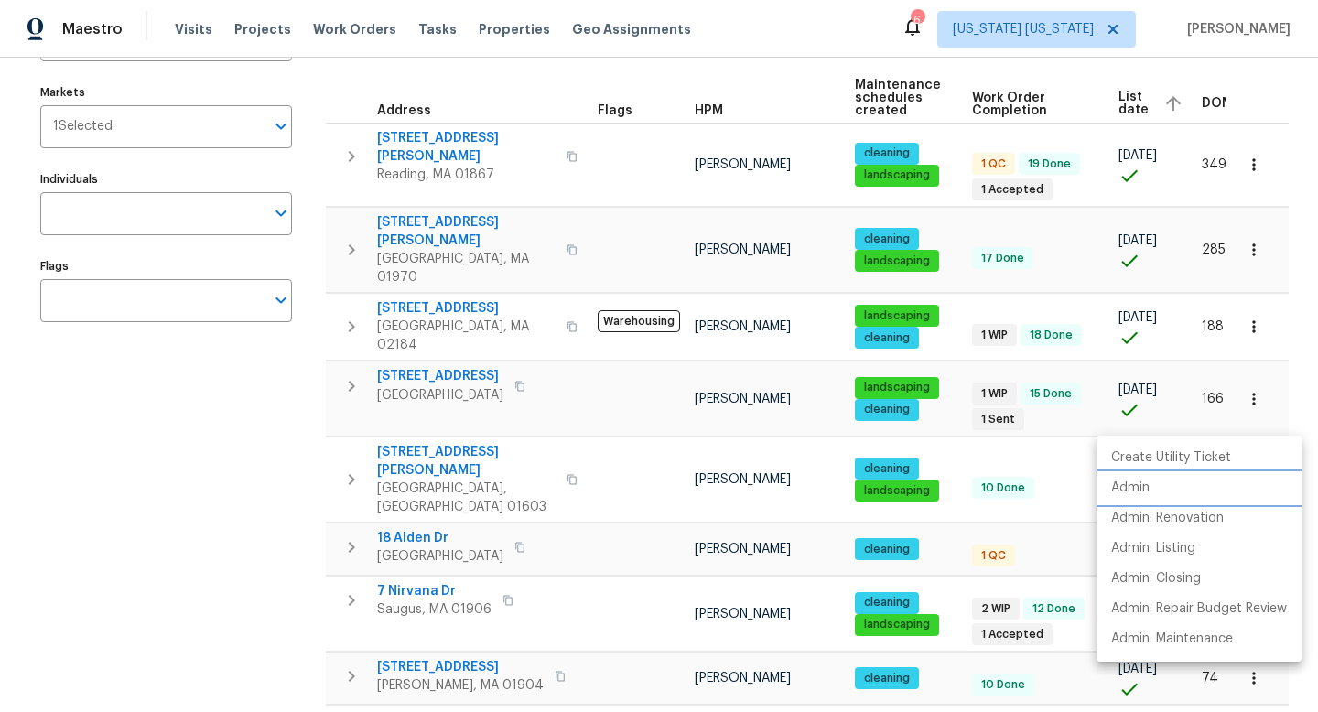
click at [1168, 497] on li "Admin" at bounding box center [1198, 488] width 205 height 30
click at [596, 475] on div at bounding box center [659, 356] width 1318 height 712
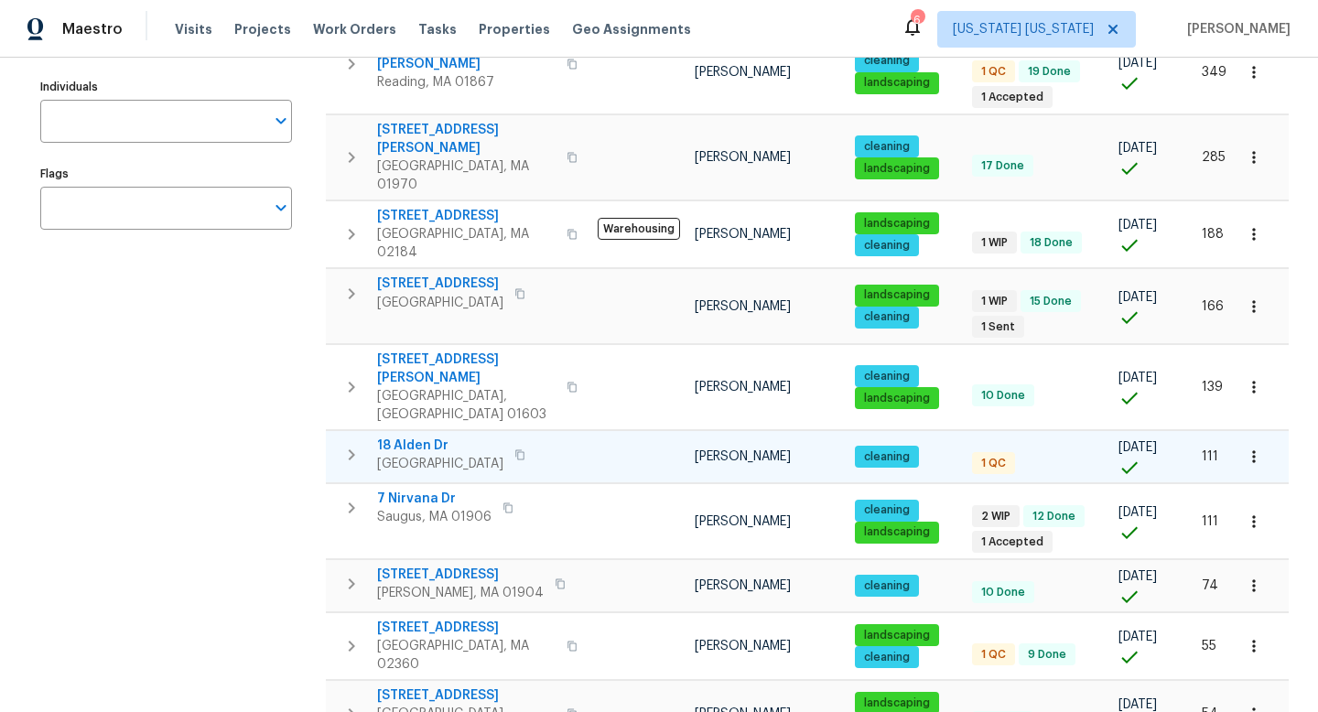
scroll to position [302, 0]
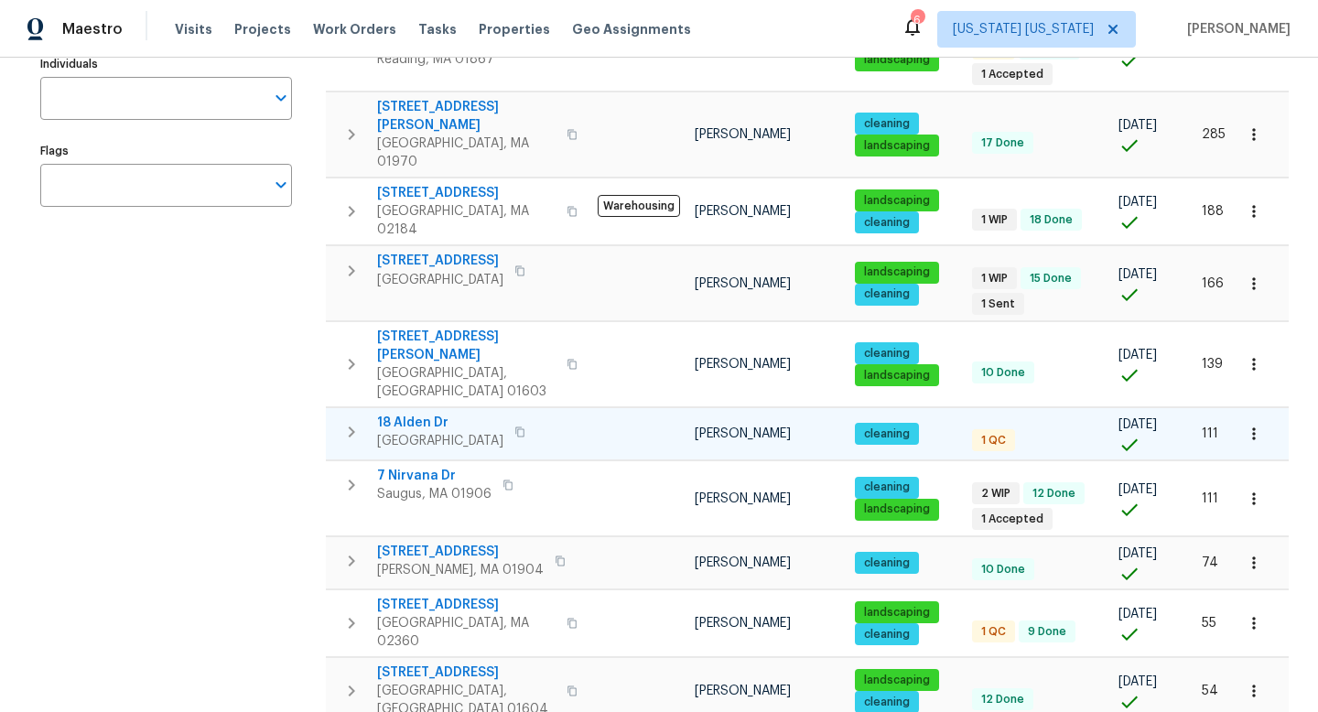
click at [1246, 425] on icon "button" at bounding box center [1253, 434] width 18 height 18
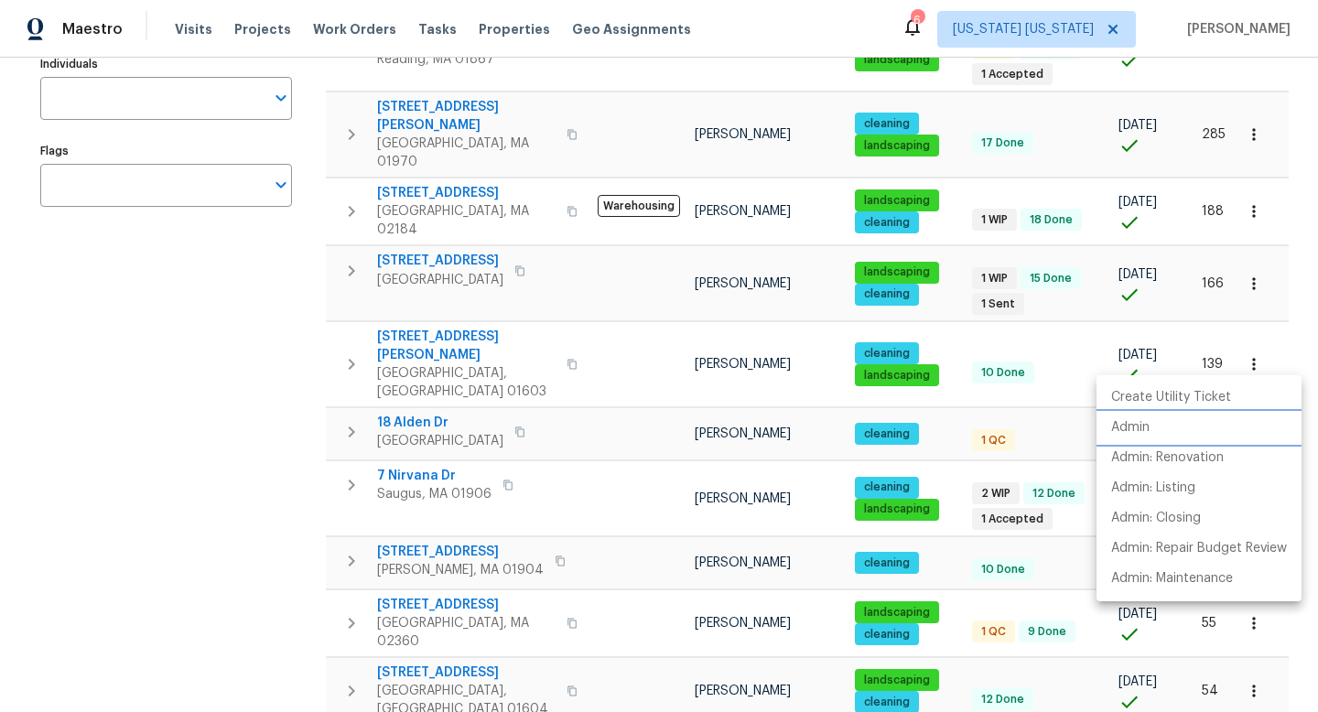
click at [1183, 418] on li "Admin" at bounding box center [1198, 428] width 205 height 30
click at [748, 505] on div at bounding box center [659, 356] width 1318 height 712
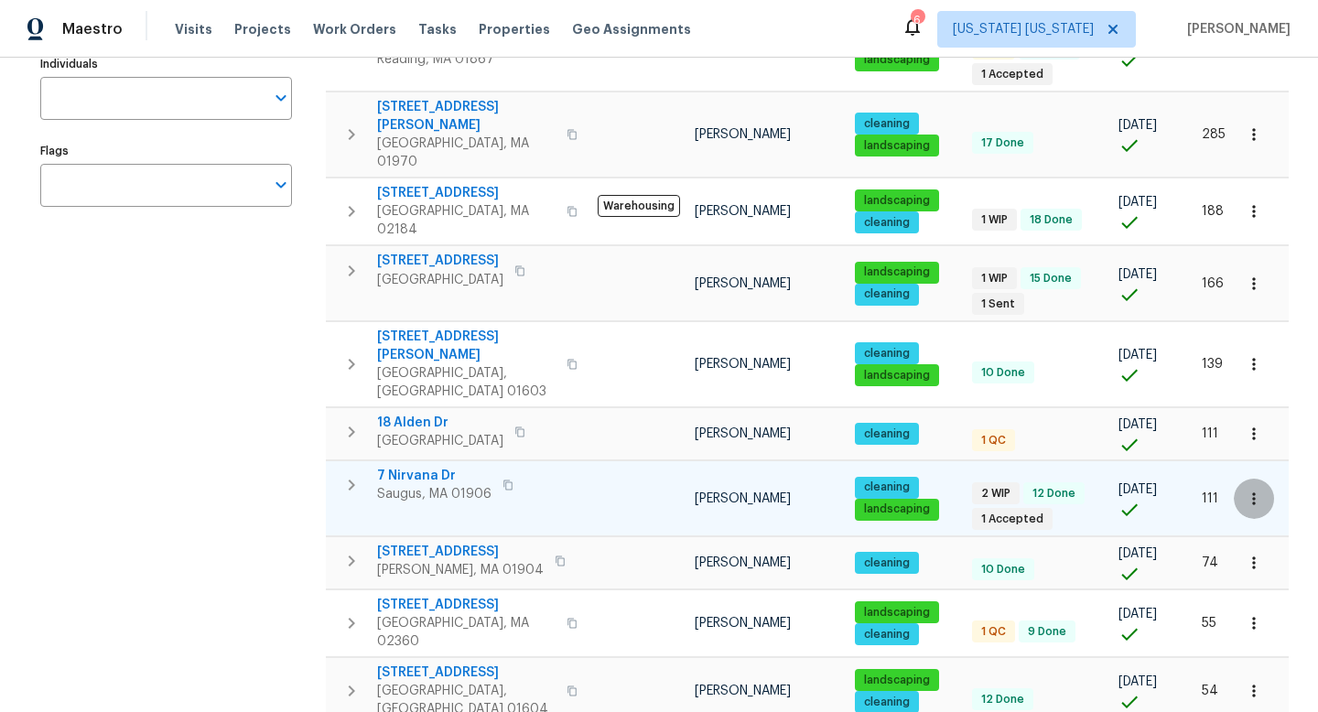
click at [1244, 490] on icon "button" at bounding box center [1253, 499] width 18 height 18
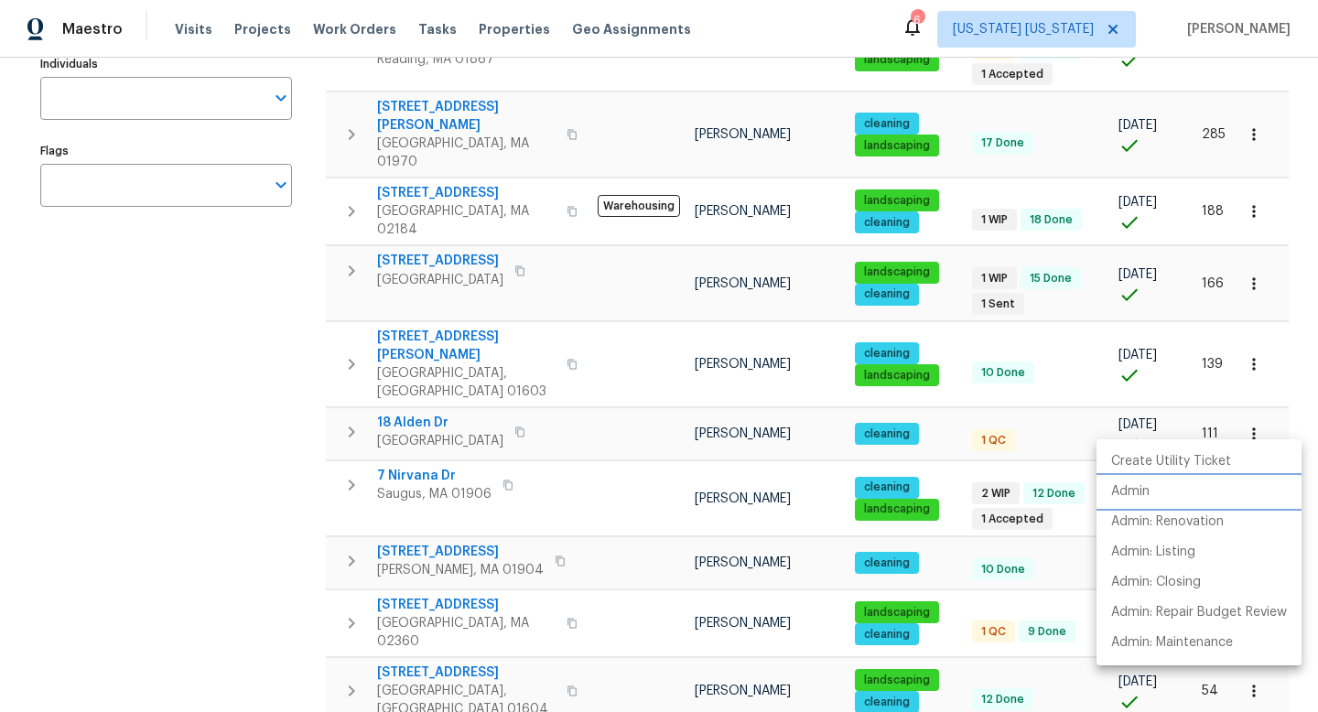
click at [1140, 486] on p "Admin" at bounding box center [1130, 491] width 38 height 19
click at [587, 472] on div at bounding box center [659, 356] width 1318 height 712
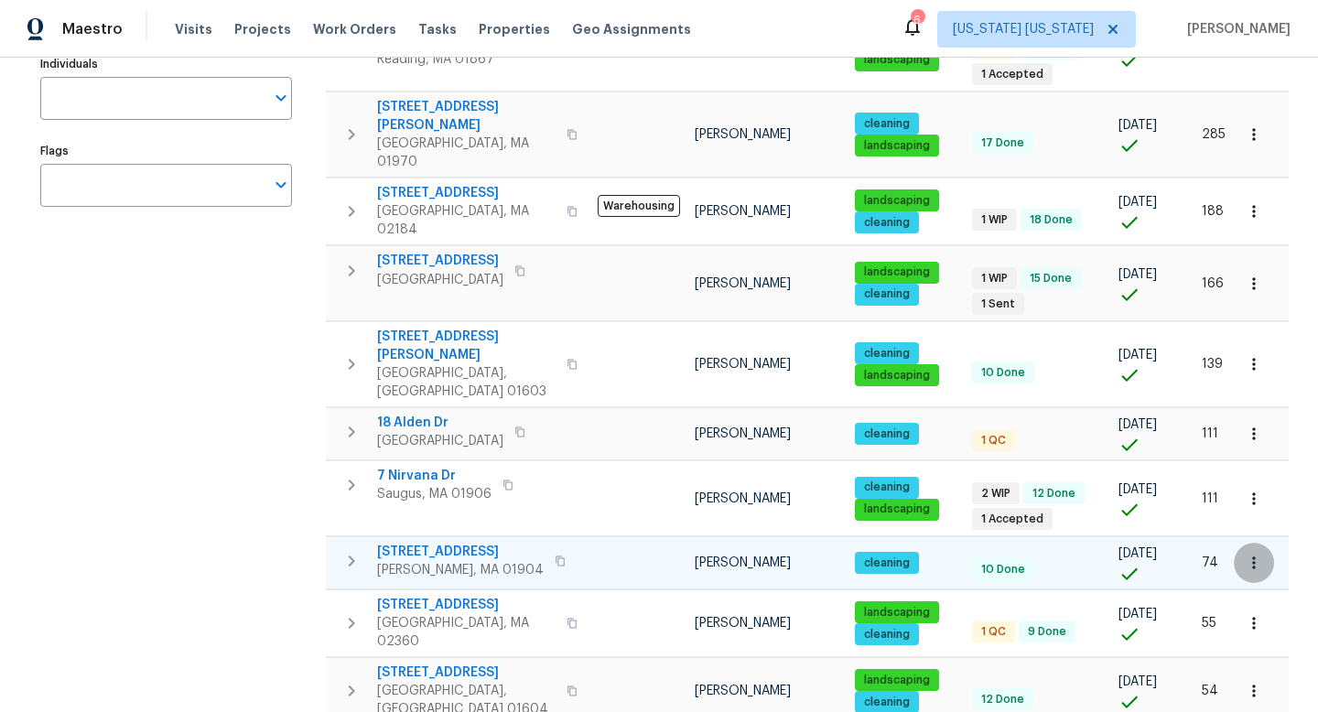
click at [1244, 554] on icon "button" at bounding box center [1253, 563] width 18 height 18
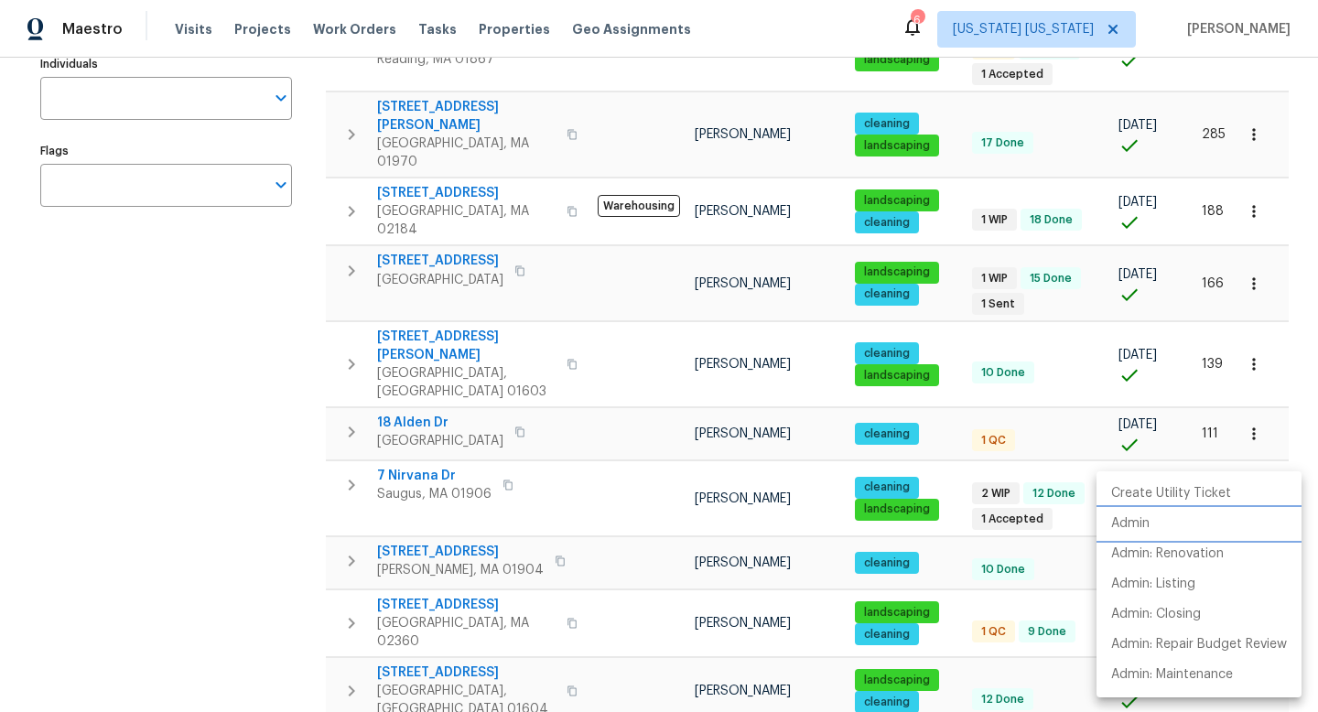
click at [1150, 529] on li "Admin" at bounding box center [1198, 524] width 205 height 30
click at [243, 385] on div at bounding box center [659, 356] width 1318 height 712
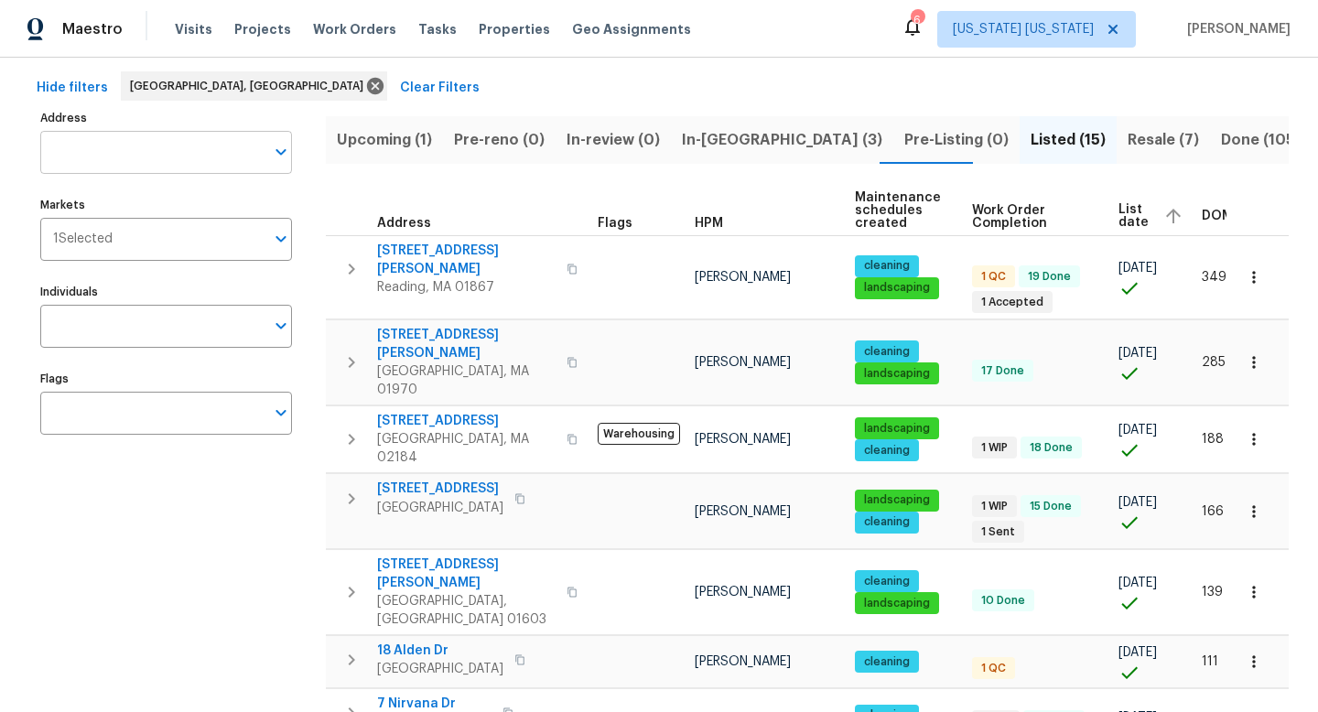
scroll to position [0, 0]
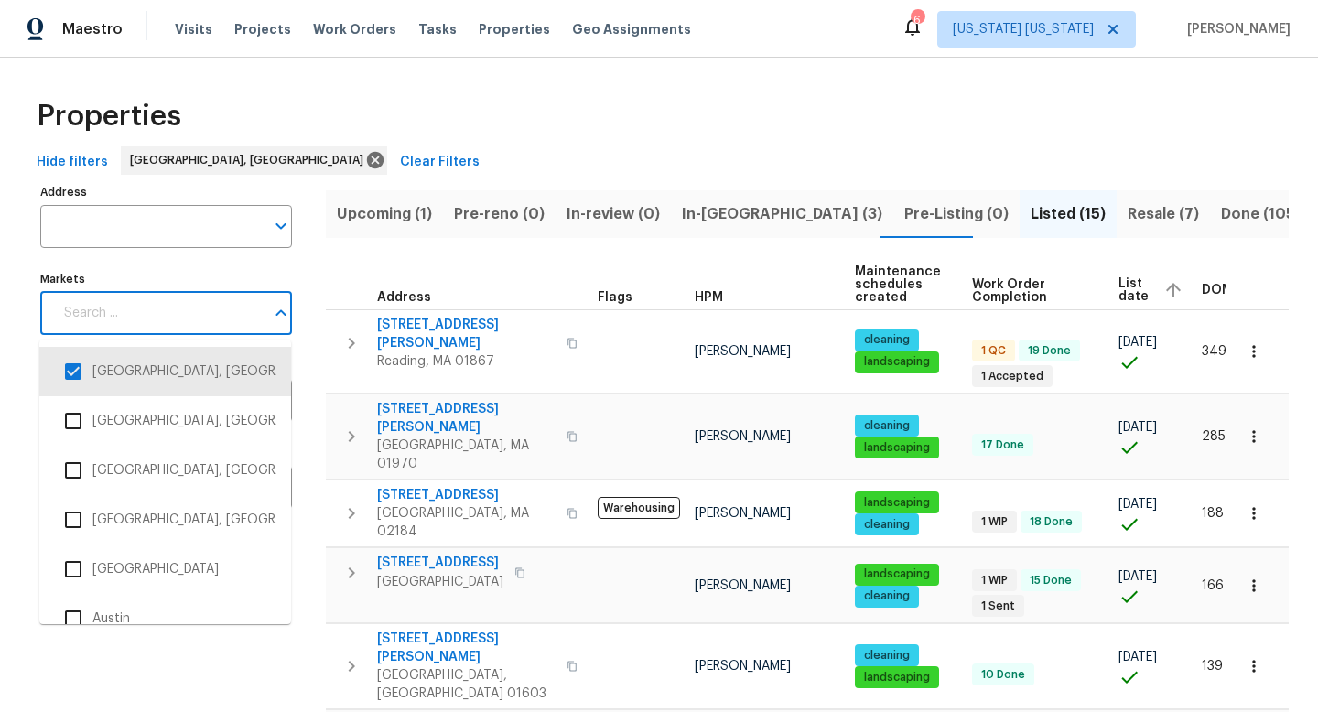
click at [152, 314] on input "Markets" at bounding box center [158, 313] width 211 height 43
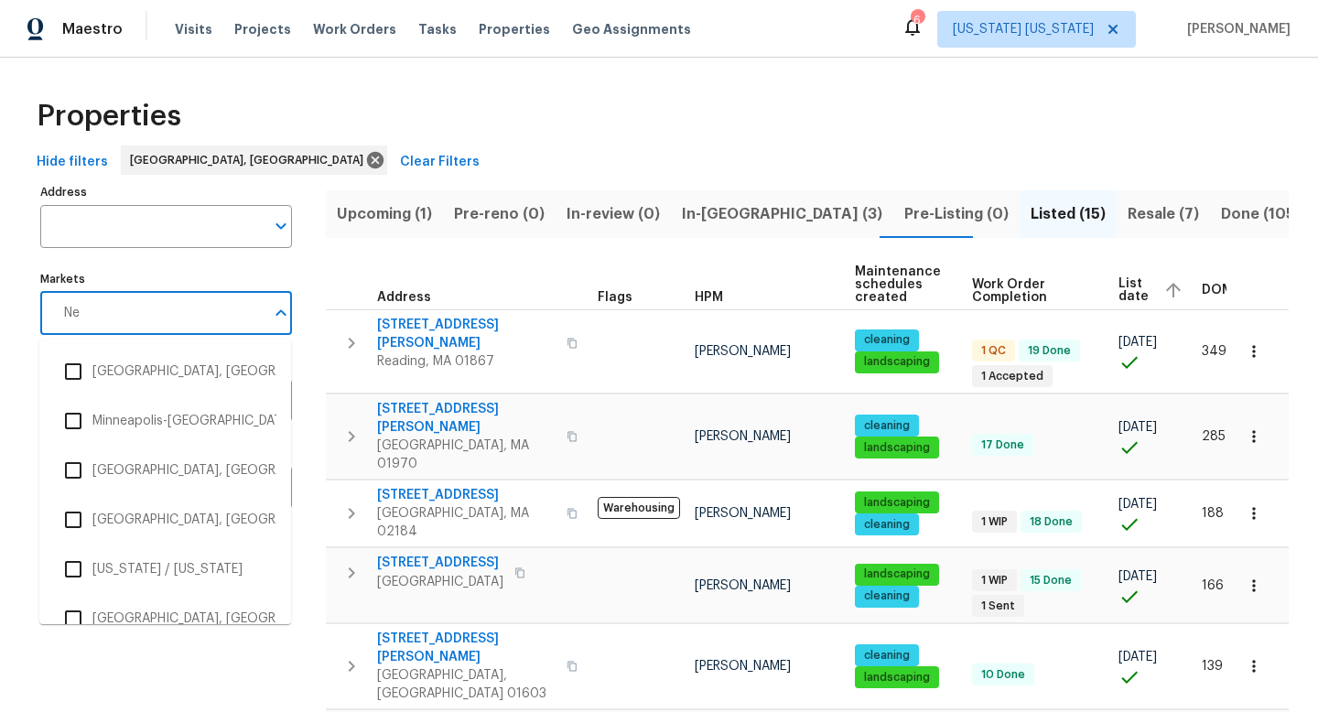
type input "New"
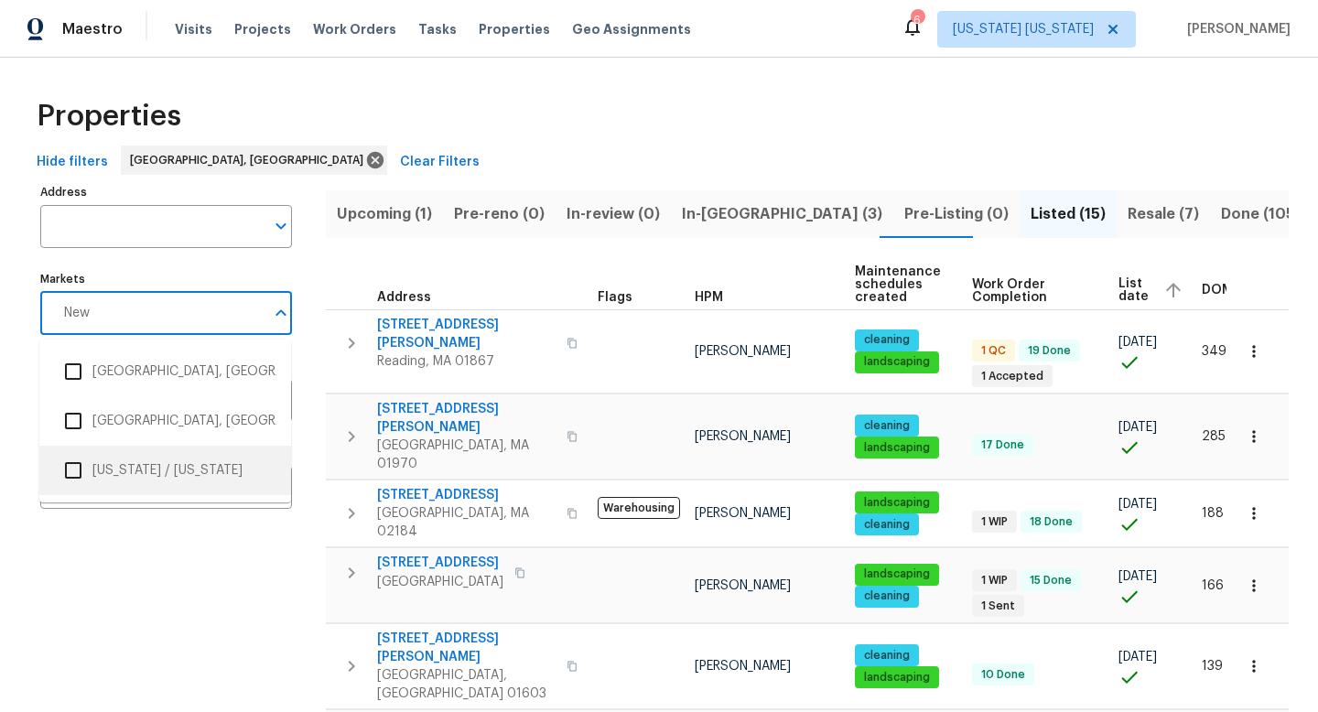
click at [167, 476] on li "[US_STATE] / [US_STATE]" at bounding box center [165, 470] width 222 height 38
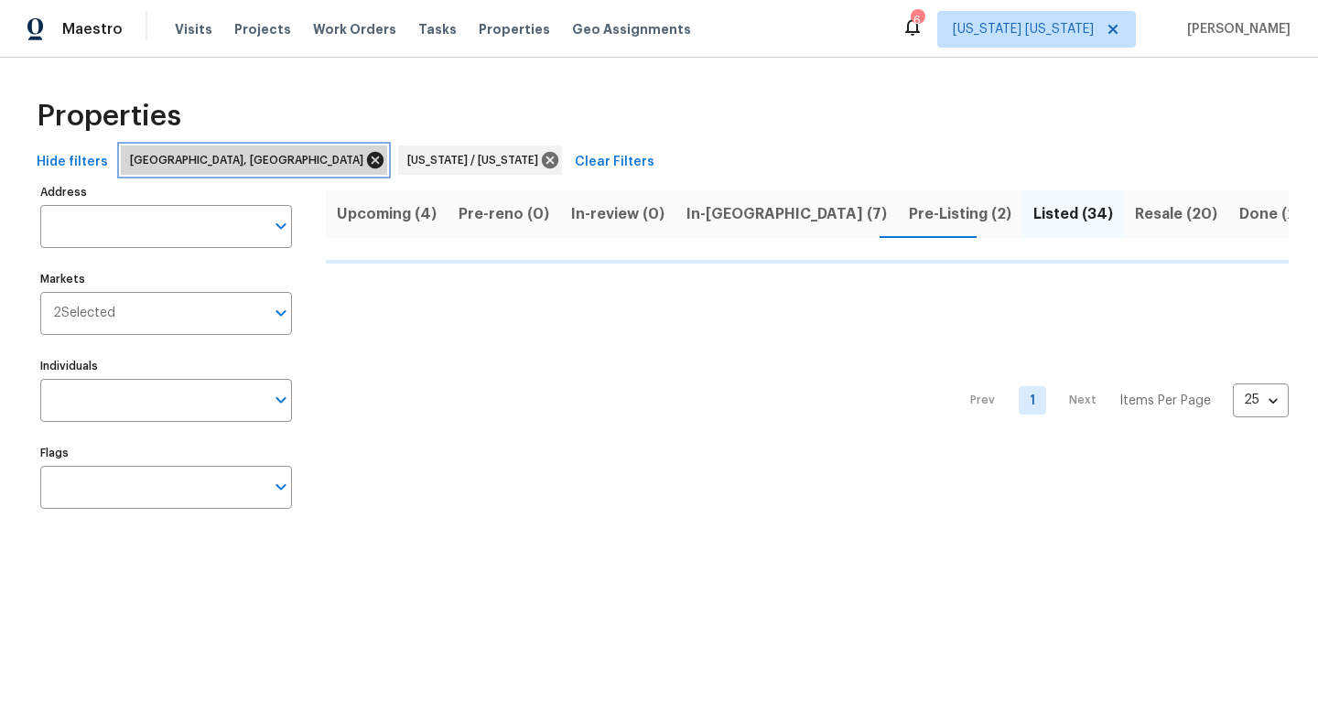
click at [365, 159] on icon at bounding box center [375, 160] width 20 height 20
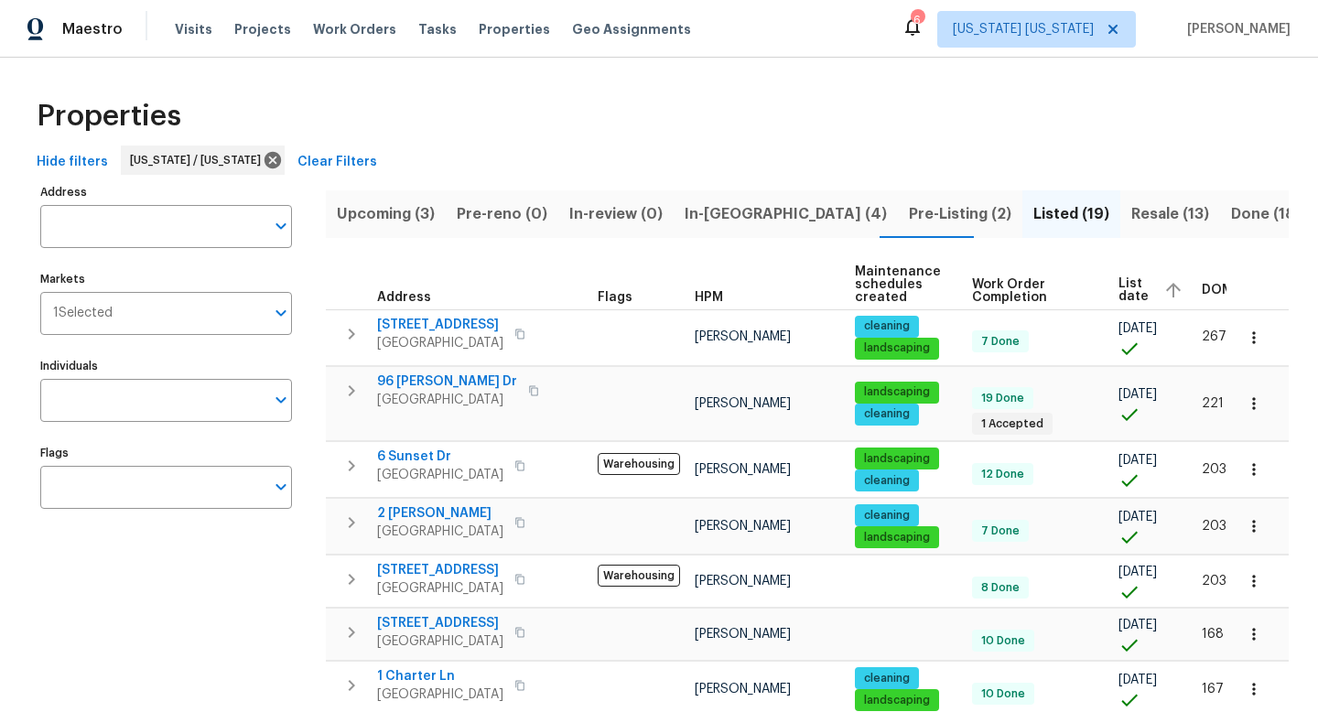
click at [1131, 221] on span "Resale (13)" at bounding box center [1170, 214] width 78 height 26
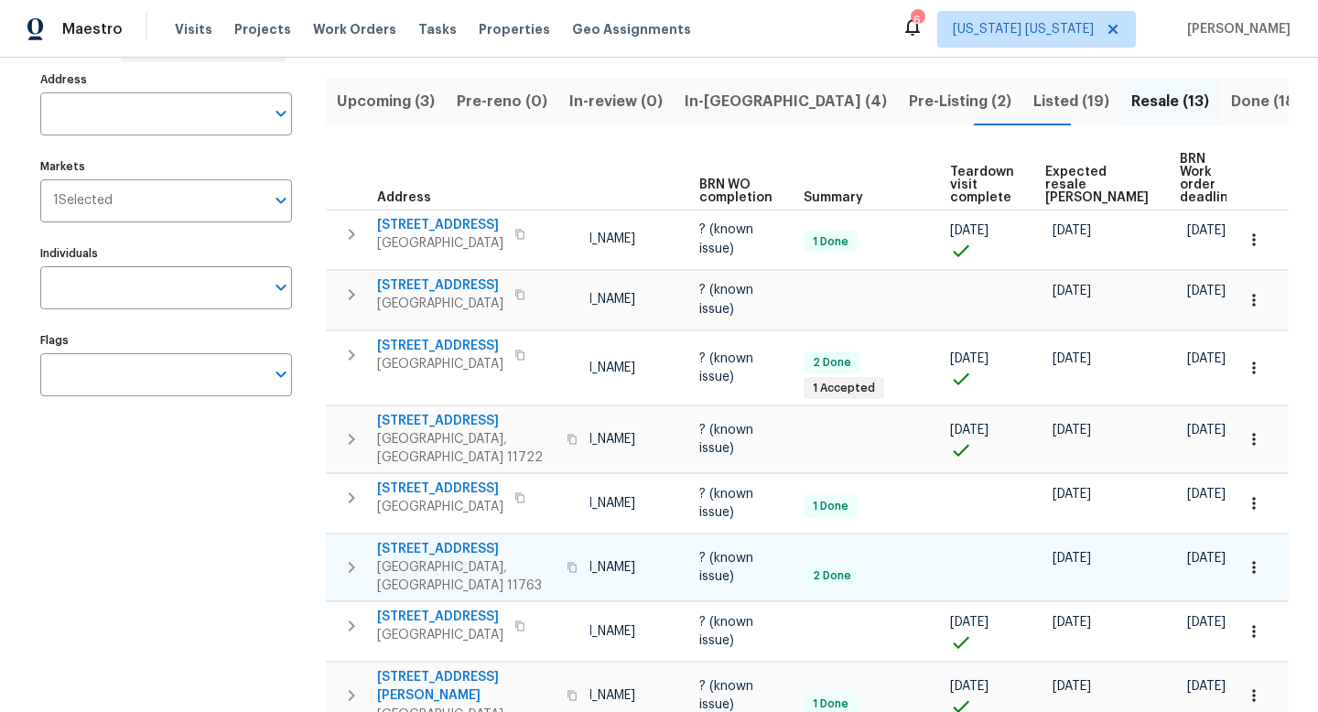
scroll to position [91, 0]
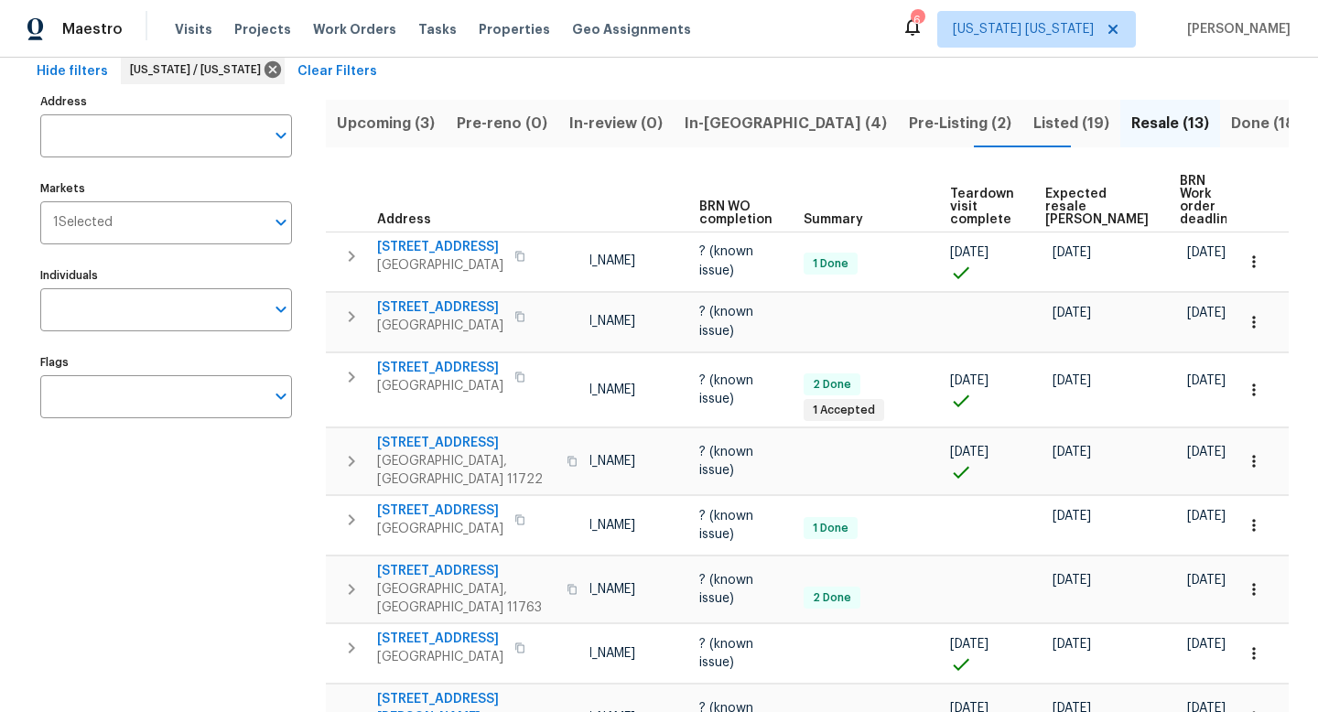
click at [1056, 188] on span "Expected resale COE" at bounding box center [1096, 207] width 103 height 38
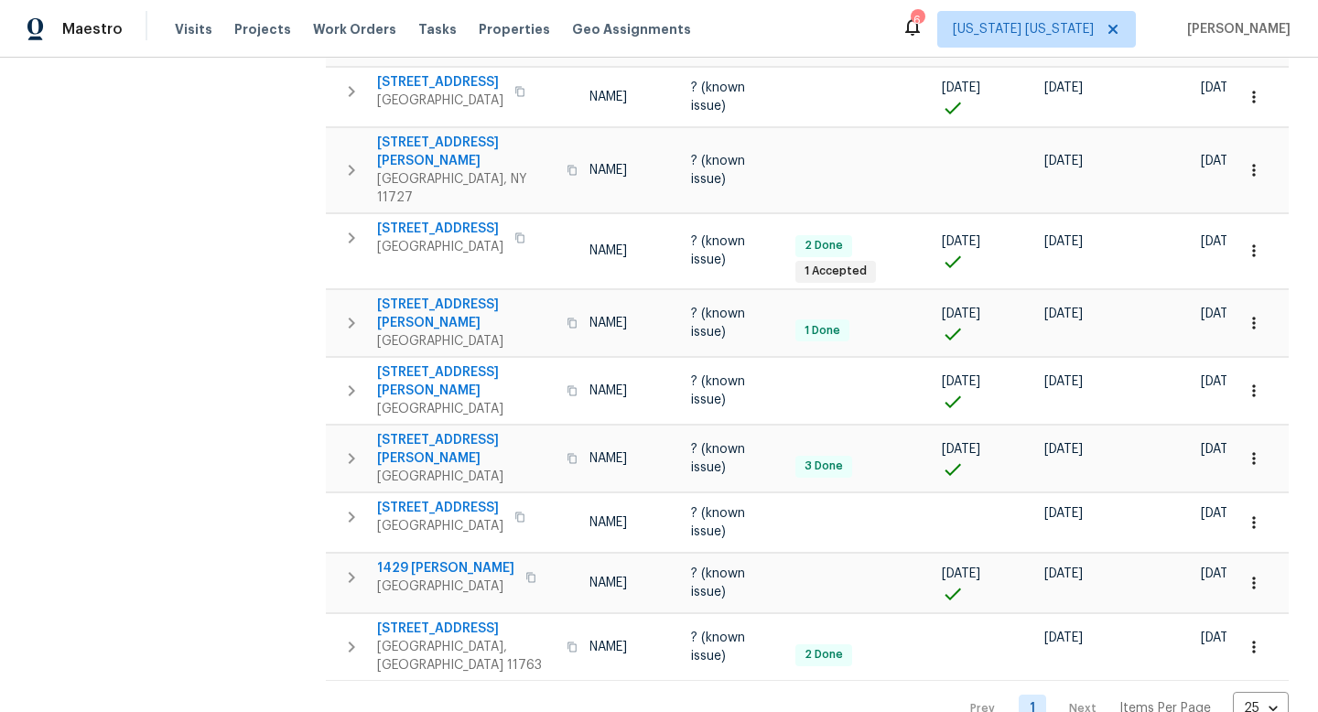
scroll to position [0, 167]
drag, startPoint x: 857, startPoint y: 623, endPoint x: 996, endPoint y: 625, distance: 139.1
click at [996, 681] on div "Prev 1 Next Items Per Page 25 25 ​" at bounding box center [807, 703] width 963 height 45
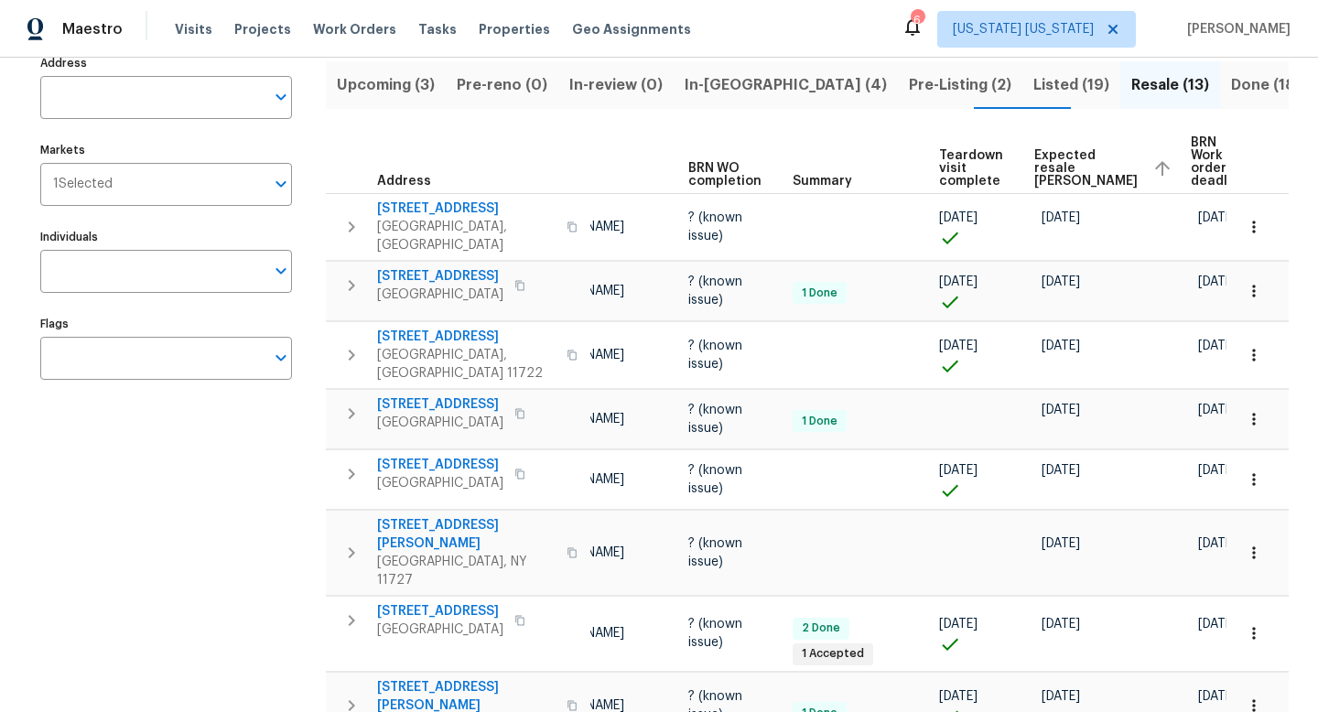
scroll to position [99, 0]
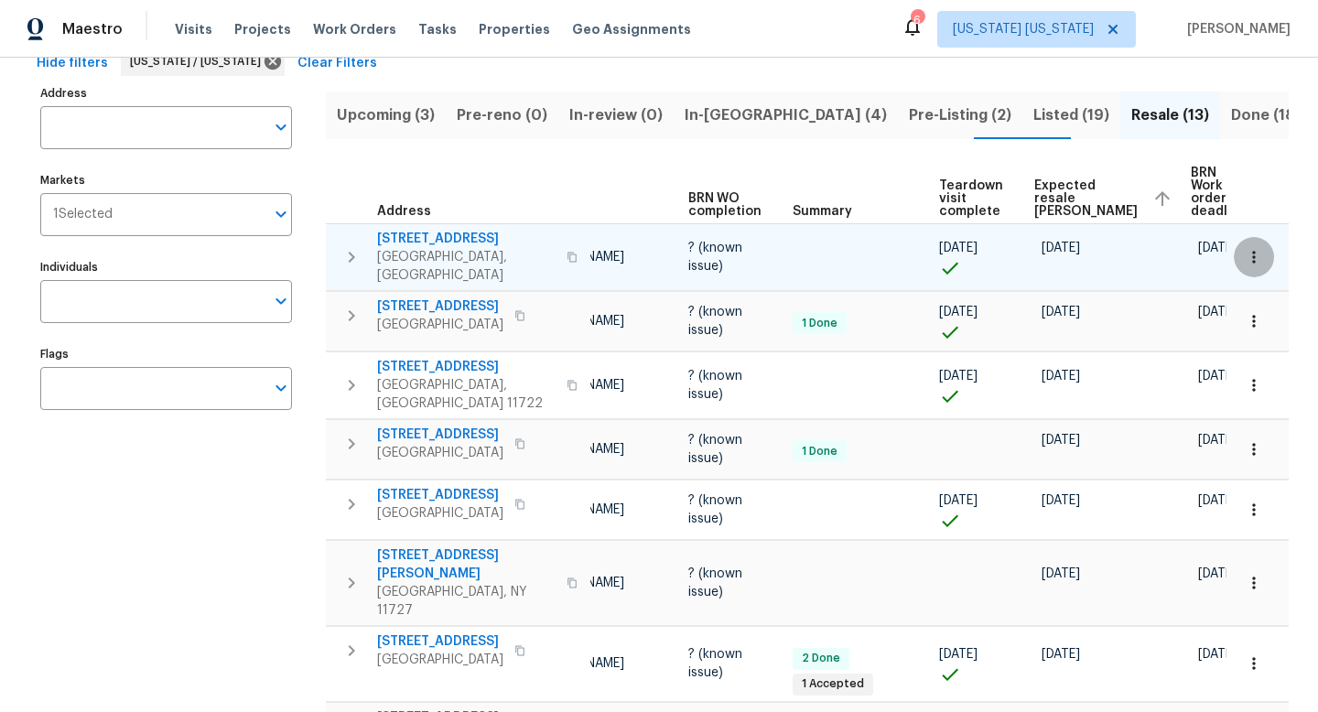
click at [1244, 255] on icon "button" at bounding box center [1253, 257] width 18 height 18
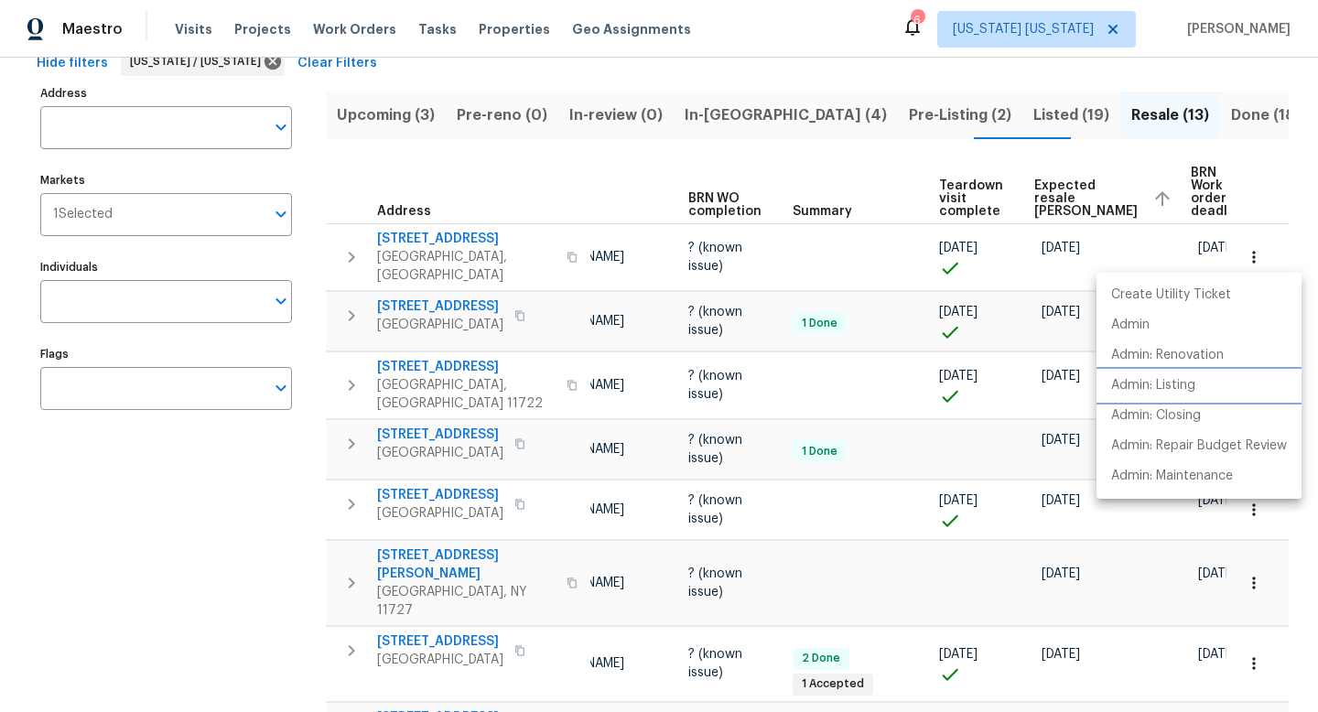
click at [1174, 389] on p "Admin: Listing" at bounding box center [1153, 385] width 84 height 19
click at [727, 340] on div at bounding box center [659, 356] width 1318 height 712
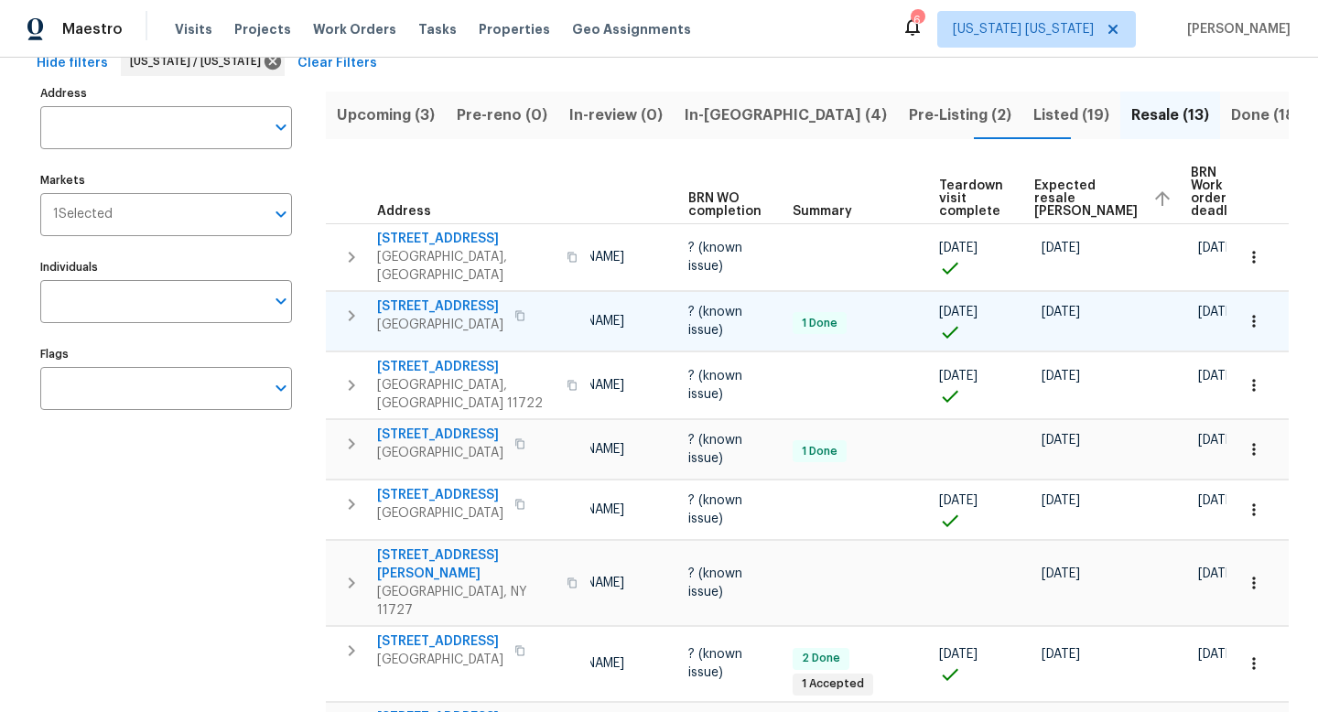
click at [1245, 320] on icon "button" at bounding box center [1253, 321] width 18 height 18
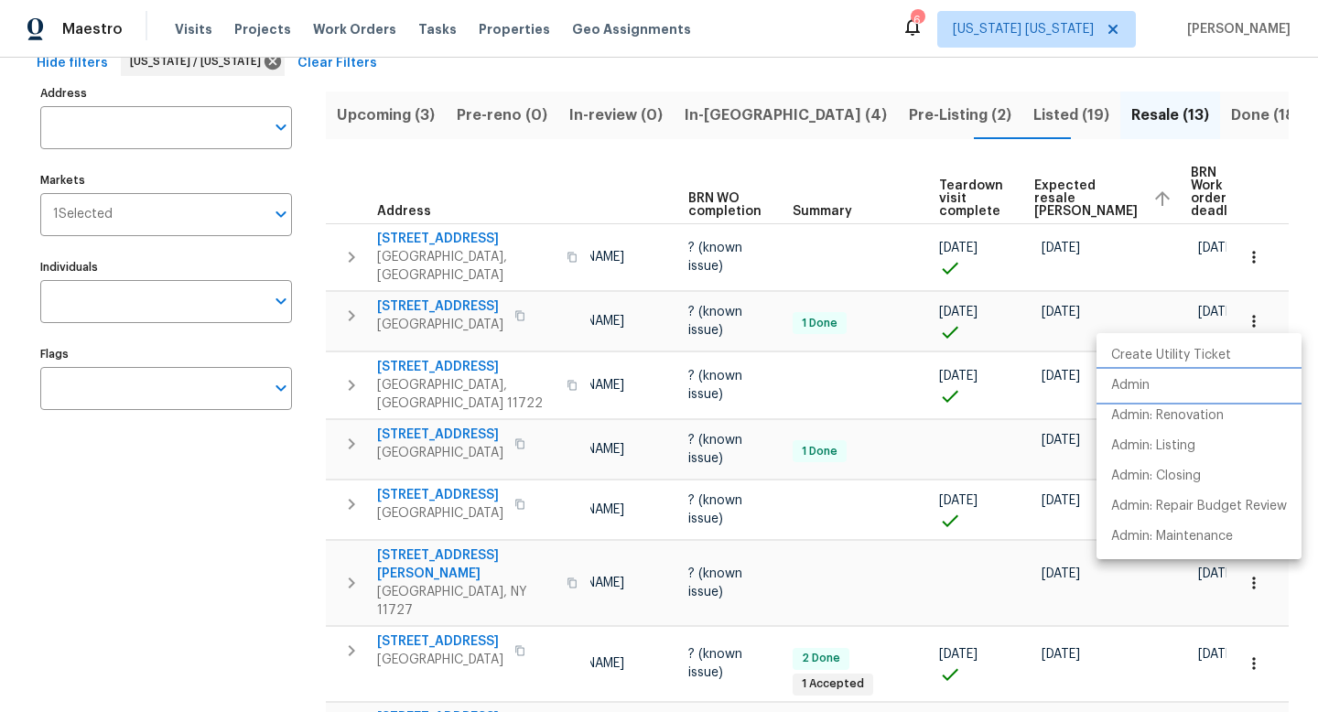
click at [1220, 382] on li "Admin" at bounding box center [1198, 386] width 205 height 30
click at [920, 371] on div at bounding box center [659, 356] width 1318 height 712
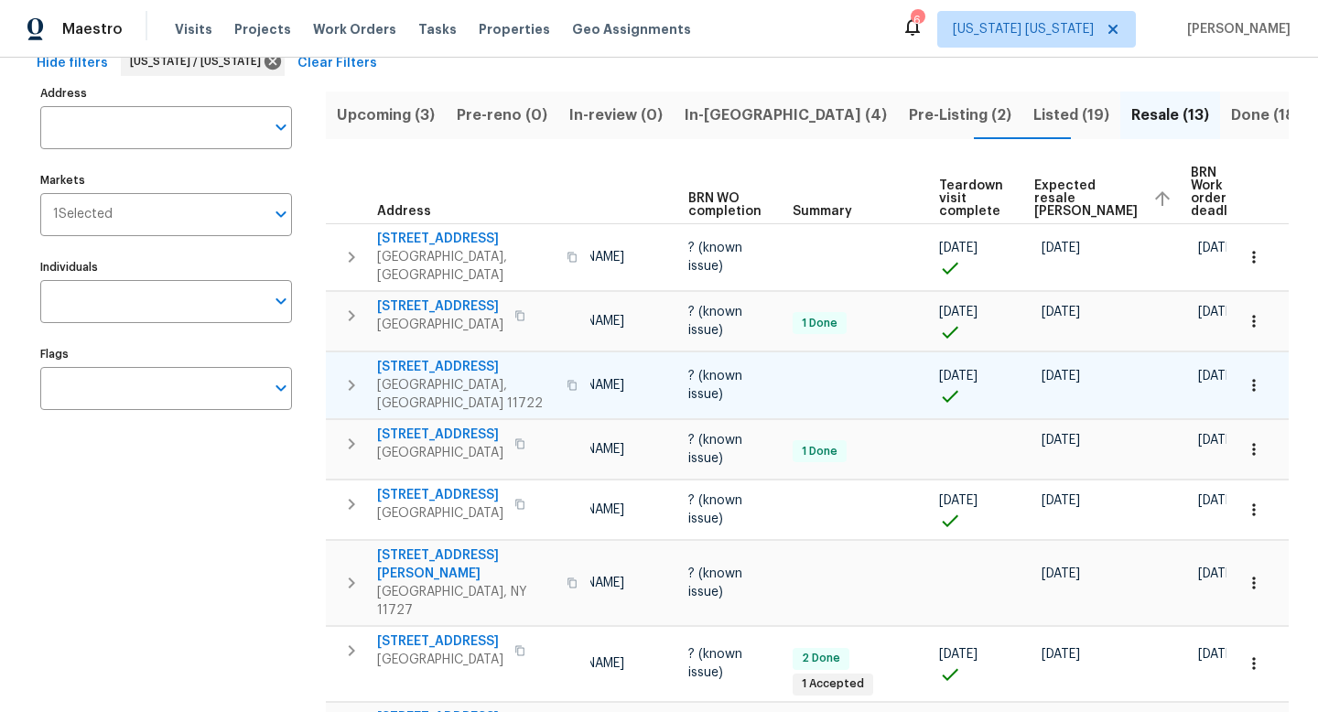
click at [1244, 376] on icon "button" at bounding box center [1253, 385] width 18 height 18
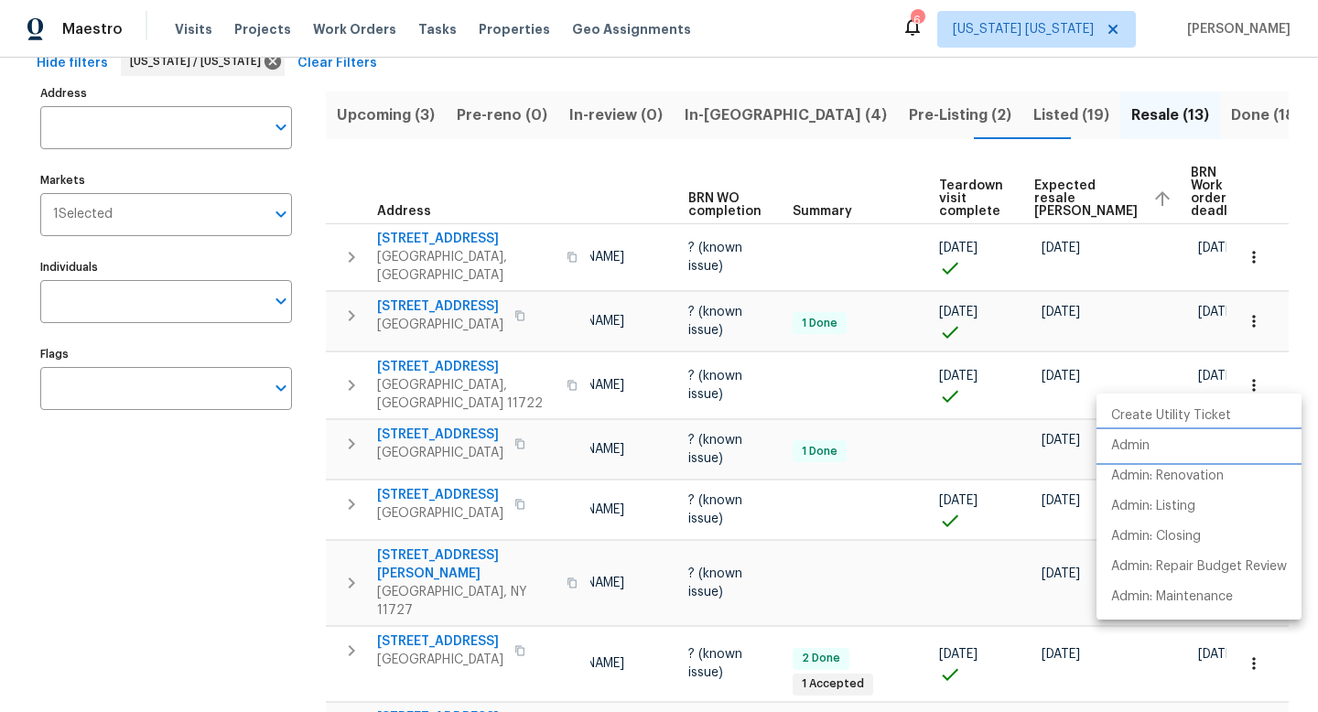
click at [1167, 433] on li "Admin" at bounding box center [1198, 446] width 205 height 30
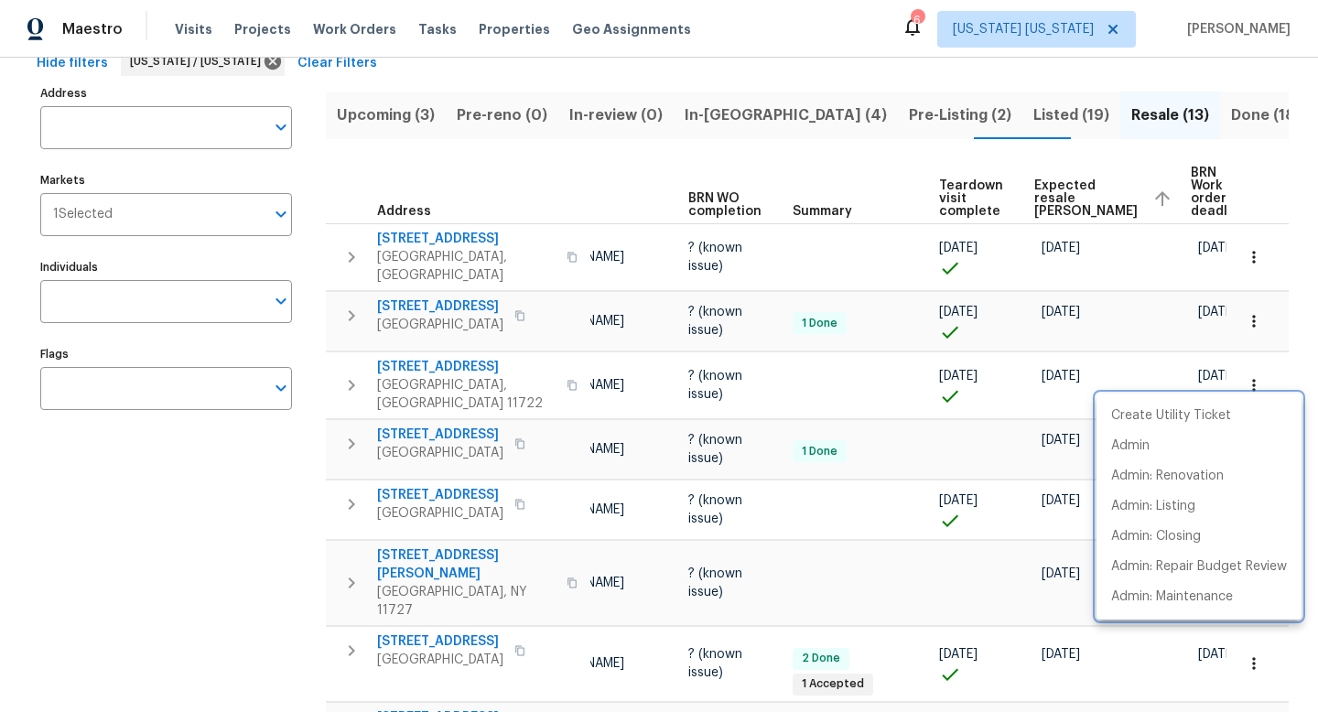
click at [812, 535] on div at bounding box center [659, 356] width 1318 height 712
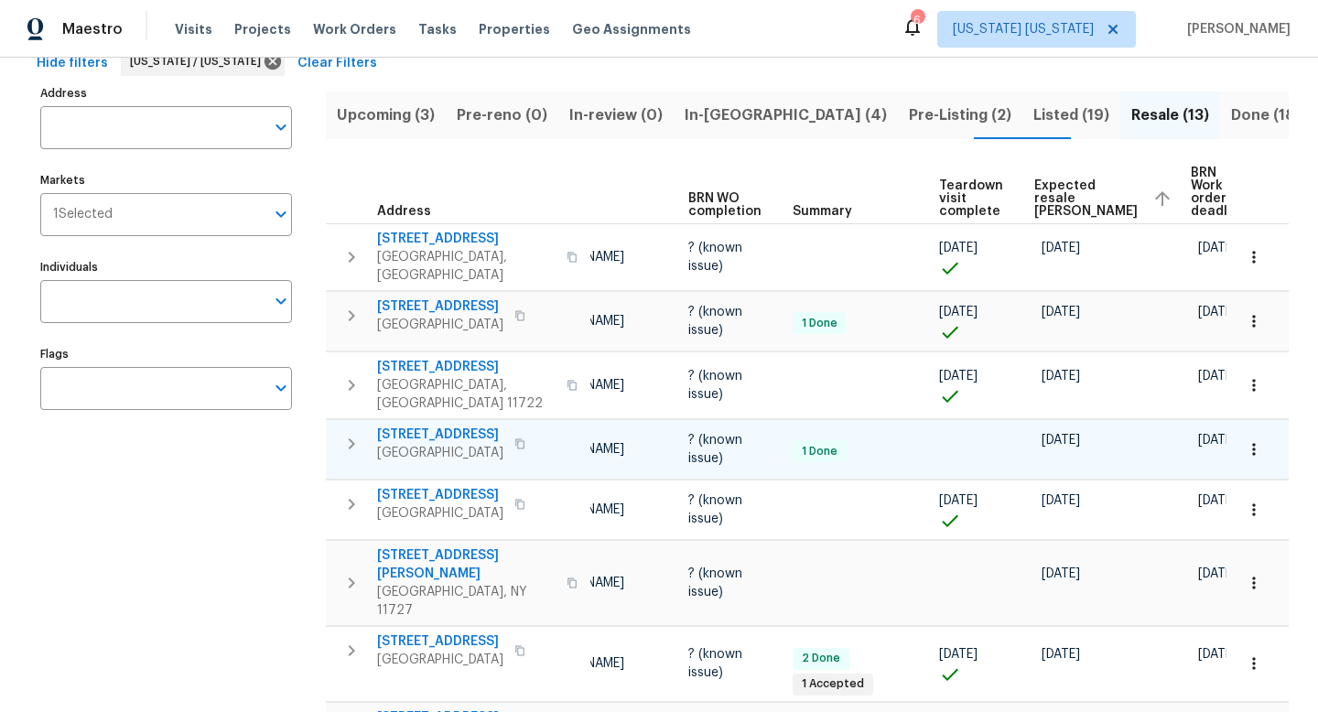
click at [1248, 440] on icon "button" at bounding box center [1253, 449] width 18 height 18
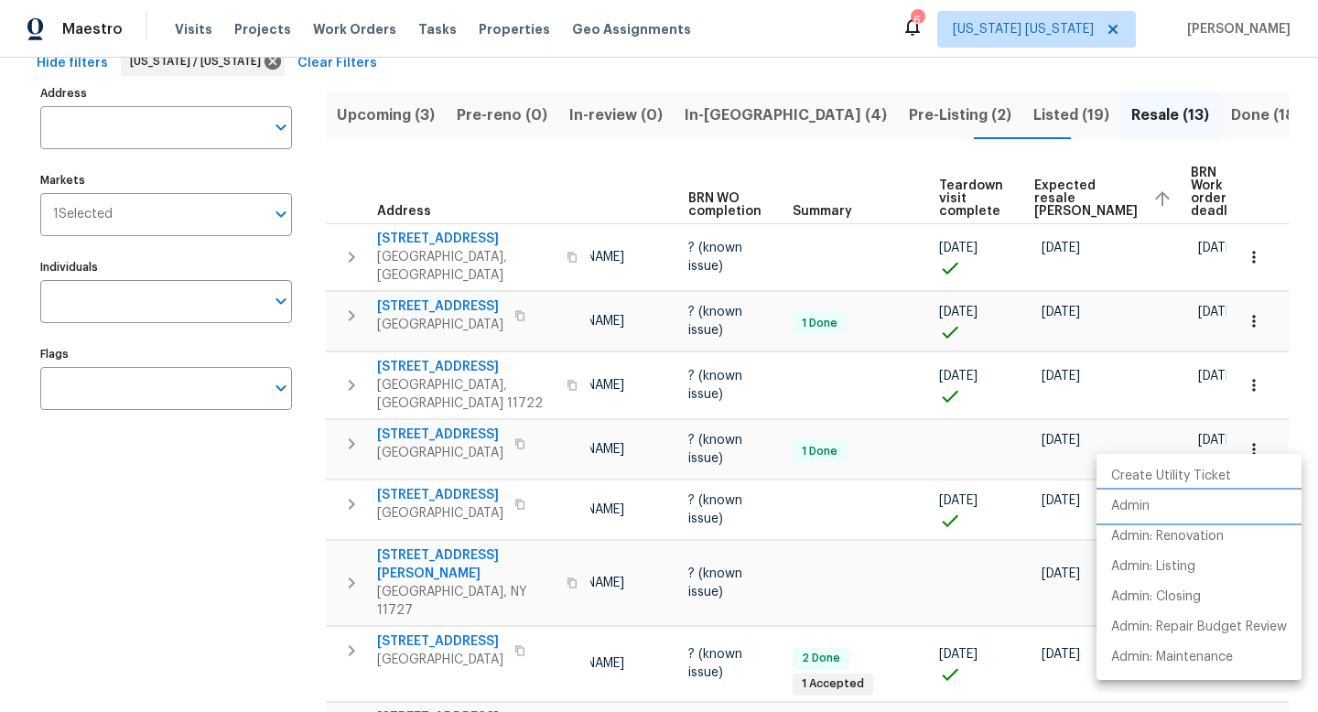
click at [1160, 495] on li "Admin" at bounding box center [1198, 506] width 205 height 30
click at [545, 457] on div at bounding box center [659, 356] width 1318 height 712
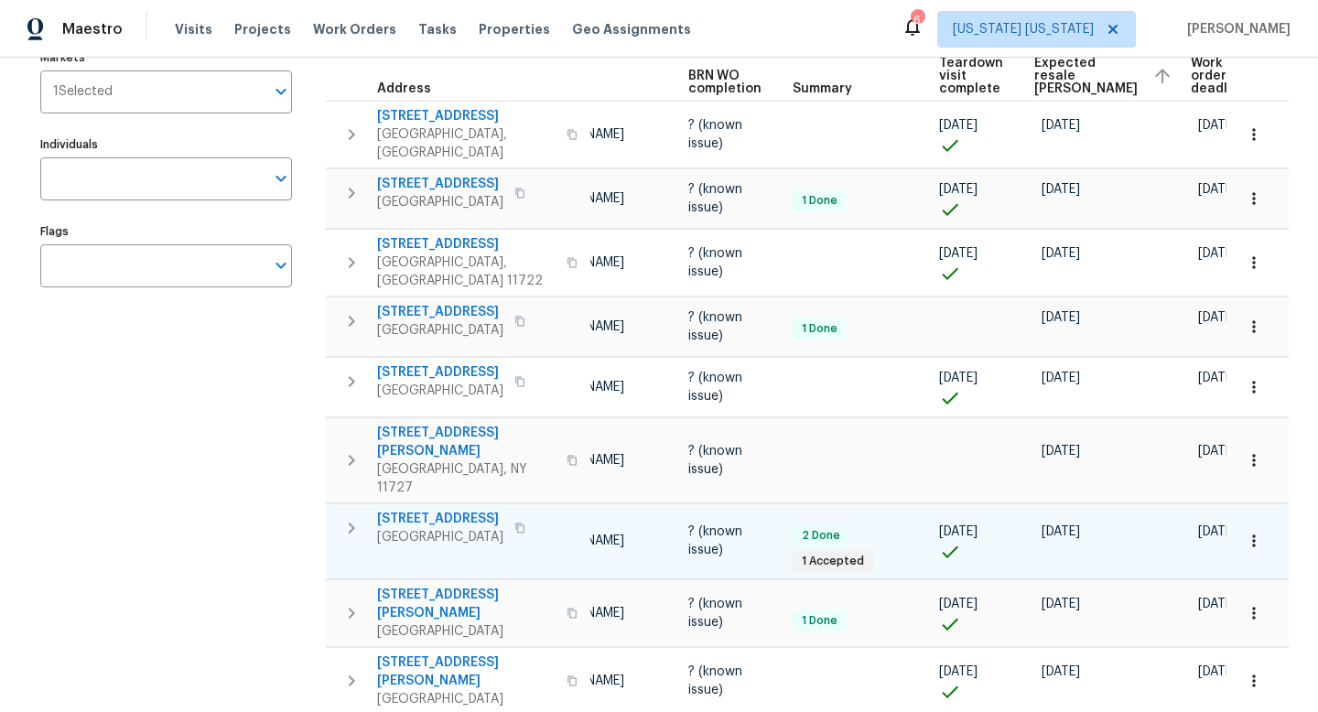
scroll to position [186, 0]
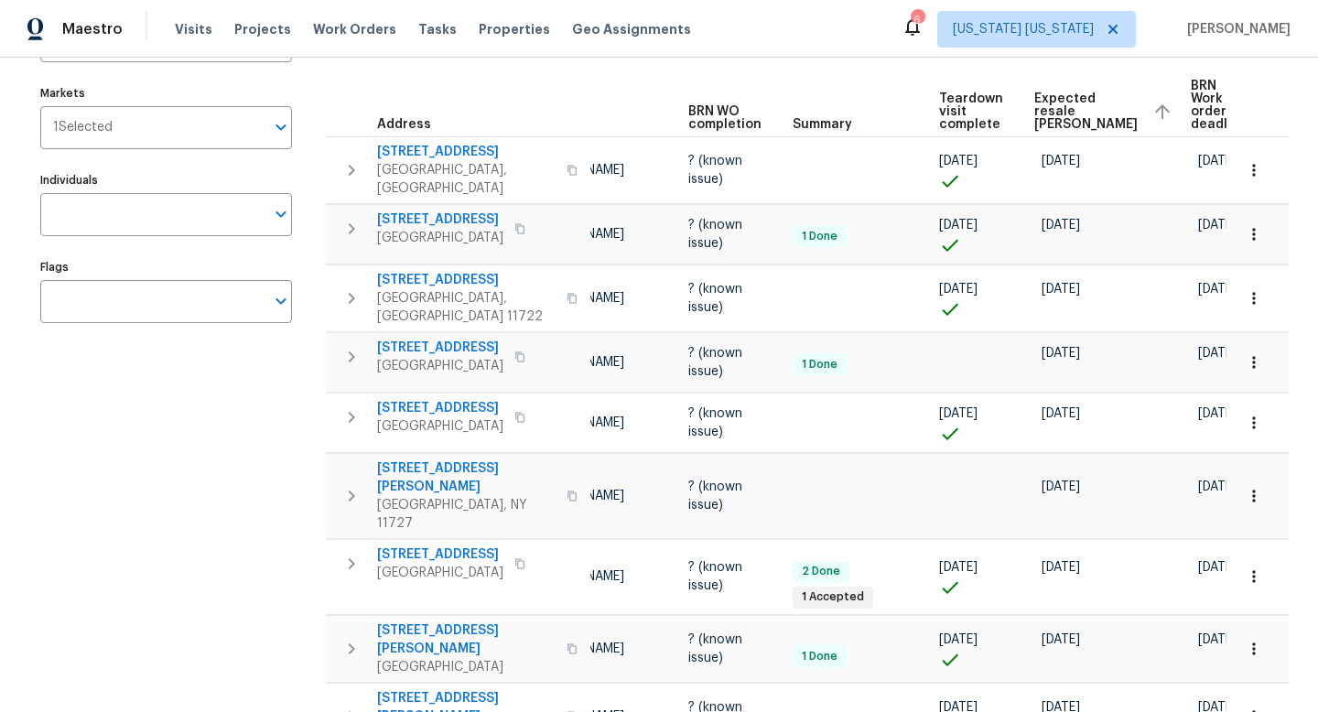
click at [1049, 118] on span "Expected resale COE" at bounding box center [1085, 111] width 103 height 38
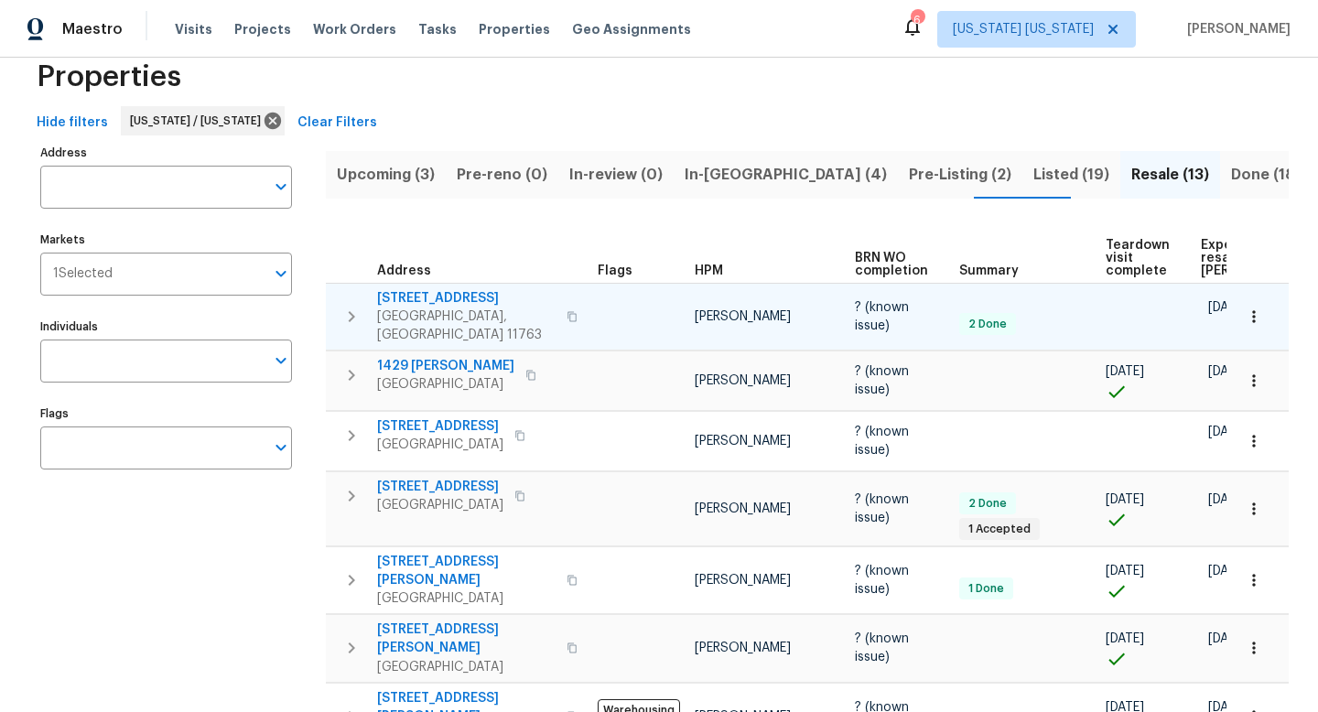
scroll to position [53, 0]
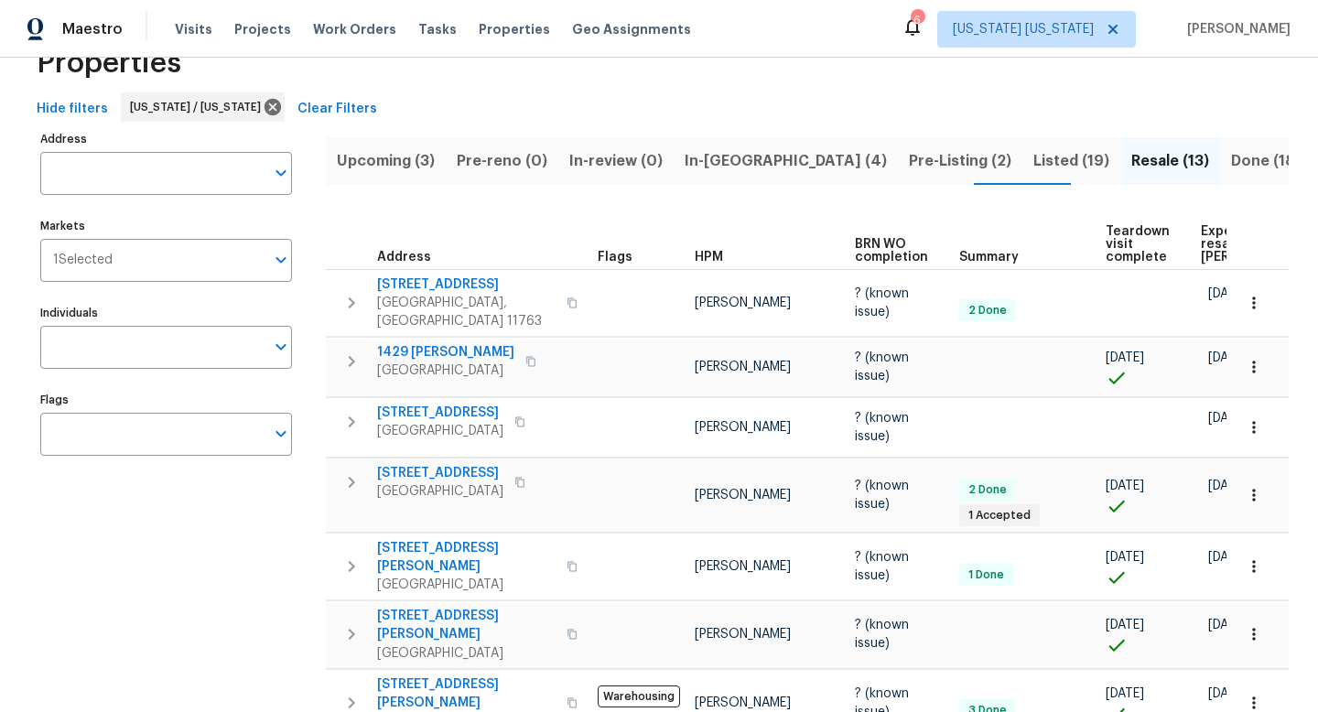
click at [1209, 235] on span "Expected resale COE" at bounding box center [1251, 244] width 103 height 38
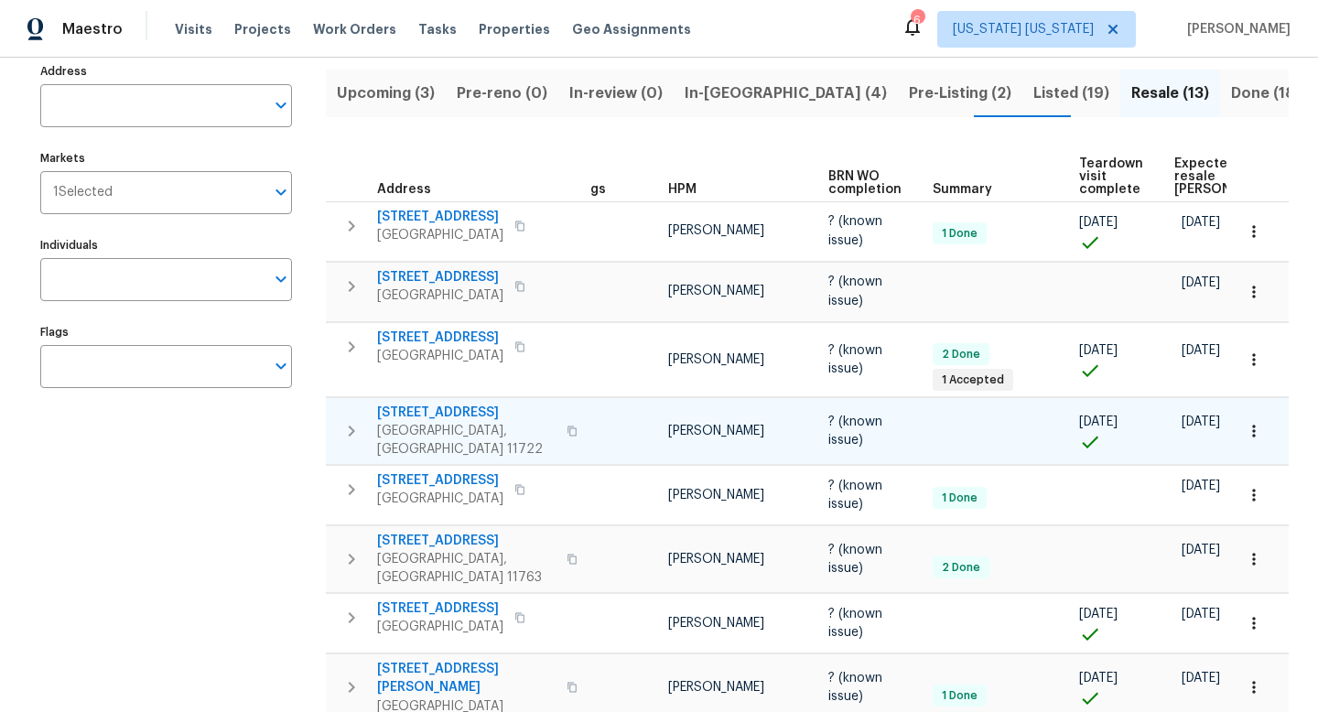
scroll to position [118, 0]
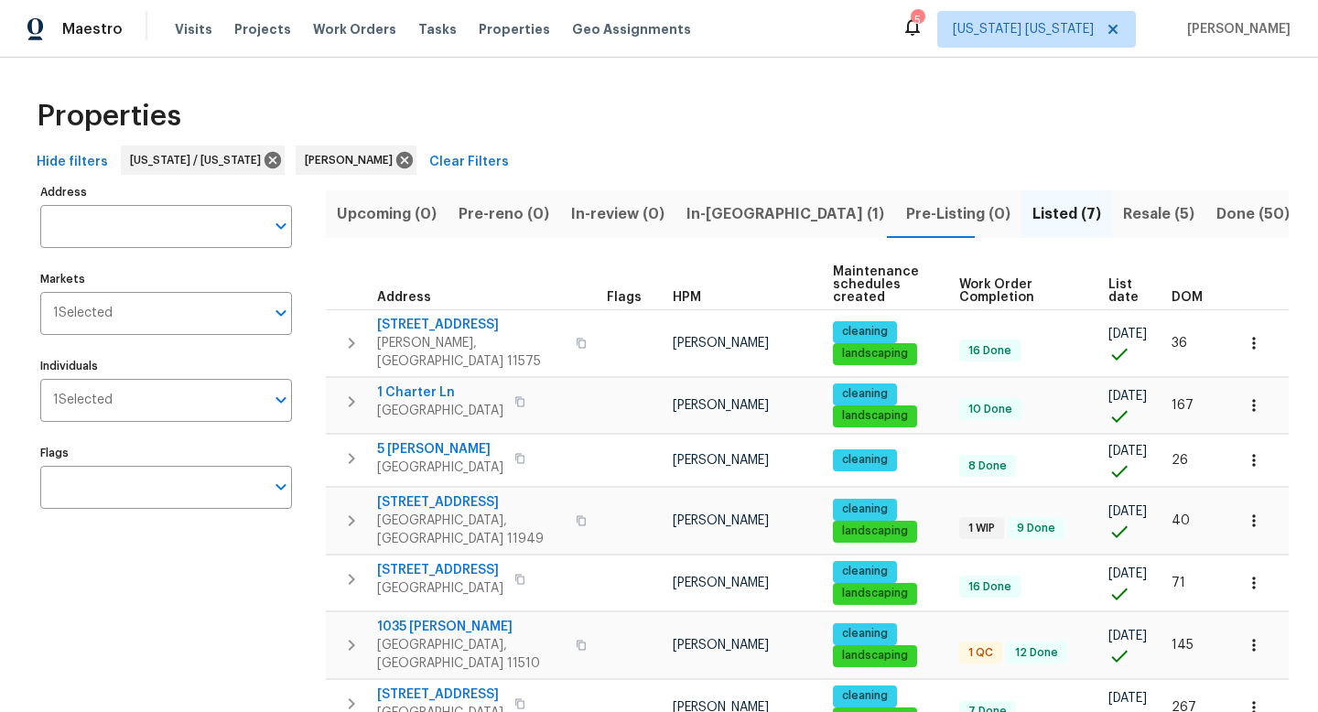
click at [1175, 295] on span "DOM" at bounding box center [1186, 297] width 31 height 13
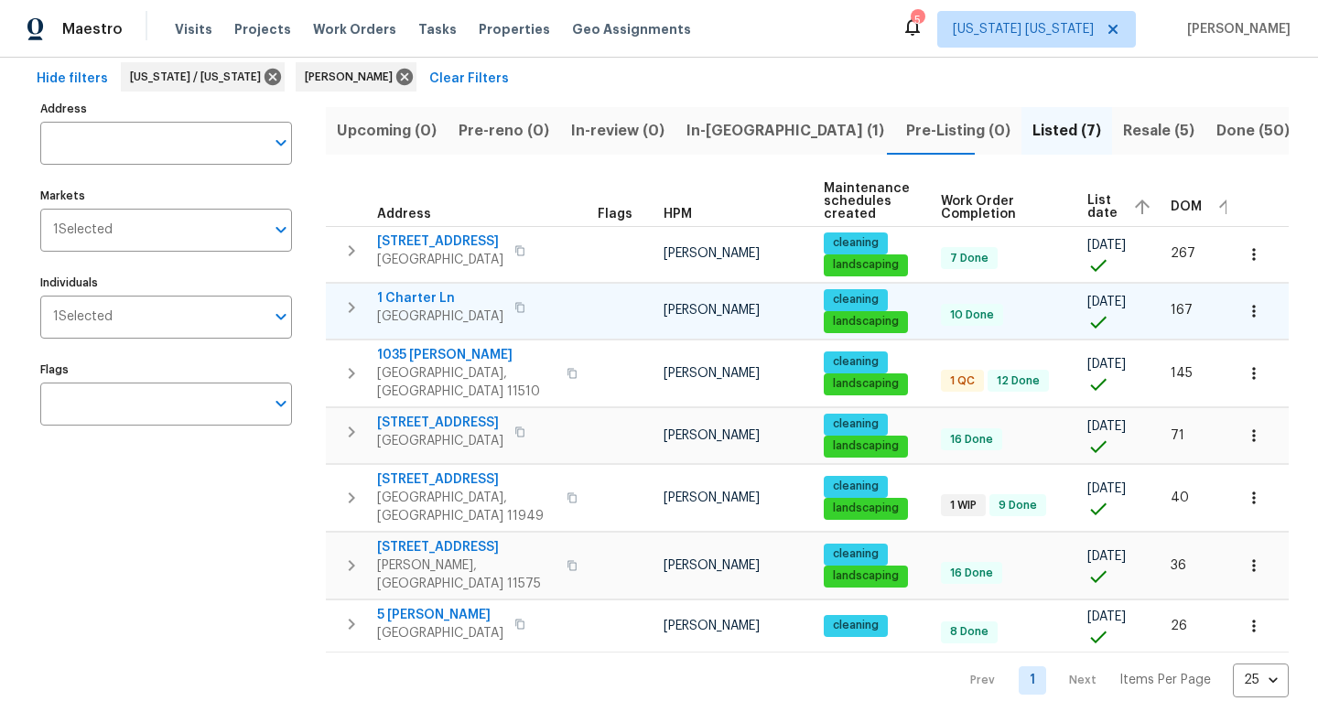
scroll to position [81, 0]
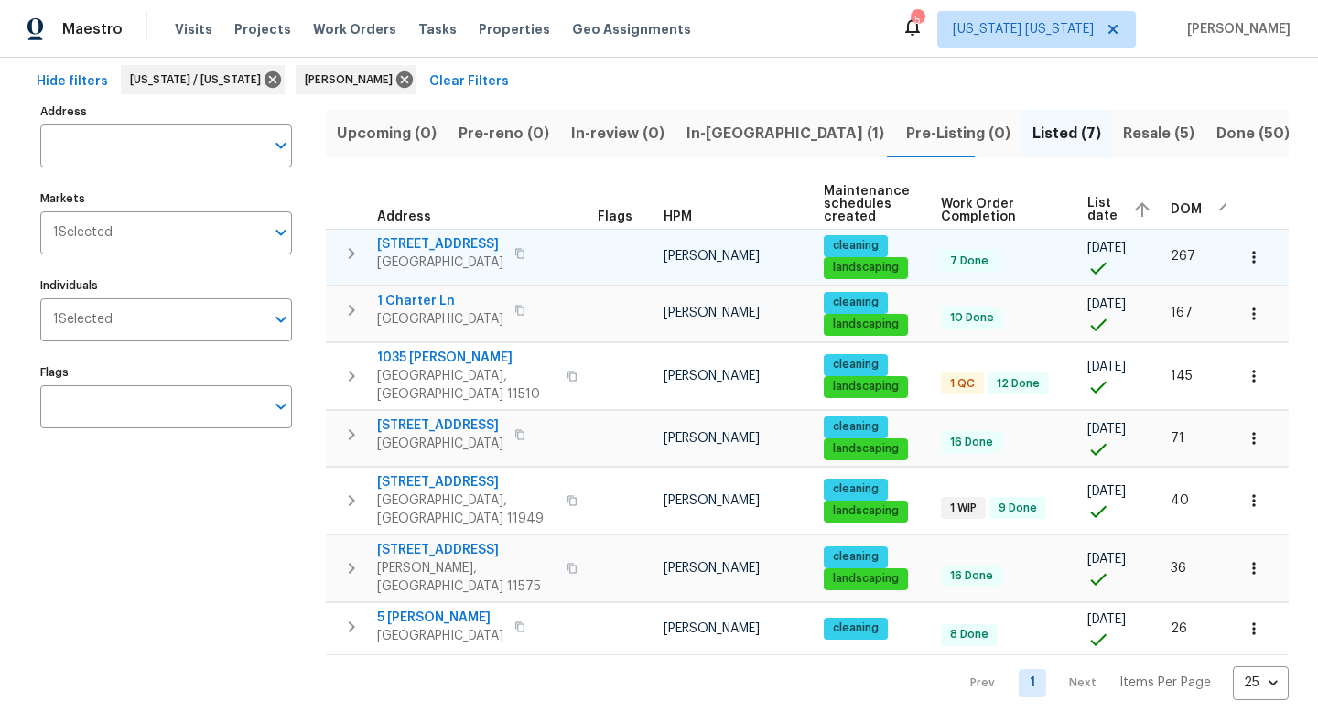
click at [1244, 260] on icon "button" at bounding box center [1253, 257] width 18 height 18
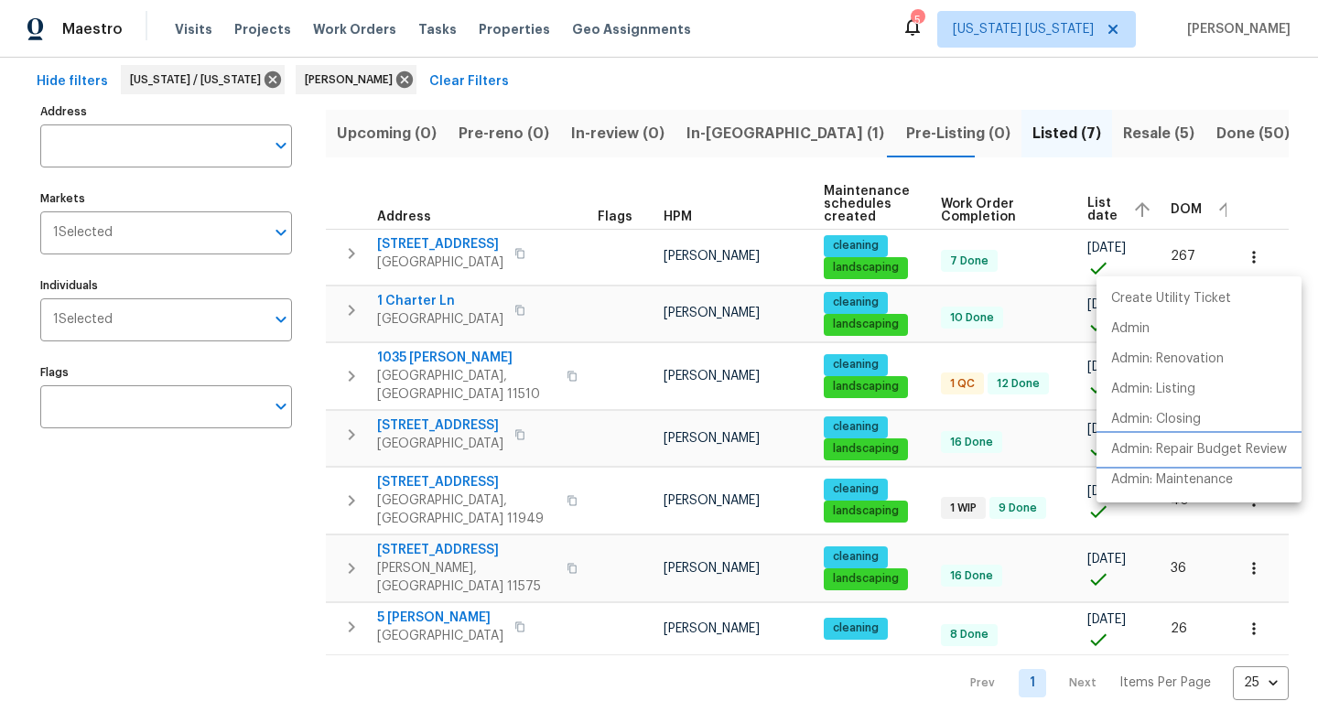
click at [1190, 464] on li "Admin: Repair Budget Review" at bounding box center [1198, 450] width 205 height 30
